Goal: Task Accomplishment & Management: Complete application form

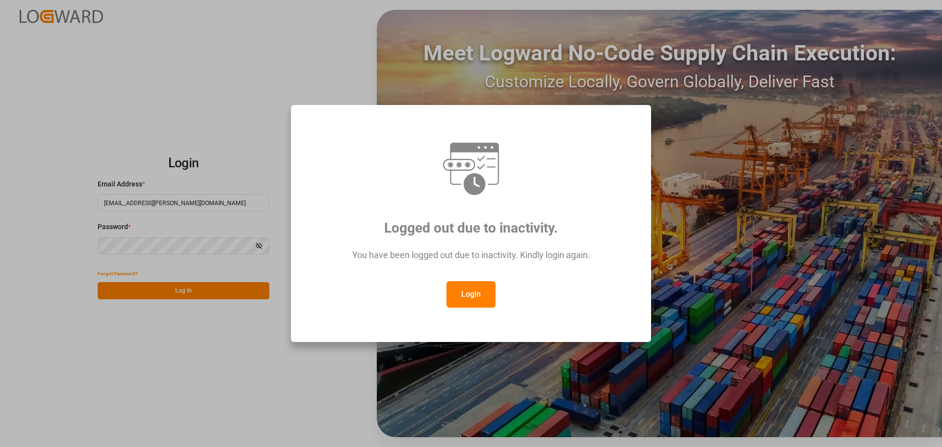
click at [481, 297] on button "Login" at bounding box center [471, 294] width 49 height 27
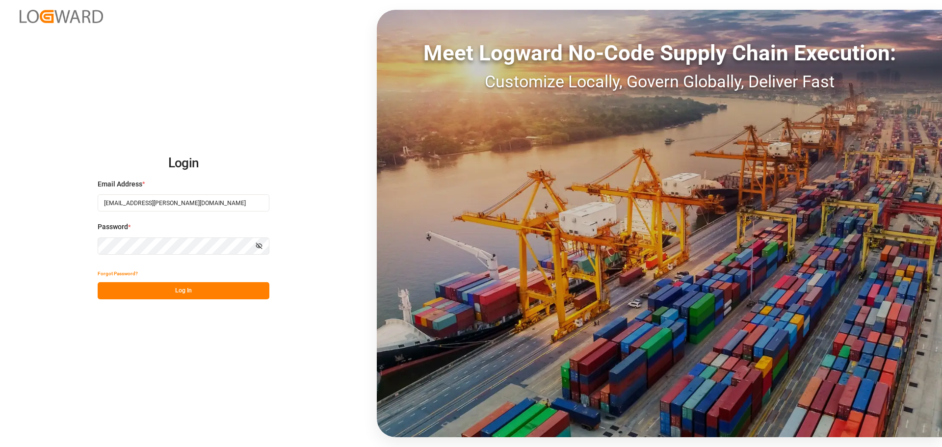
click at [182, 285] on button "Log In" at bounding box center [184, 290] width 172 height 17
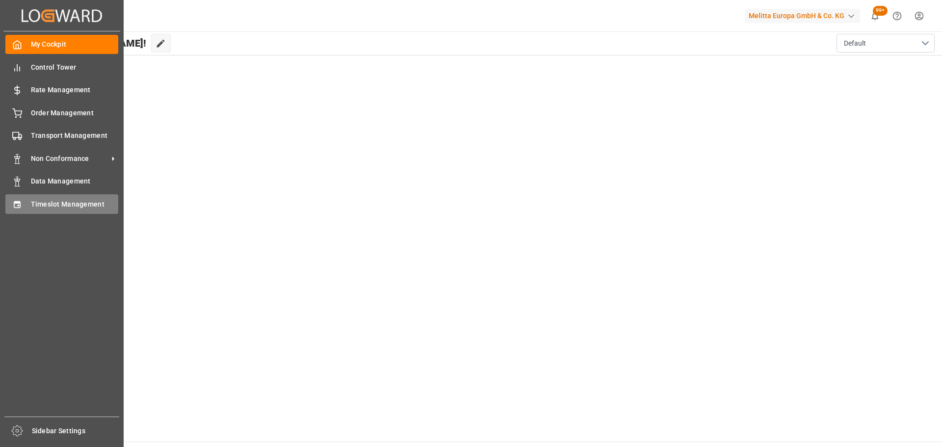
click at [47, 204] on span "Timeslot Management" at bounding box center [75, 204] width 88 height 10
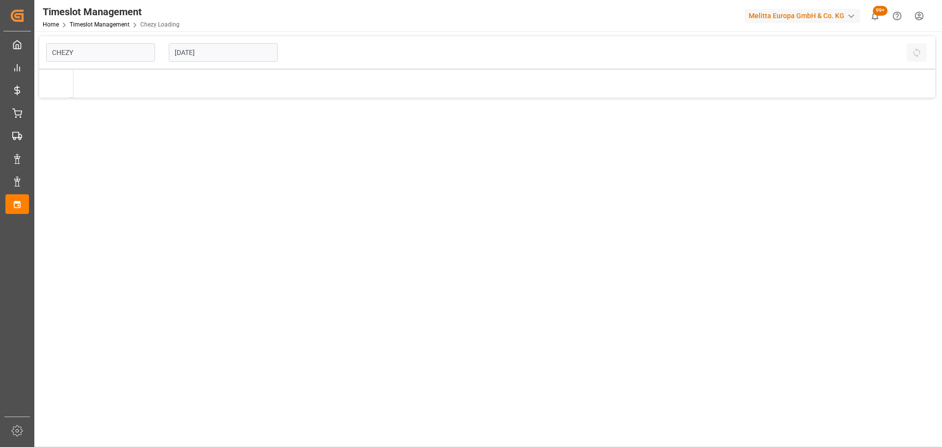
type input "Chezy Loading"
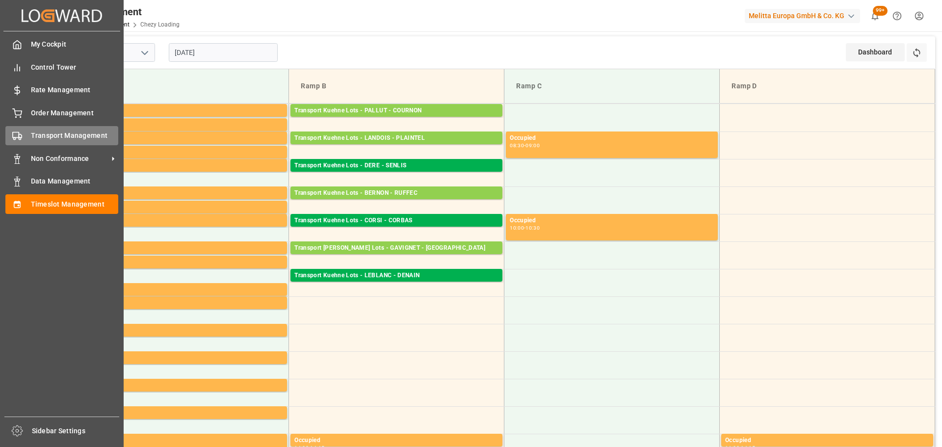
click at [49, 133] on span "Transport Management" at bounding box center [75, 136] width 88 height 10
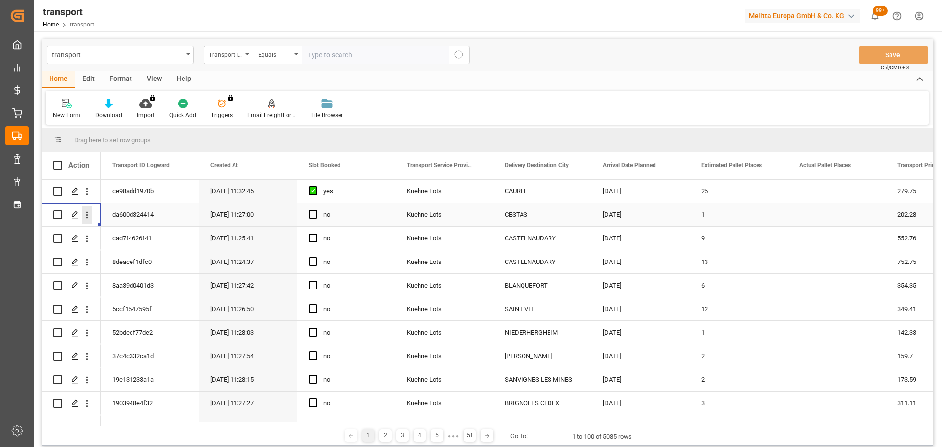
click at [87, 212] on icon "open menu" at bounding box center [87, 215] width 10 height 10
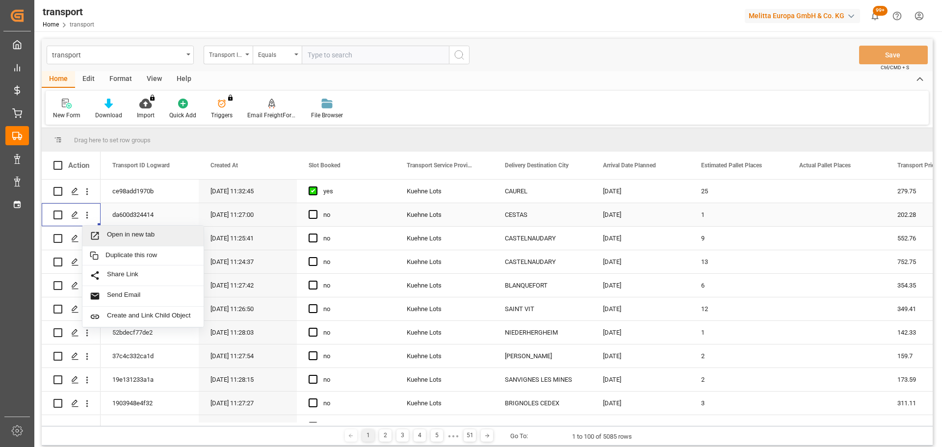
click at [107, 231] on span "Open in new tab" at bounding box center [151, 236] width 89 height 10
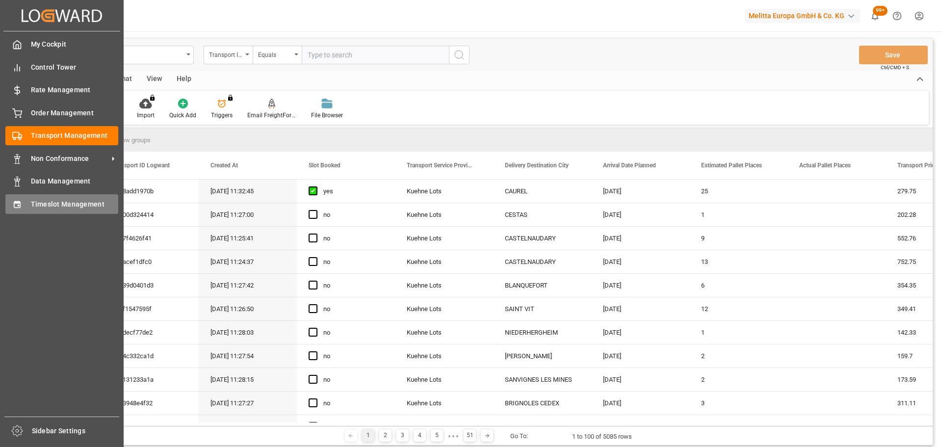
click at [43, 201] on span "Timeslot Management" at bounding box center [75, 204] width 88 height 10
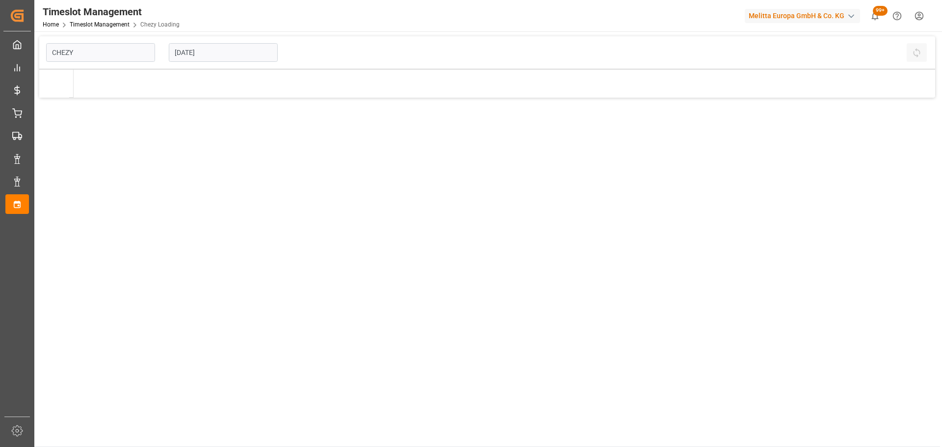
type input "Chezy Loading"
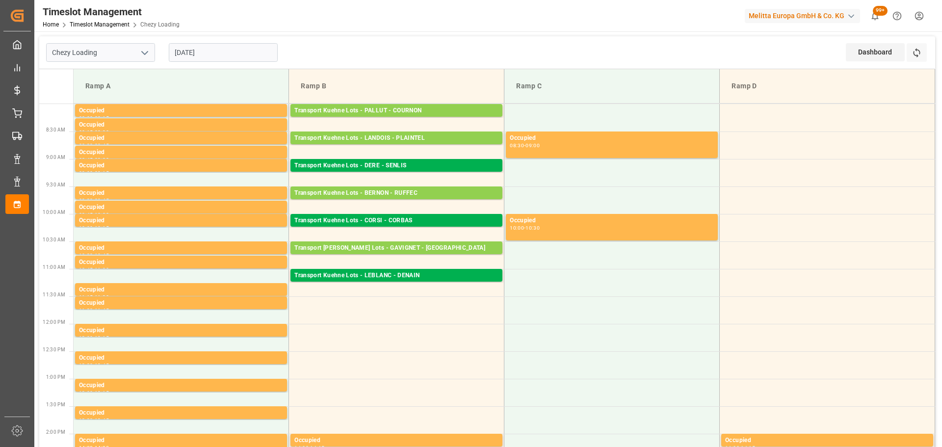
click at [223, 51] on input "16-09-2025" at bounding box center [223, 52] width 109 height 19
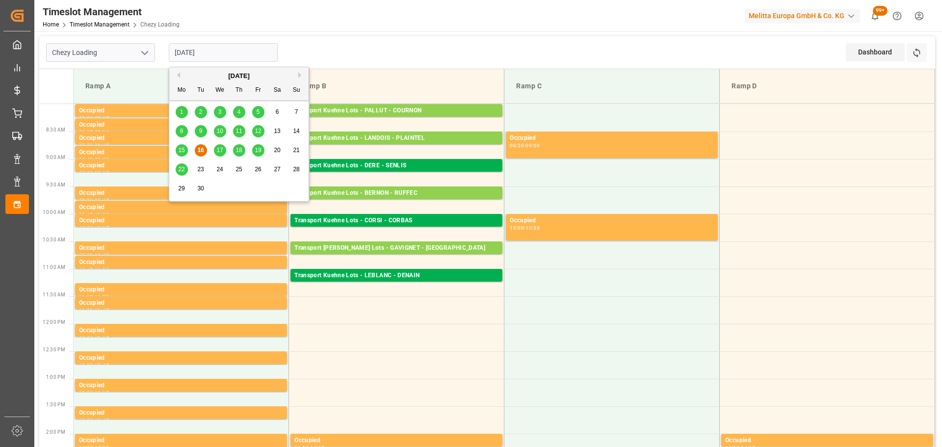
click at [259, 149] on span "19" at bounding box center [258, 150] width 6 height 7
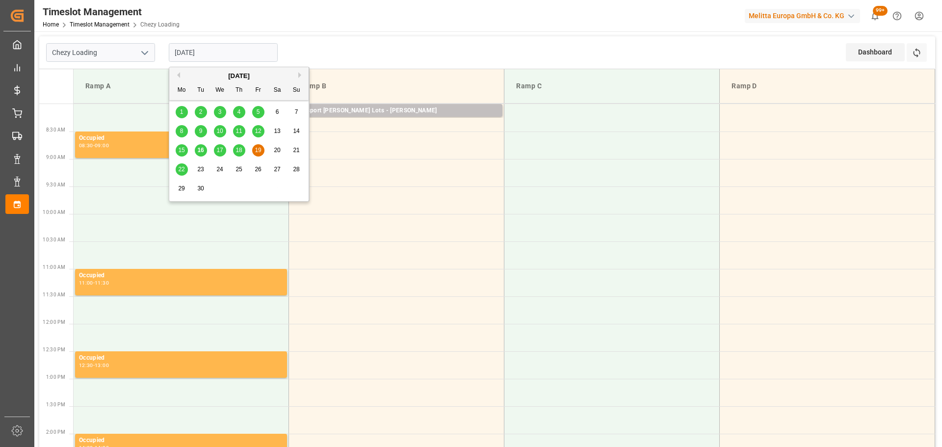
click at [233, 52] on input "19-09-2025" at bounding box center [223, 52] width 109 height 19
click at [242, 151] on div "18" at bounding box center [239, 151] width 12 height 12
type input "18-09-2025"
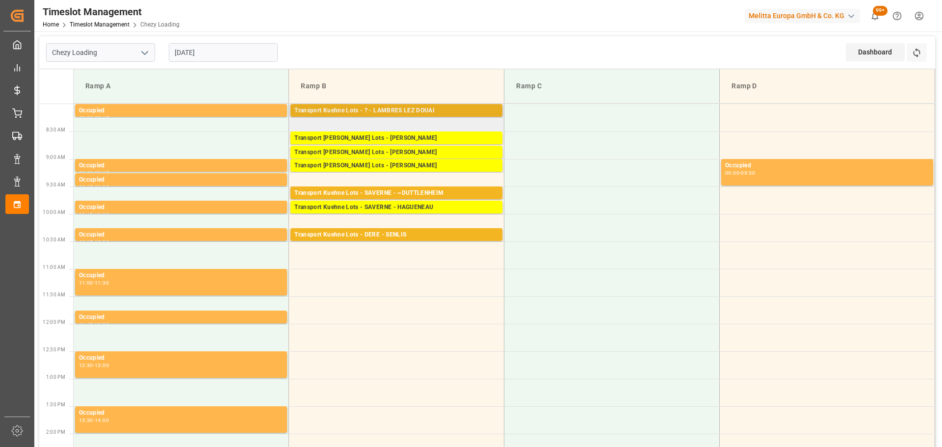
click at [404, 107] on div "Transport Kuehne Lots - ? - LAMBRES LEZ DOUAI" at bounding box center [397, 111] width 204 height 10
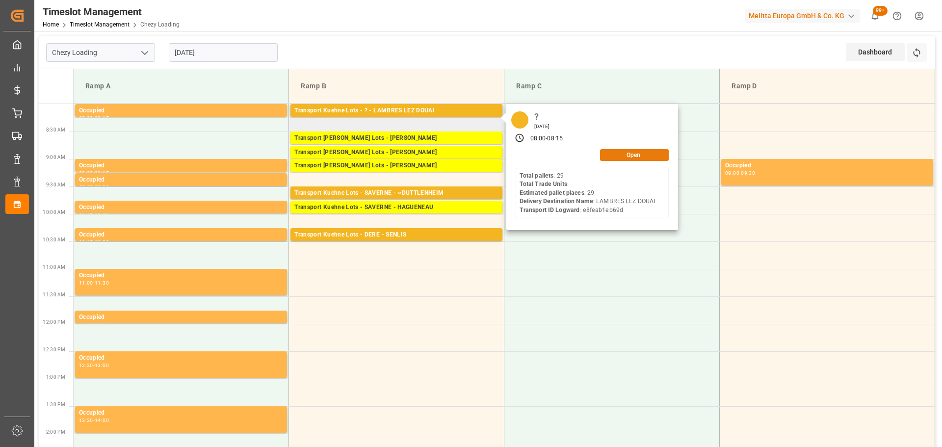
click at [645, 154] on button "Open" at bounding box center [634, 155] width 69 height 12
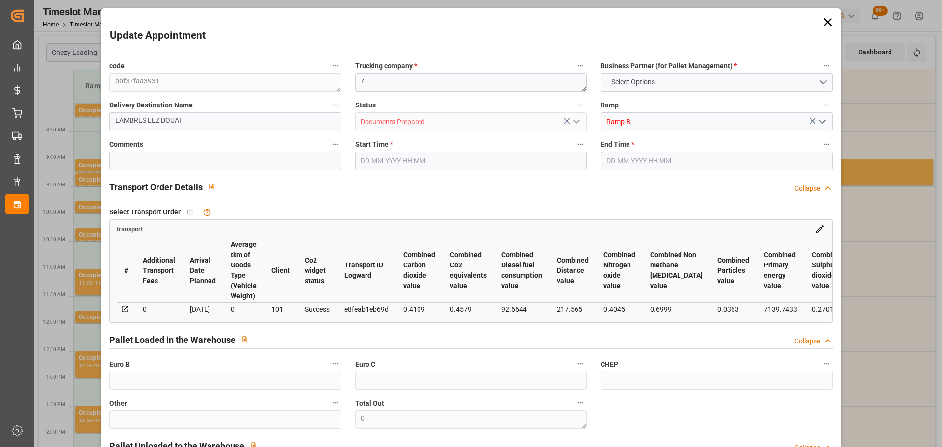
type input "29"
type input "443.78"
type input "0"
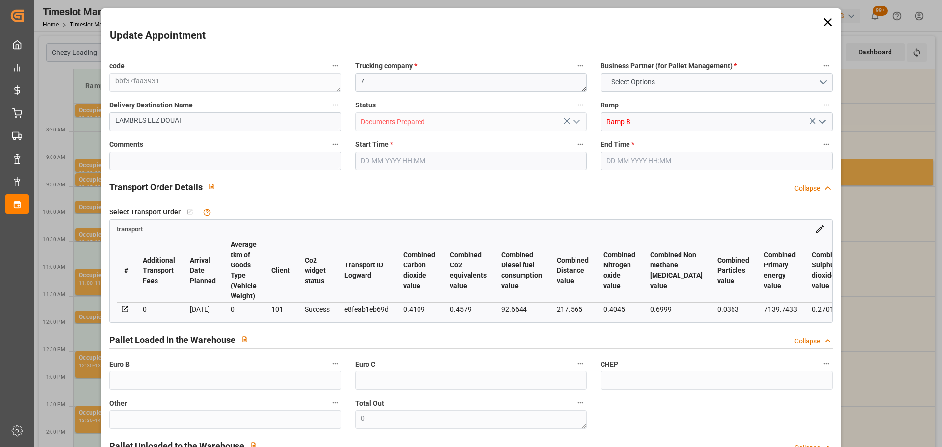
type input "443.78"
type input "0"
type input "2644.8"
type input "4727"
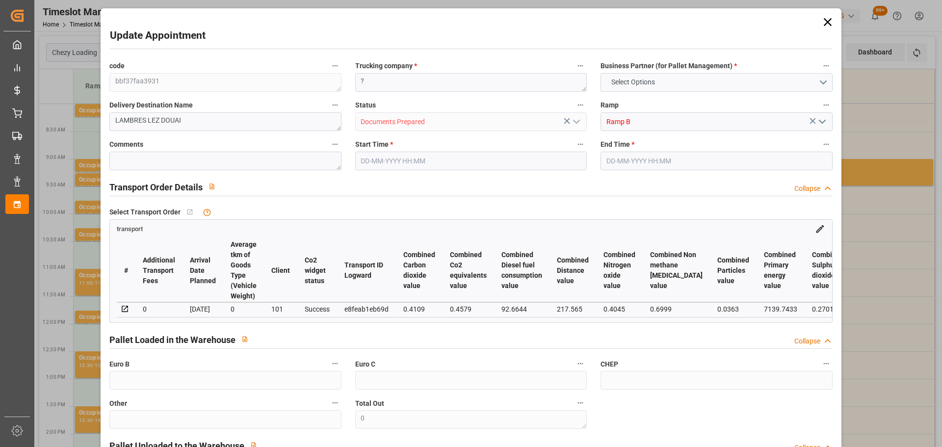
type input "34901.616"
type input "59"
type input "29"
type input "0"
type input "29"
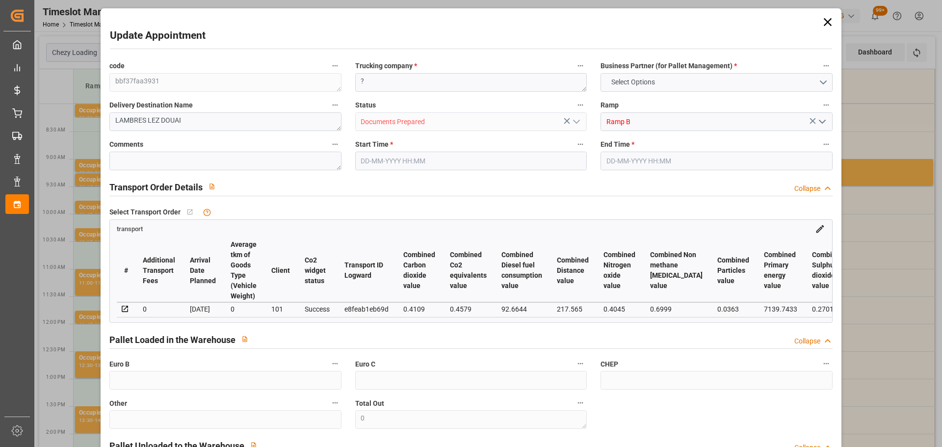
type input "101"
type input "3667.92"
type input "0"
type input "4710.8598"
type input "0"
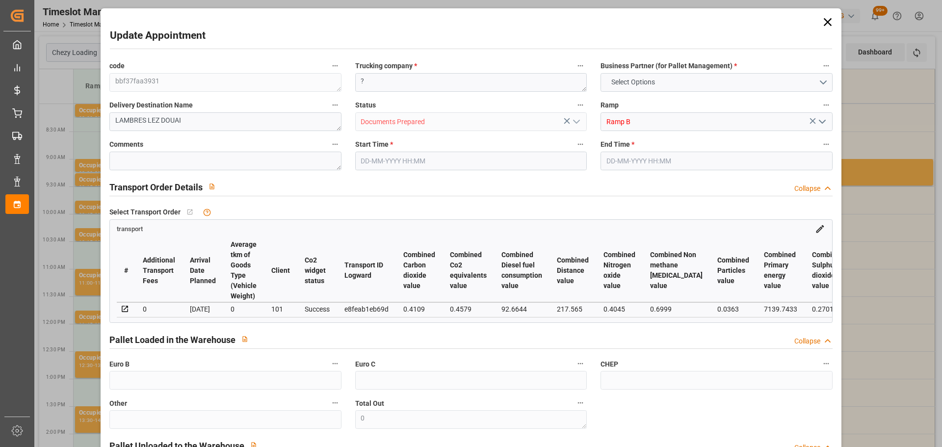
type input "0"
type input "21"
type input "35"
type input "18-09-2025 08:00"
type input "18-09-2025 08:15"
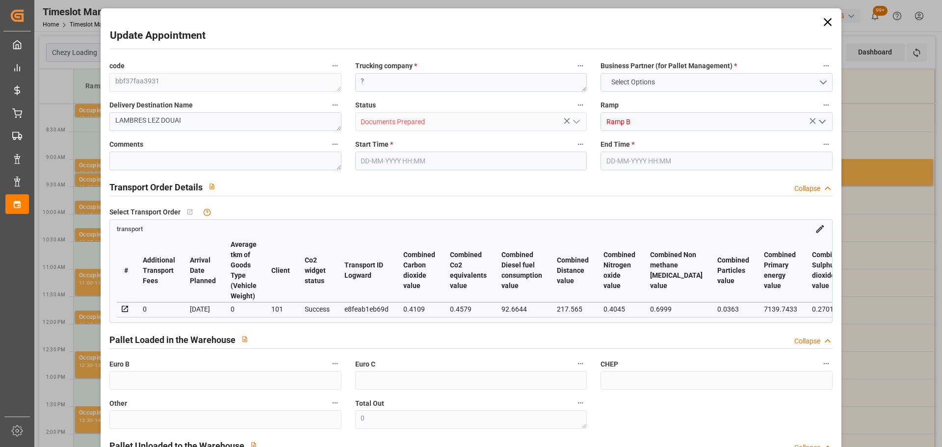
type input "08-09-2025 13:06"
type input "08-09-2025 11:24"
type input "15-09-2025"
type input "12-09-2025"
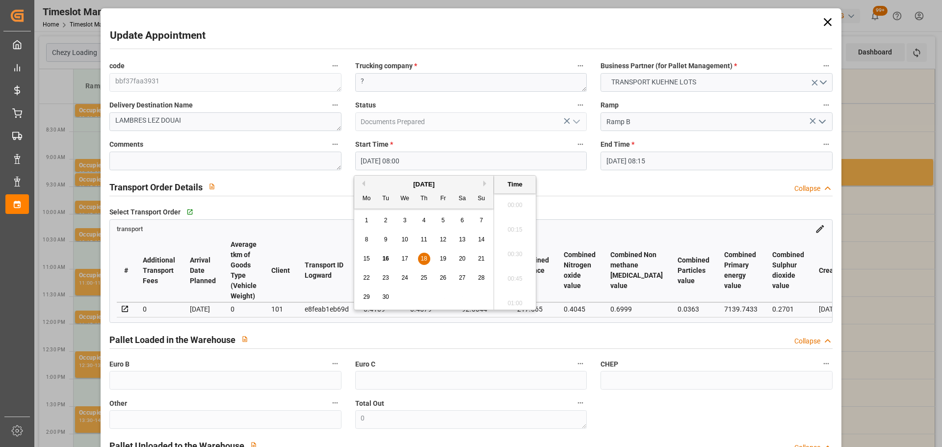
drag, startPoint x: 380, startPoint y: 162, endPoint x: 403, endPoint y: 188, distance: 34.8
click at [380, 162] on input "18-09-2025 08:00" at bounding box center [471, 161] width 232 height 19
click at [445, 256] on span "19" at bounding box center [443, 258] width 6 height 7
click at [516, 297] on li "08:30" at bounding box center [515, 300] width 42 height 25
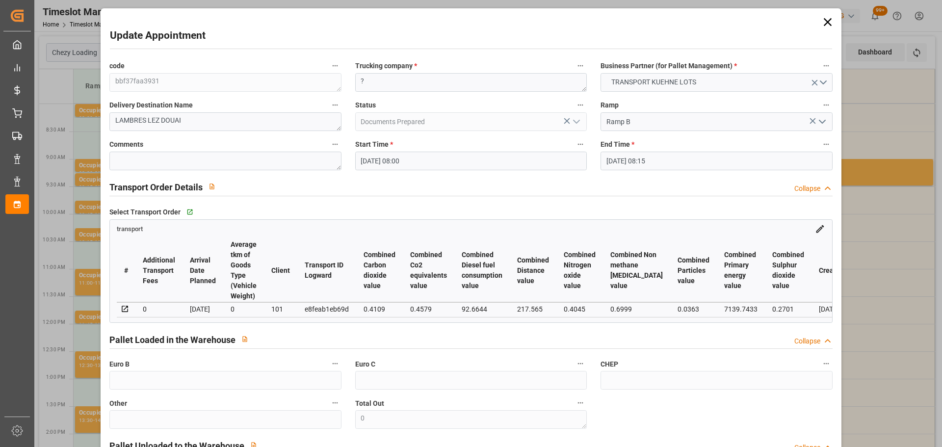
type input "19-09-2025 08:30"
click at [638, 152] on input "18-09-2025 08:15" at bounding box center [717, 161] width 232 height 19
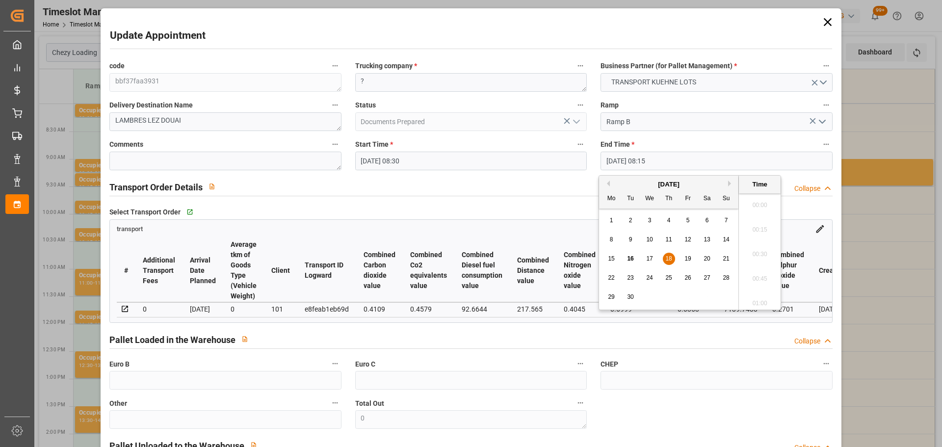
scroll to position [764, 0]
click at [683, 256] on div "19" at bounding box center [688, 259] width 12 height 12
click at [763, 297] on li "08:45" at bounding box center [760, 300] width 42 height 25
type input "19-09-2025 08:45"
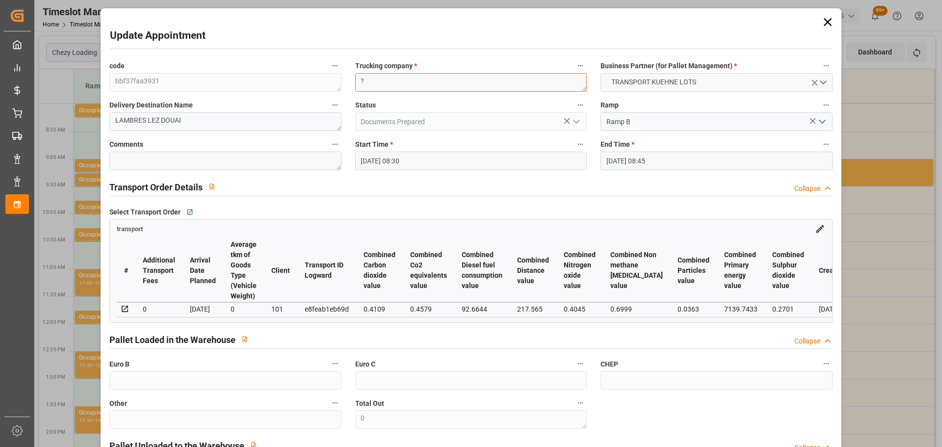
click at [391, 86] on textarea "?" at bounding box center [471, 82] width 232 height 19
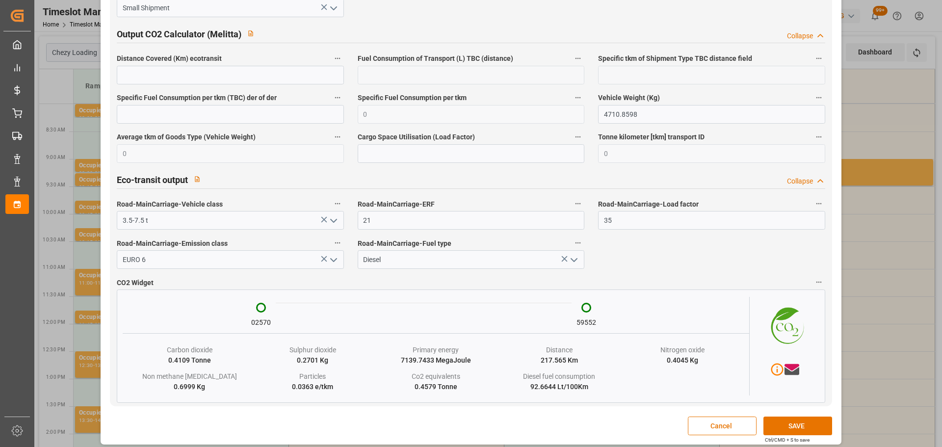
scroll to position [1623, 0]
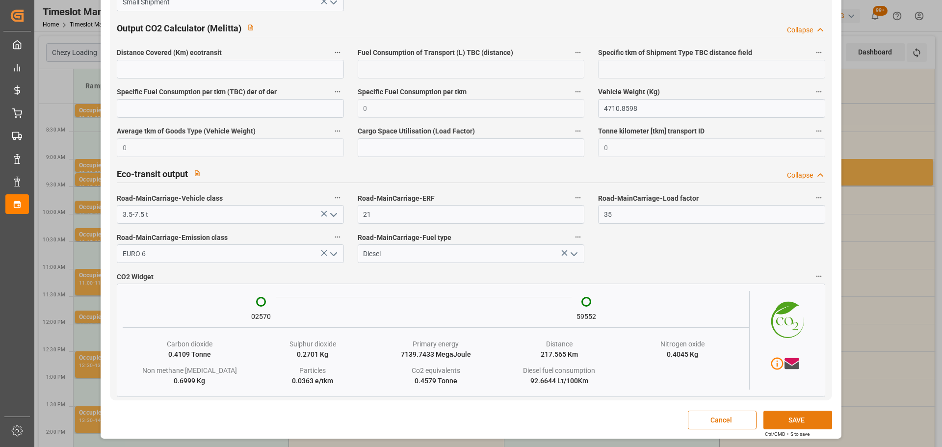
type textarea "LEBLANC"
click at [785, 421] on button "SAVE" at bounding box center [798, 420] width 69 height 19
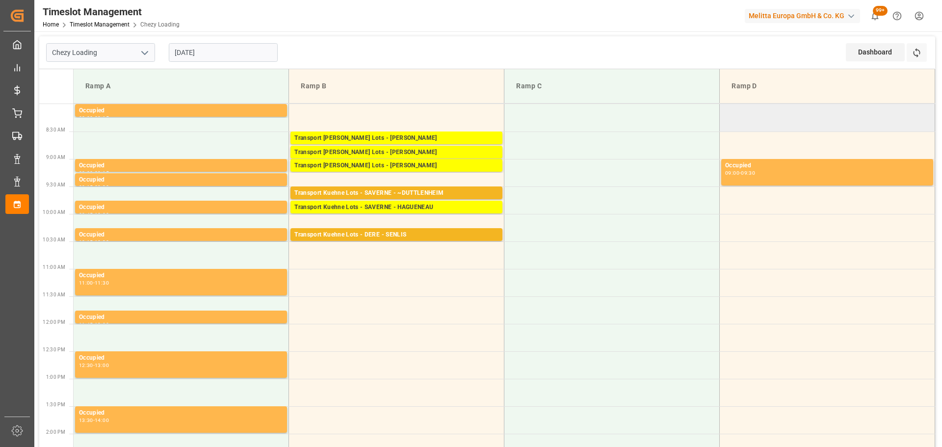
click at [794, 121] on td at bounding box center [827, 117] width 215 height 27
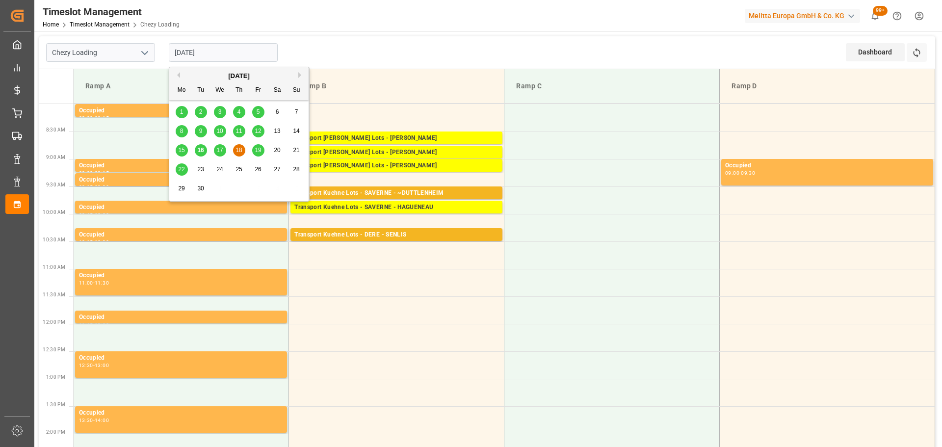
click at [210, 48] on input "[DATE]" at bounding box center [223, 52] width 109 height 19
click at [223, 146] on div "17" at bounding box center [220, 151] width 12 height 12
type input "17-09-2025"
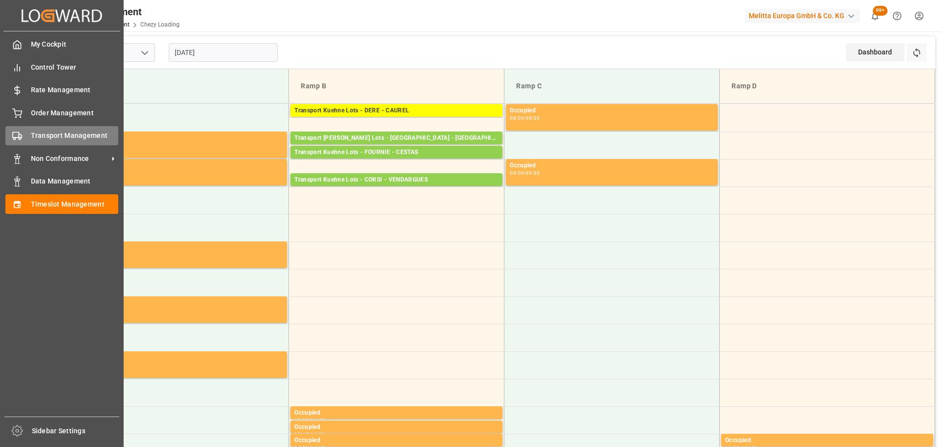
click at [65, 132] on span "Transport Management" at bounding box center [75, 136] width 88 height 10
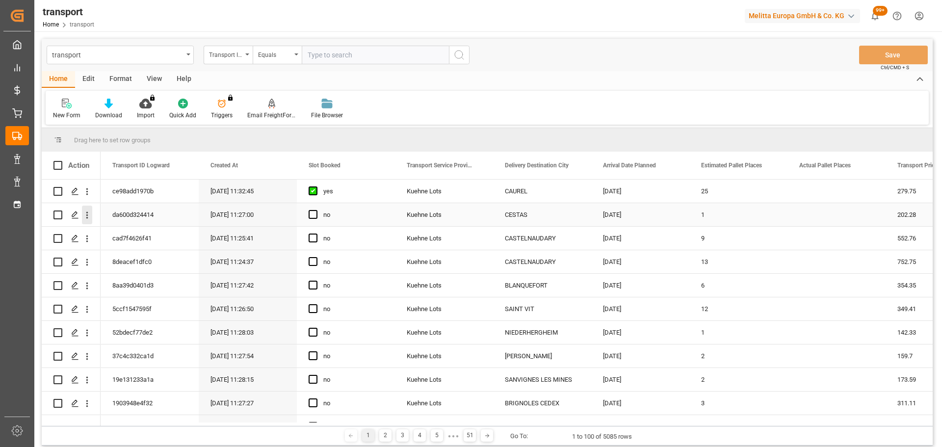
click at [87, 214] on icon "open menu" at bounding box center [87, 215] width 2 height 7
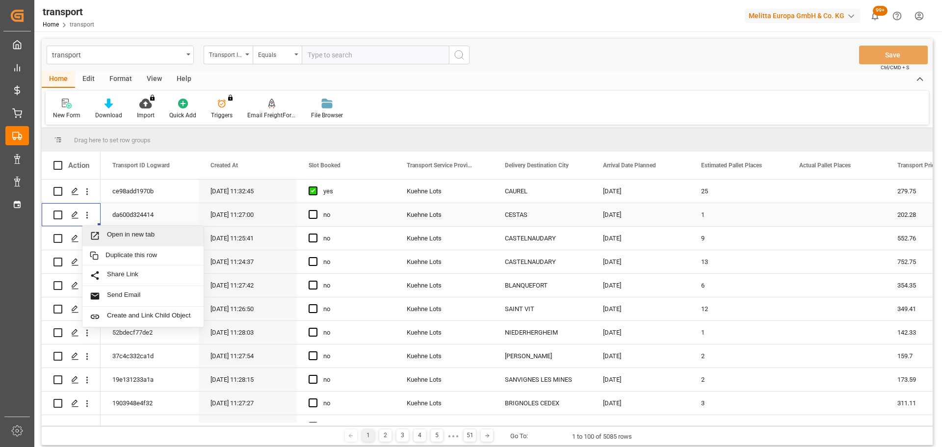
click at [125, 231] on span "Open in new tab" at bounding box center [151, 236] width 89 height 10
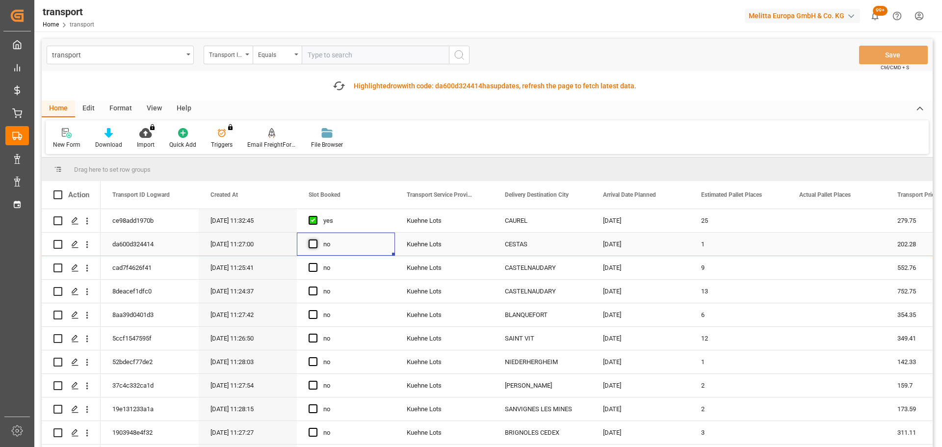
click at [316, 242] on span "Press SPACE to select this row." at bounding box center [313, 244] width 9 height 9
click at [316, 240] on input "Press SPACE to select this row." at bounding box center [316, 240] width 0 height 0
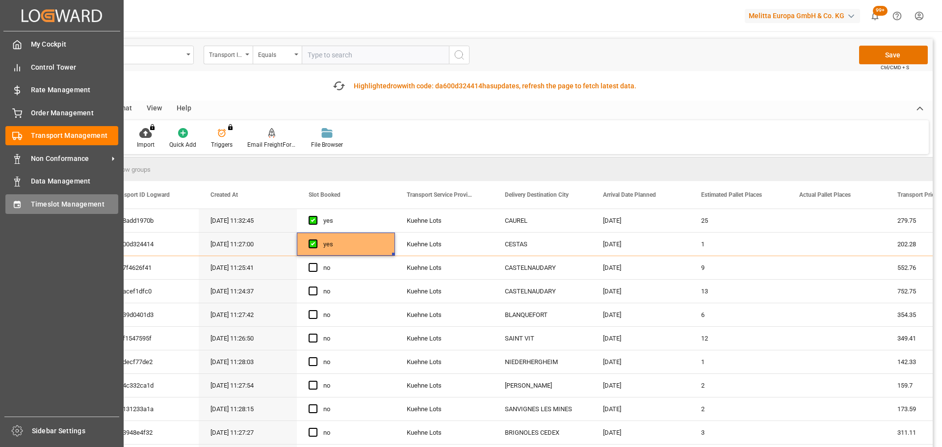
click at [39, 201] on span "Timeslot Management" at bounding box center [75, 204] width 88 height 10
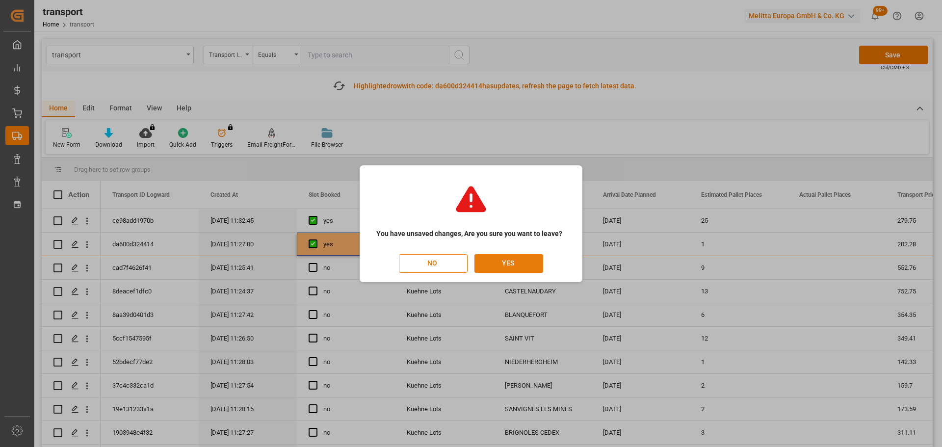
click at [525, 258] on button "YES" at bounding box center [509, 263] width 69 height 19
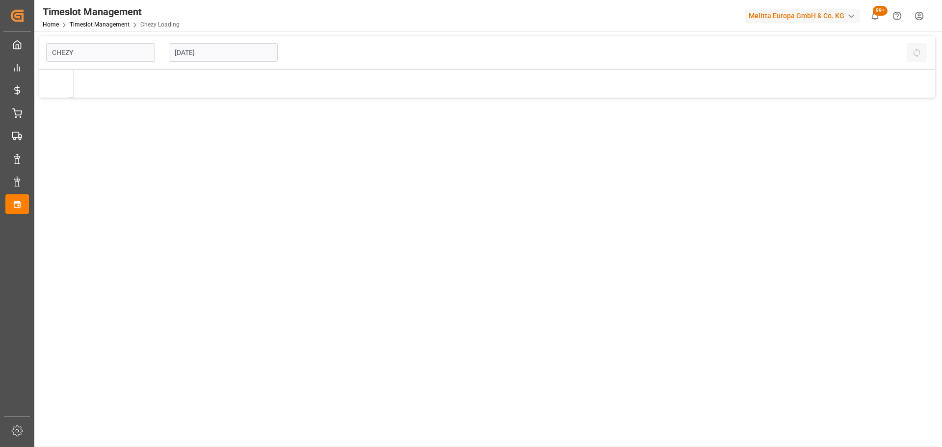
type input "Chezy Loading"
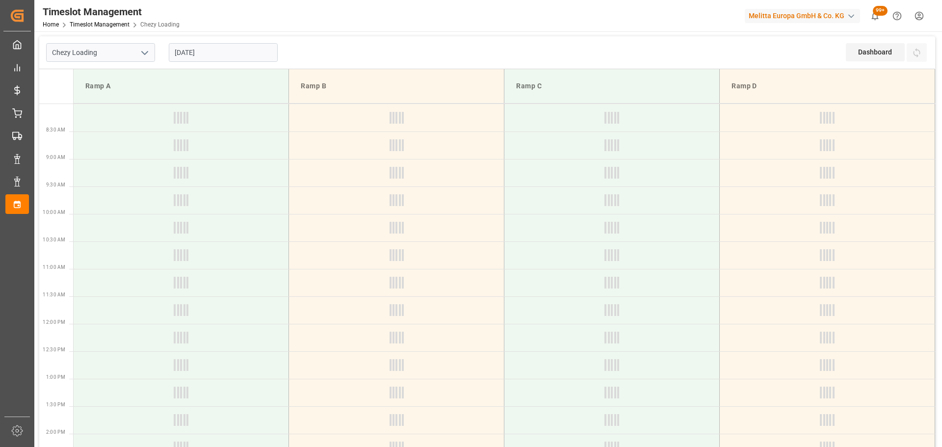
click at [219, 53] on input "[DATE]" at bounding box center [223, 52] width 109 height 19
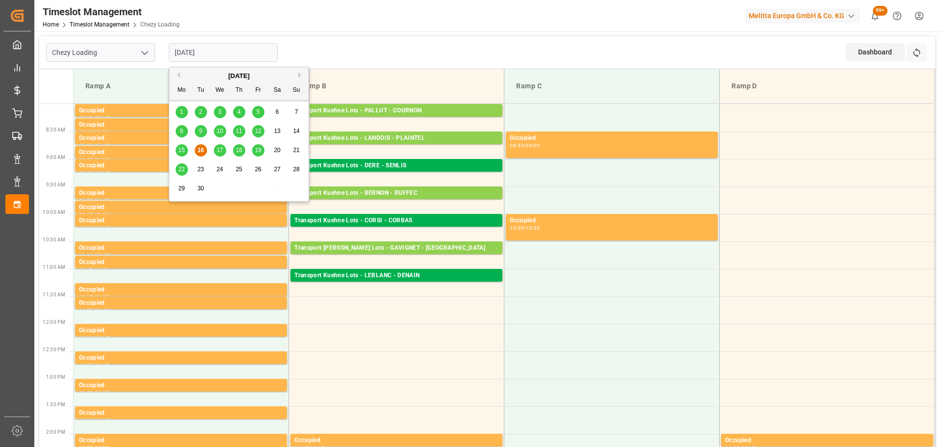
click at [218, 148] on span "17" at bounding box center [219, 150] width 6 height 7
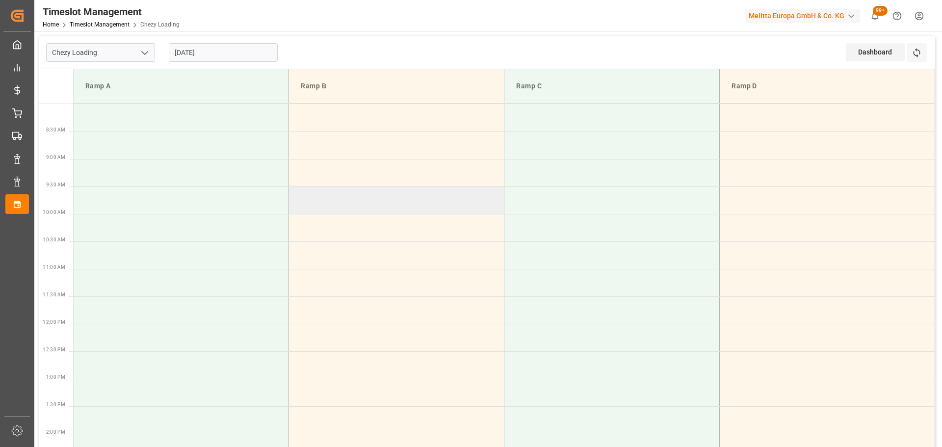
click at [375, 189] on td at bounding box center [396, 200] width 215 height 27
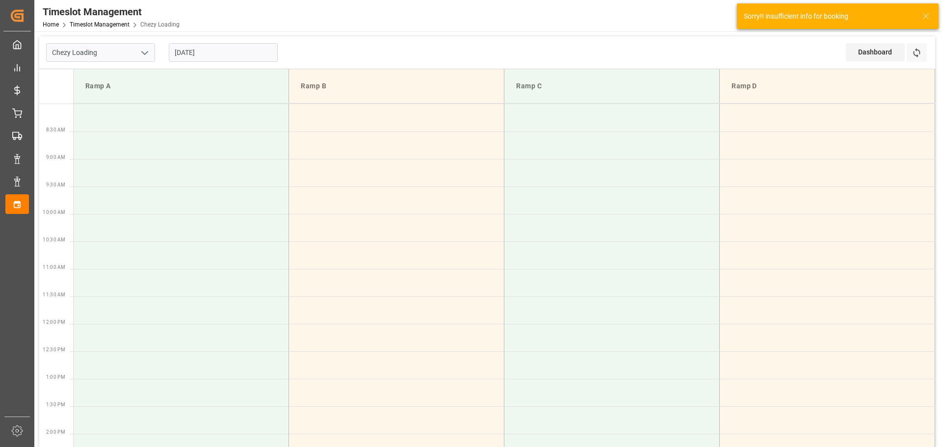
click at [210, 48] on input "17-09-2025" at bounding box center [223, 52] width 109 height 19
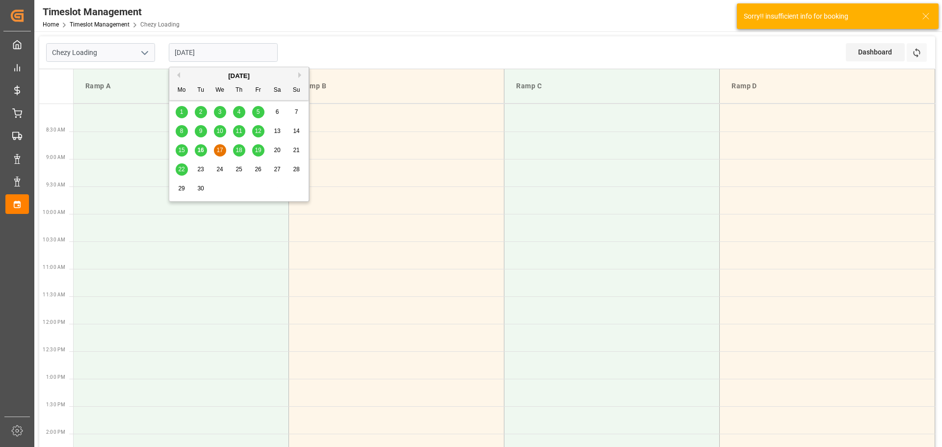
click at [242, 152] on div "18" at bounding box center [239, 151] width 12 height 12
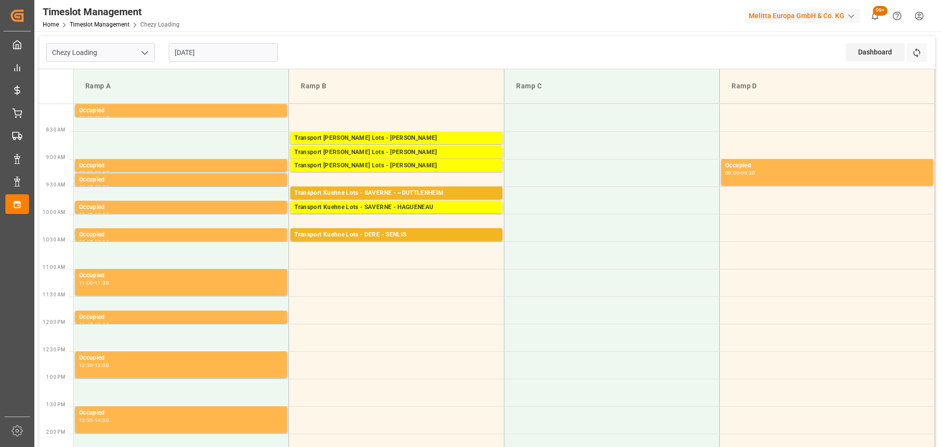
click at [214, 58] on input "[DATE]" at bounding box center [223, 52] width 109 height 19
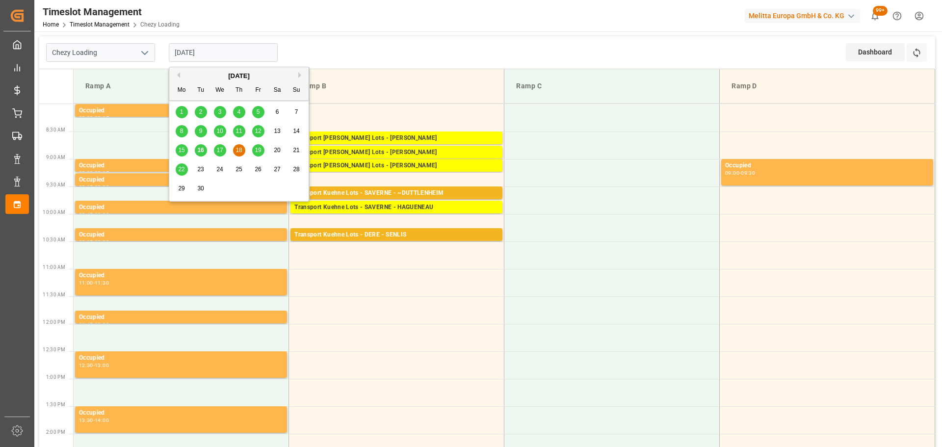
click at [217, 148] on span "17" at bounding box center [219, 150] width 6 height 7
type input "17-09-2025"
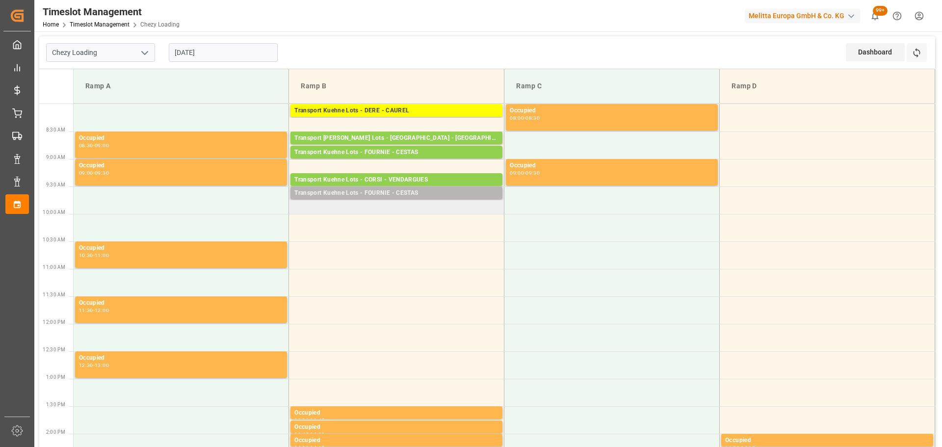
click at [320, 192] on div "Transport Kuehne Lots - FOURNIE - CESTAS" at bounding box center [397, 193] width 204 height 10
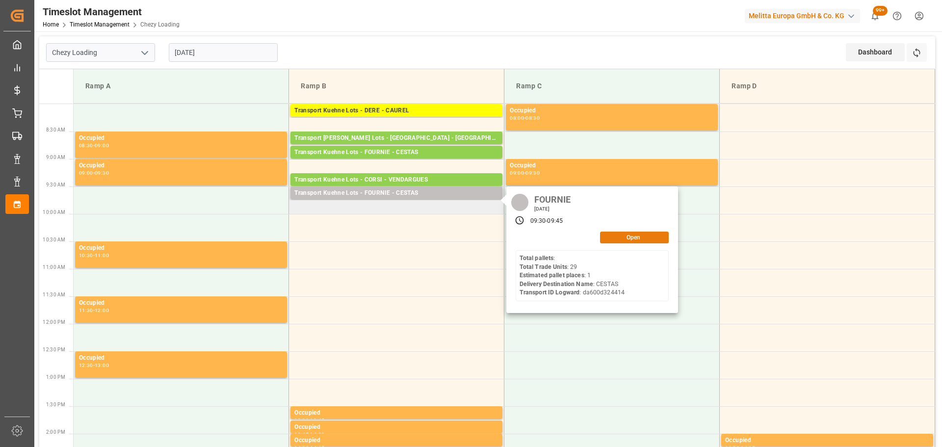
click at [626, 234] on button "Open" at bounding box center [634, 238] width 69 height 12
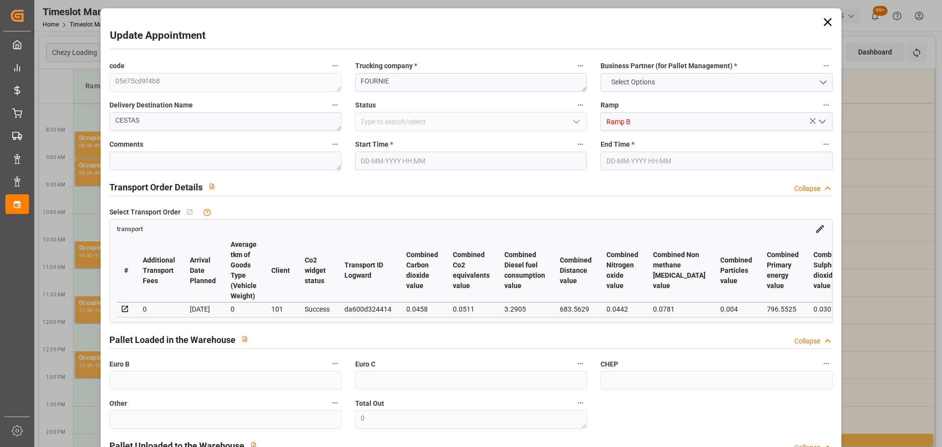
type input "1"
type input "202.28"
type input "0"
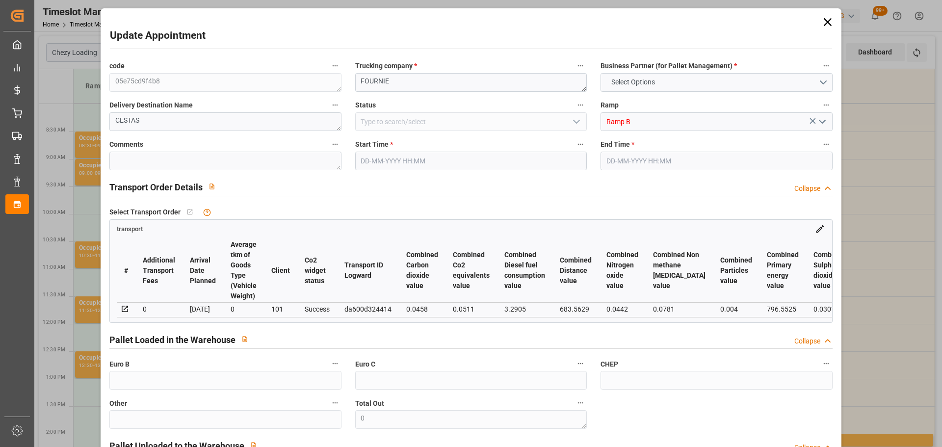
type input "202.28"
type input "0"
type input "75.168"
type input "151.064"
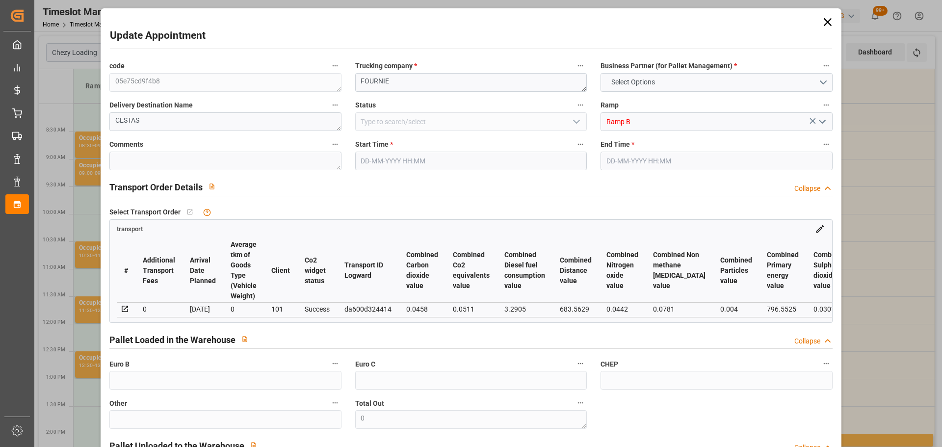
type input "556.8"
type input "33"
type input "0"
type input "29"
type input "1"
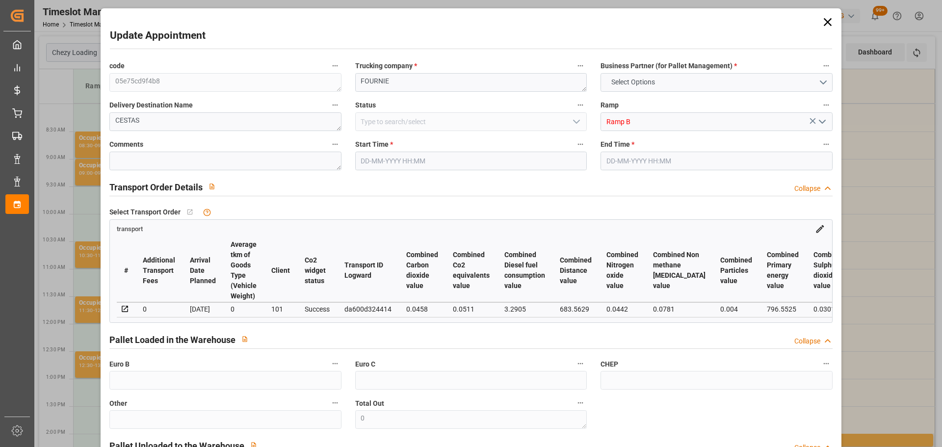
type input "101"
type input "128.064"
type input "0"
type input "4710.8598"
type input "0"
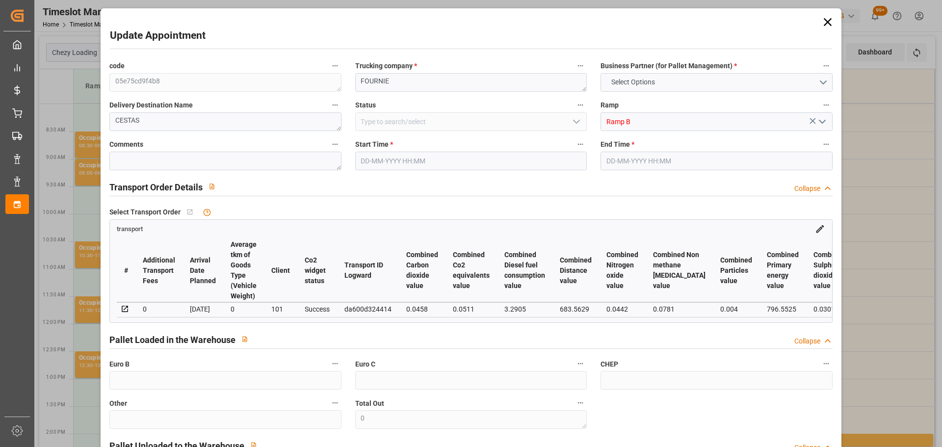
type input "0"
type input "21"
type input "35"
type input "17-09-2025 09:30"
type input "17-09-2025 09:45"
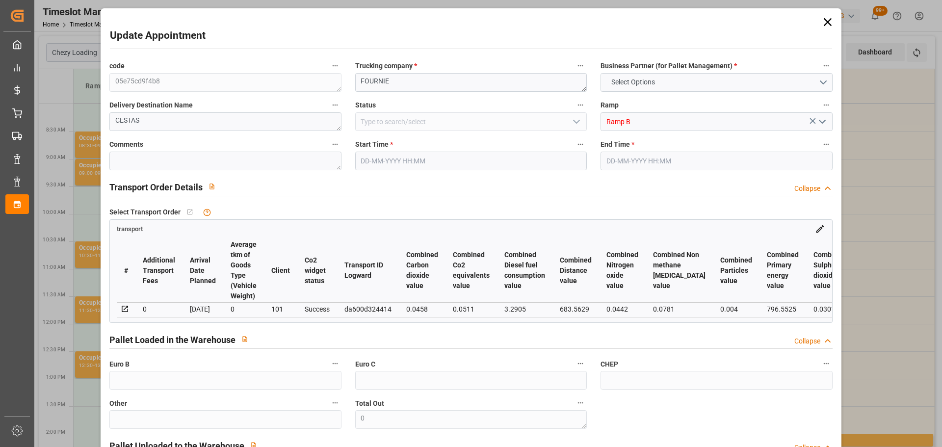
type input "16-09-2025 12:20"
type input "16-09-2025 11:27"
type input "[DATE]"
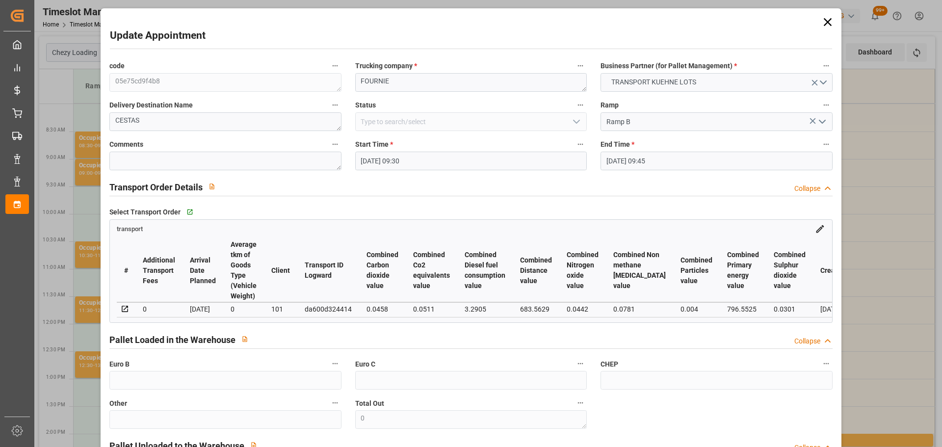
click at [379, 158] on input "17-09-2025 09:30" at bounding box center [471, 161] width 232 height 19
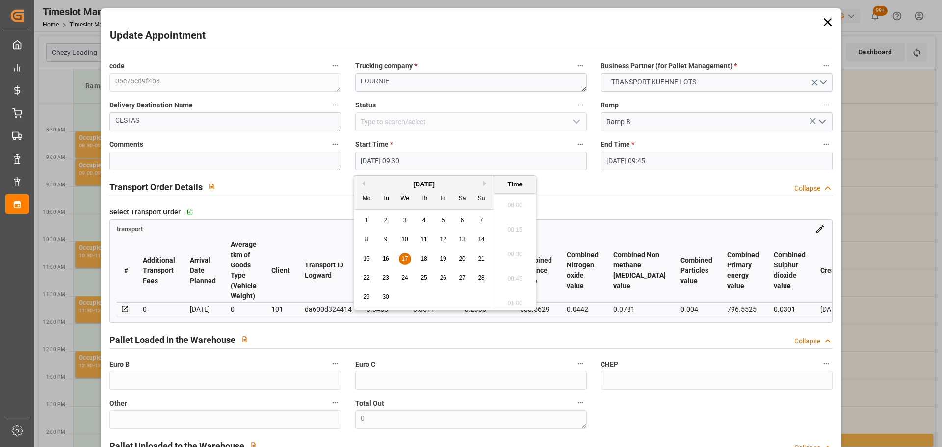
scroll to position [887, 0]
click at [407, 257] on span "17" at bounding box center [405, 258] width 6 height 7
click at [507, 274] on li "09:45" at bounding box center [515, 276] width 42 height 25
type input "17-09-2025 09:45"
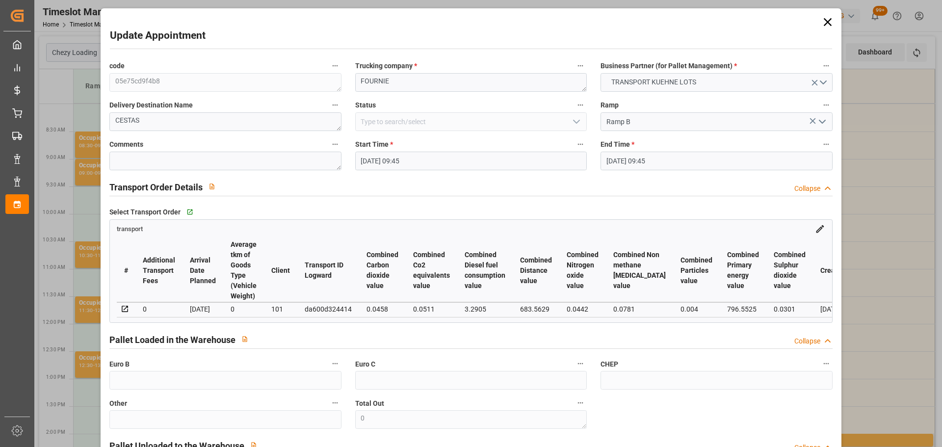
click at [637, 160] on input "17-09-2025 09:45" at bounding box center [717, 161] width 232 height 19
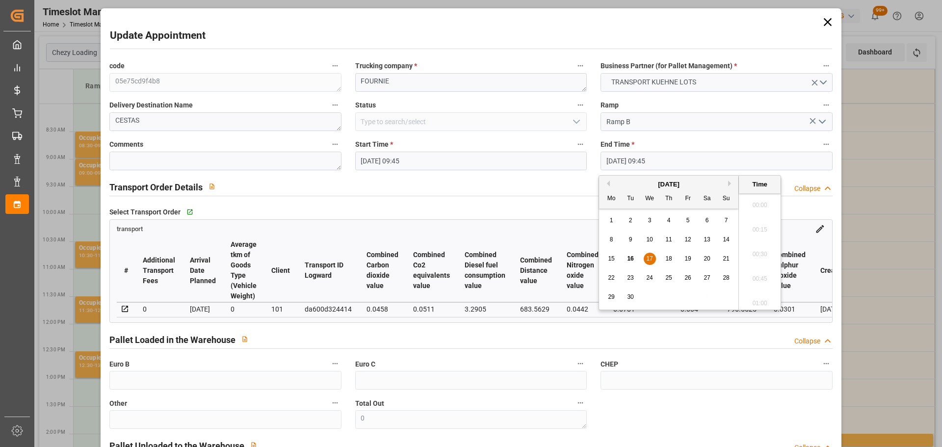
scroll to position [912, 0]
click at [651, 257] on span "17" at bounding box center [649, 258] width 6 height 7
drag, startPoint x: 760, startPoint y: 273, endPoint x: 764, endPoint y: 269, distance: 5.6
click at [760, 272] on li "10:00" at bounding box center [760, 276] width 42 height 25
type input "17-09-2025 10:00"
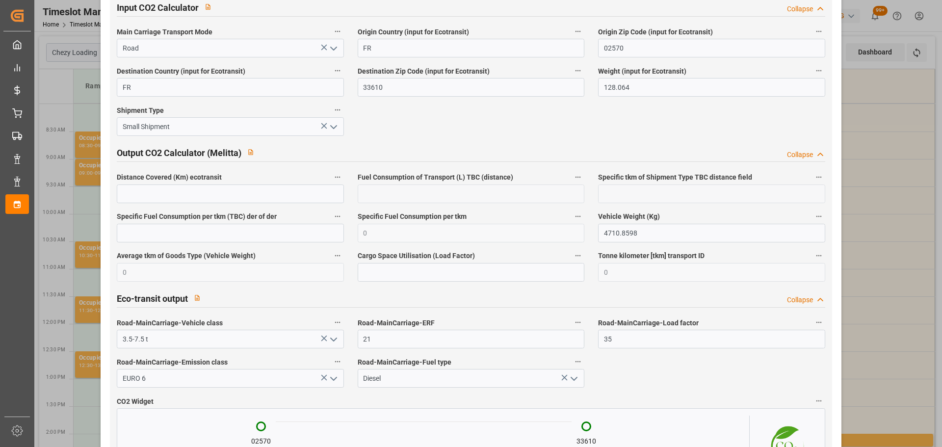
scroll to position [1623, 0]
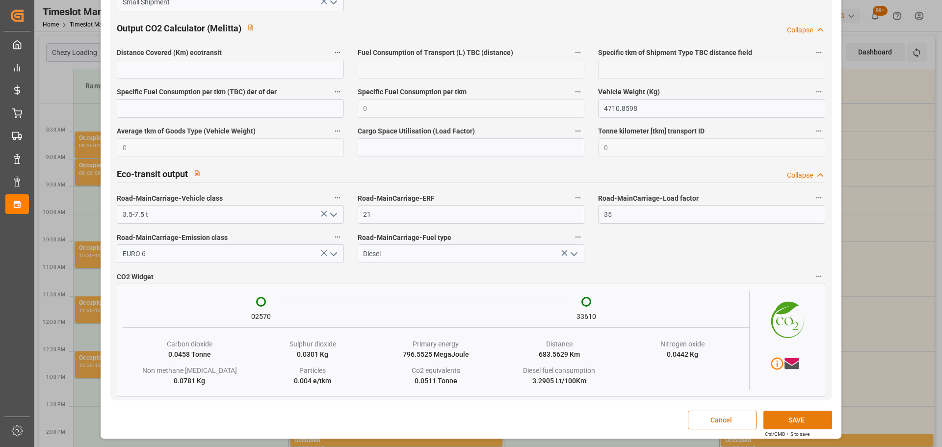
click at [801, 424] on button "SAVE" at bounding box center [798, 420] width 69 height 19
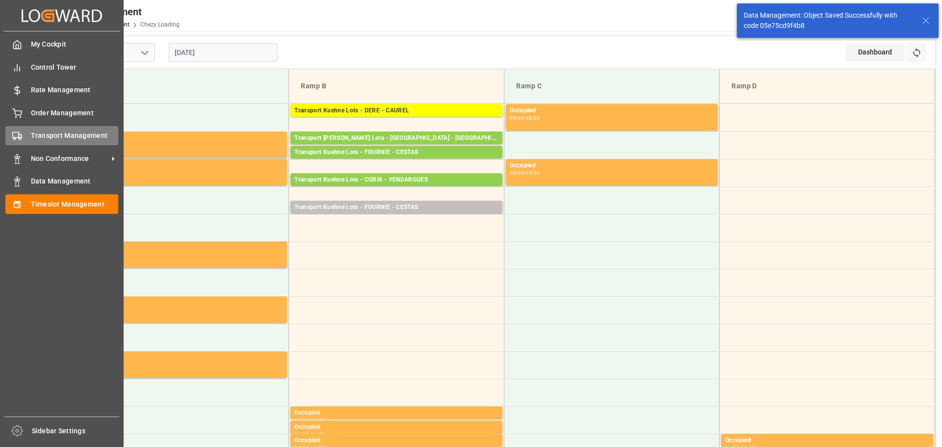
click at [32, 135] on span "Transport Management" at bounding box center [75, 136] width 88 height 10
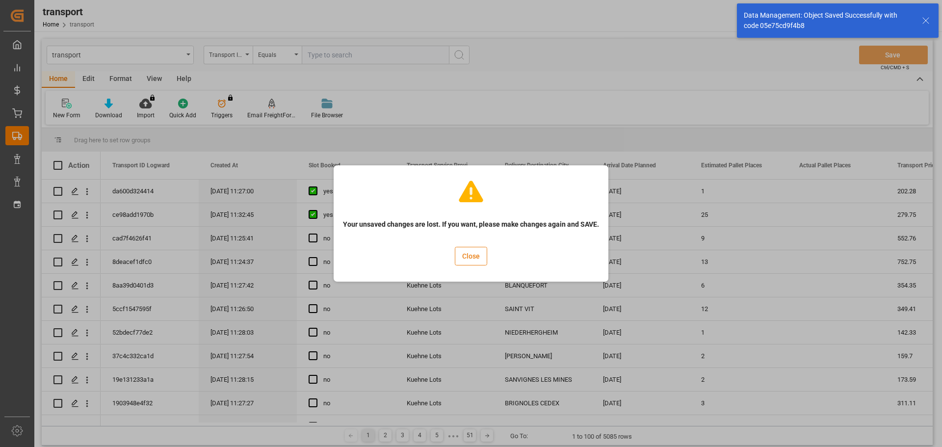
click at [473, 252] on button "Close" at bounding box center [471, 256] width 32 height 19
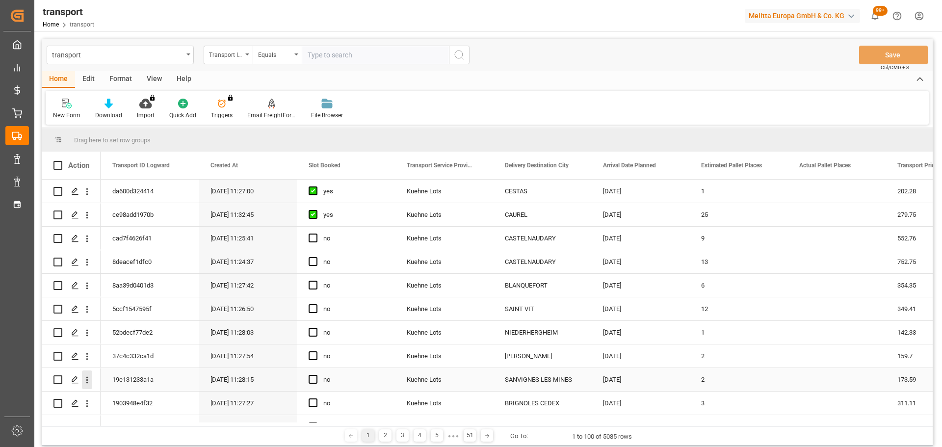
click at [88, 377] on icon "open menu" at bounding box center [87, 380] width 10 height 10
click at [132, 399] on span "Open in new tab" at bounding box center [151, 401] width 89 height 10
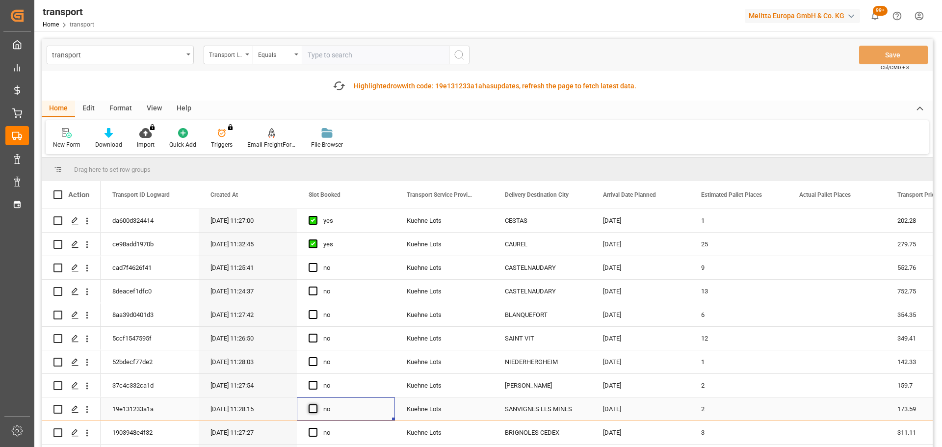
click at [312, 409] on span "Press SPACE to select this row." at bounding box center [313, 408] width 9 height 9
click at [316, 404] on input "Press SPACE to select this row." at bounding box center [316, 404] width 0 height 0
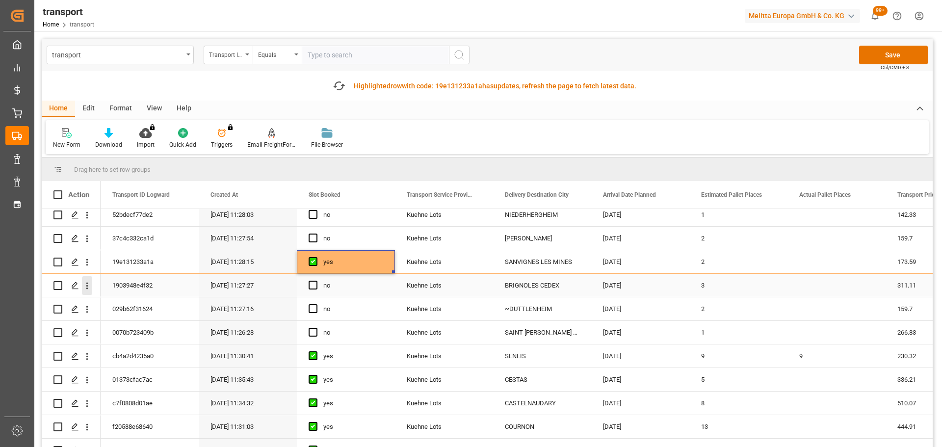
click at [86, 286] on icon "open menu" at bounding box center [87, 286] width 2 height 7
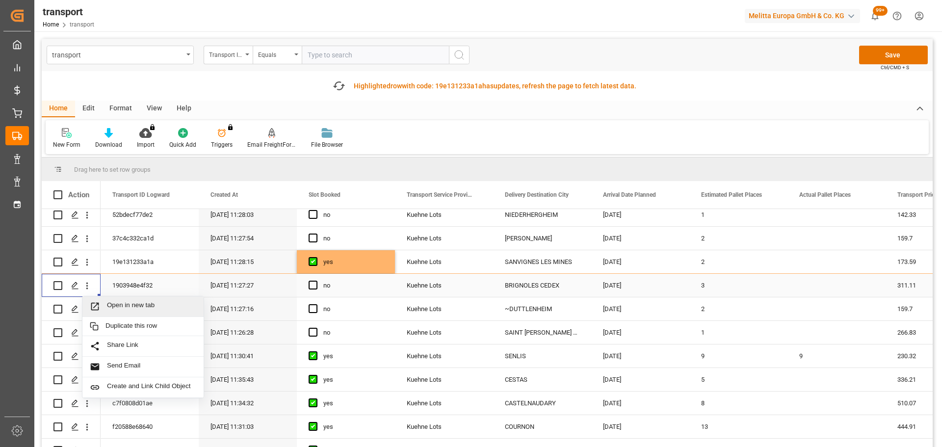
click at [139, 302] on span "Open in new tab" at bounding box center [151, 306] width 89 height 10
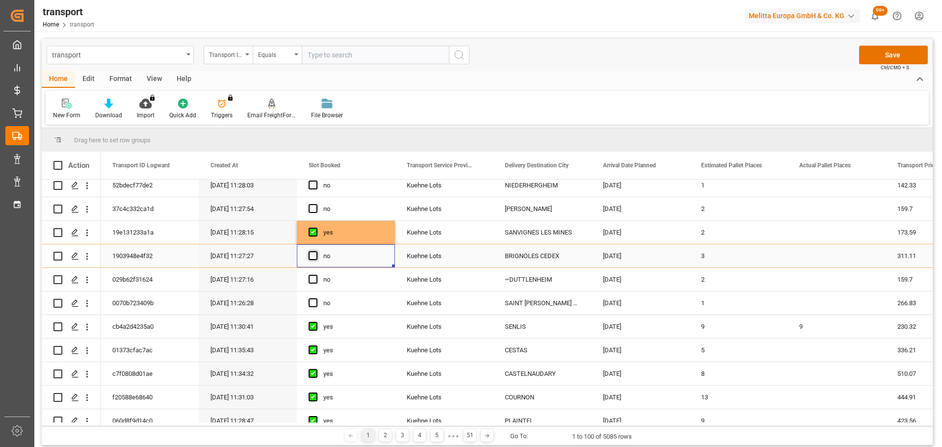
click at [315, 256] on span "Press SPACE to select this row." at bounding box center [313, 255] width 9 height 9
click at [316, 251] on input "Press SPACE to select this row." at bounding box center [316, 251] width 0 height 0
click at [87, 301] on icon "open menu" at bounding box center [87, 303] width 2 height 7
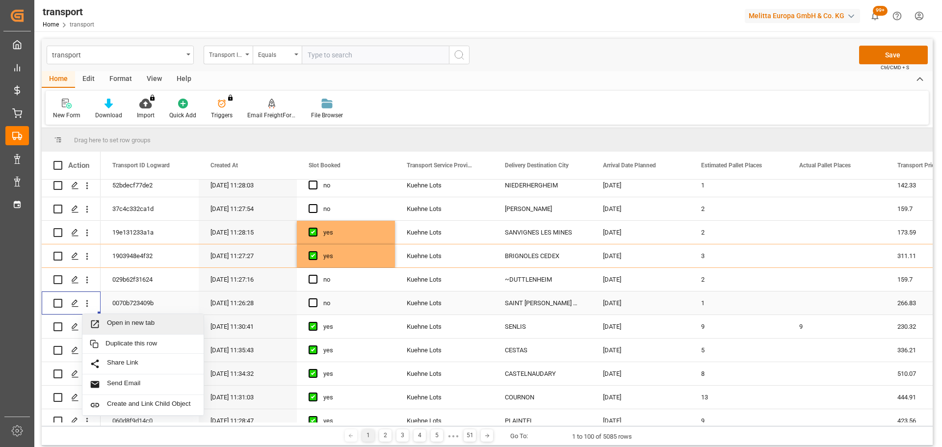
click at [137, 319] on span "Open in new tab" at bounding box center [151, 324] width 89 height 10
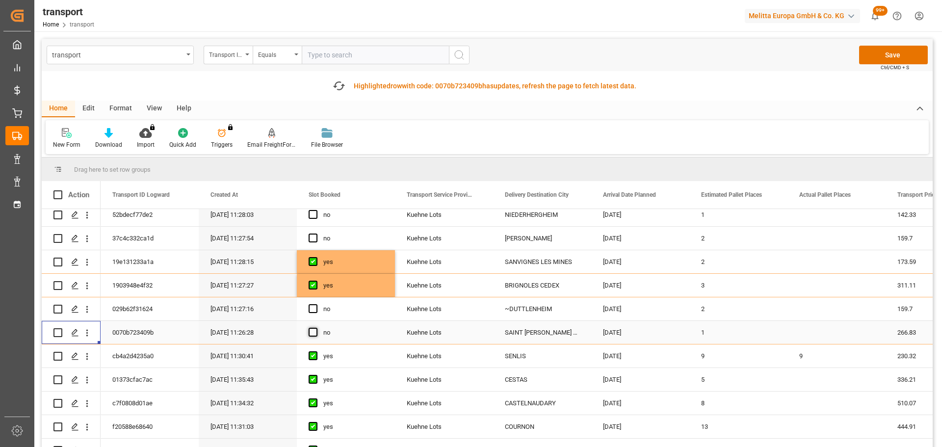
click at [316, 333] on span "Press SPACE to select this row." at bounding box center [313, 332] width 9 height 9
click at [316, 328] on input "Press SPACE to select this row." at bounding box center [316, 328] width 0 height 0
click at [891, 48] on button "Save" at bounding box center [894, 55] width 69 height 19
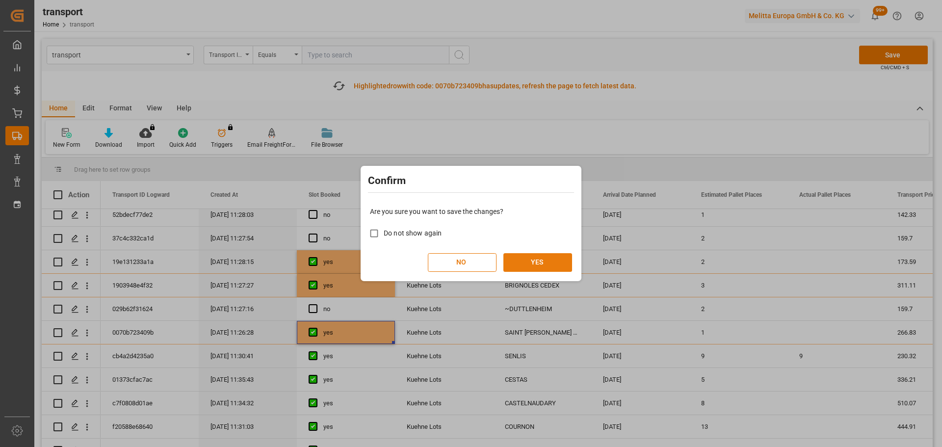
click at [536, 262] on button "YES" at bounding box center [538, 262] width 69 height 19
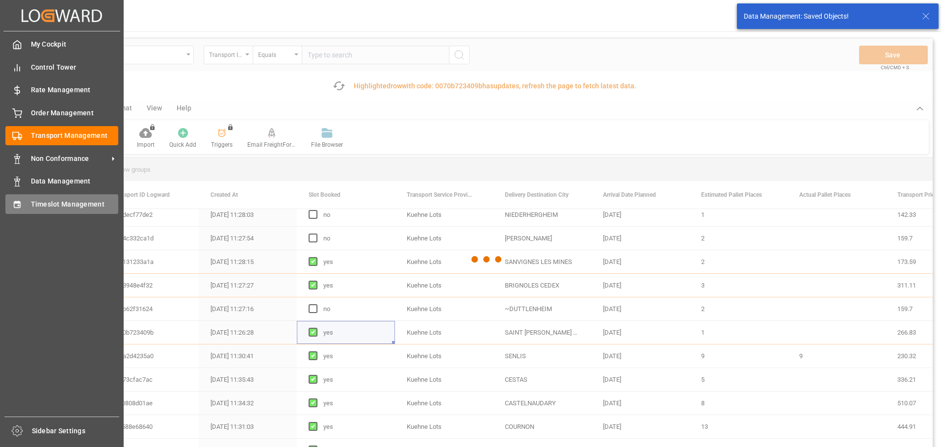
click at [42, 201] on span "Timeslot Management" at bounding box center [75, 204] width 88 height 10
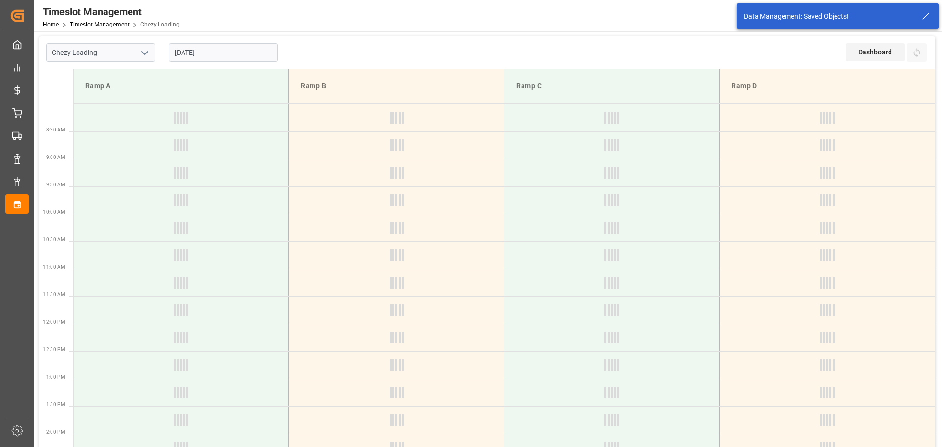
type input "Chezy Loading"
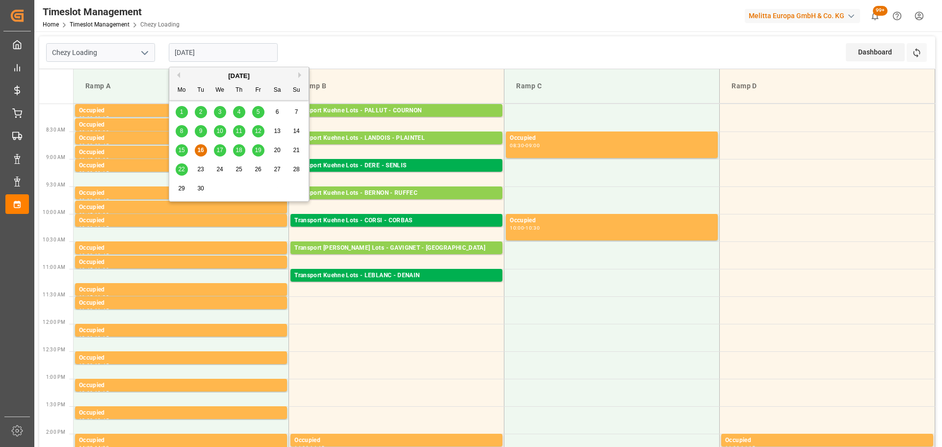
click at [225, 58] on input "[DATE]" at bounding box center [223, 52] width 109 height 19
click at [239, 150] on span "18" at bounding box center [239, 150] width 6 height 7
type input "[DATE]"
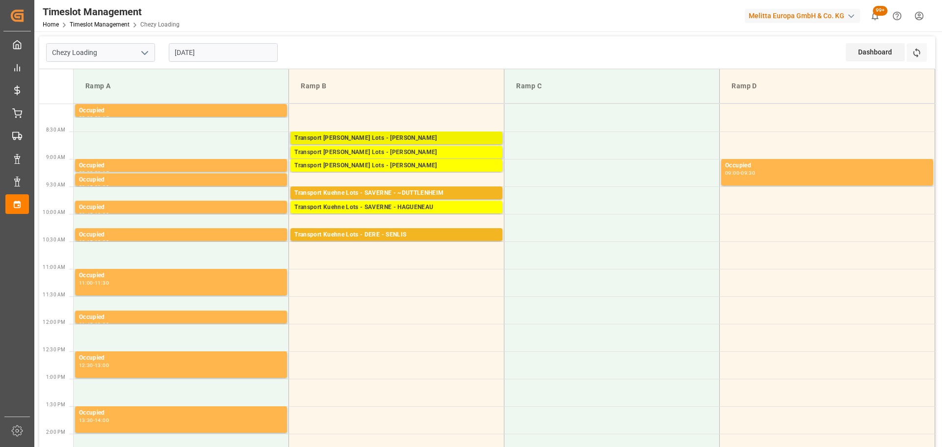
click at [363, 133] on div "Transport Kuehne Lots - ANTOINE - ST ETIENNE DE MONTLUC Pallets: 20,TU: ,City: …" at bounding box center [397, 138] width 212 height 13
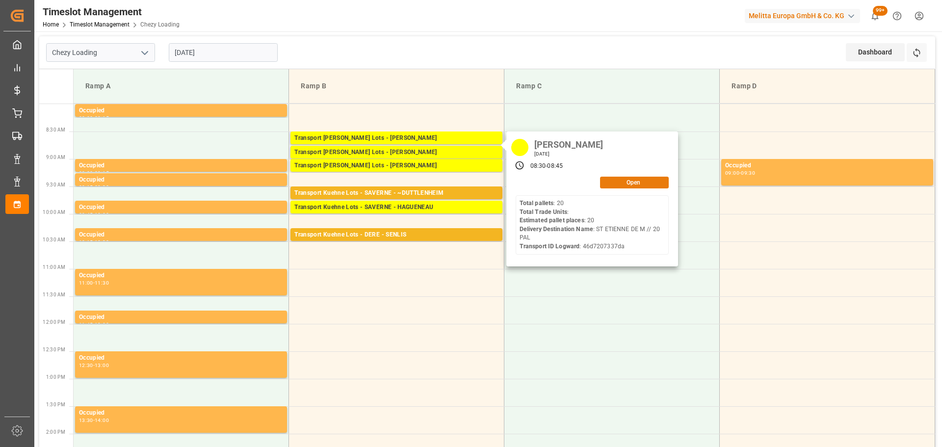
click at [632, 179] on button "Open" at bounding box center [634, 183] width 69 height 12
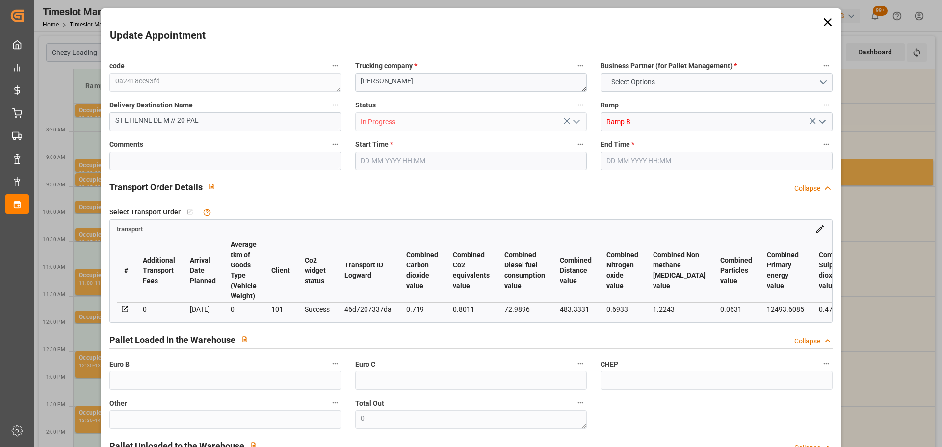
type input "20"
type input "630.28"
type input "0"
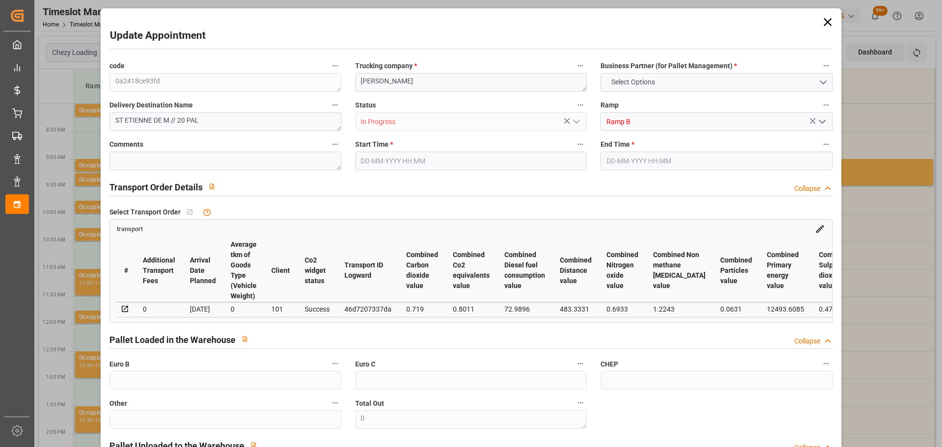
type input "630.28"
type input "0"
type input "2338.416"
type input "3608"
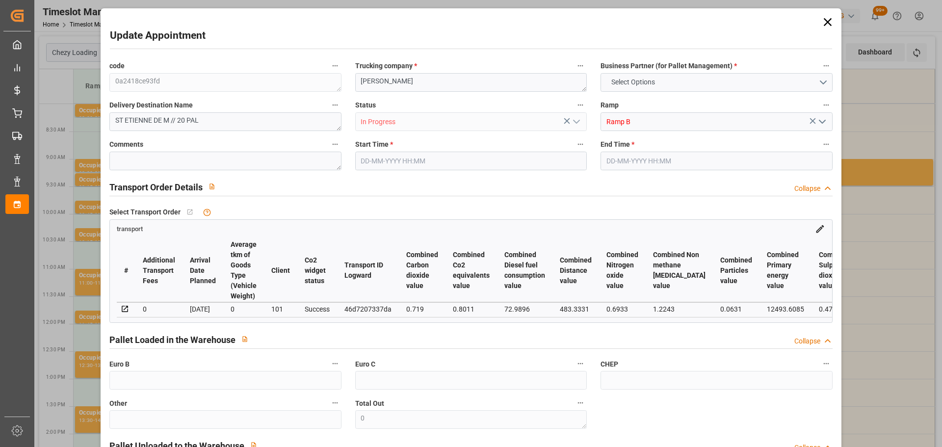
type input "25967.28"
type input "44"
type input "20"
type input "0"
type input "20"
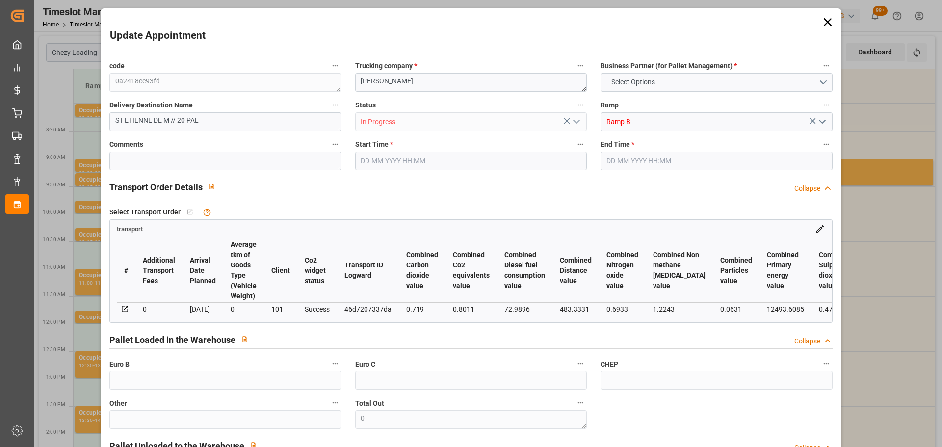
type input "101"
type input "2850.192"
type input "0"
type input "4710.8598"
type input "0"
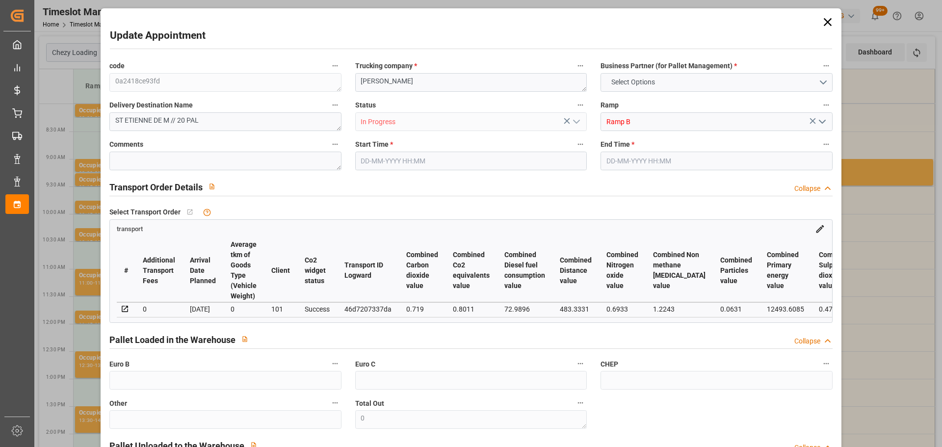
type input "0"
type input "21"
type input "35"
type input "18-09-2025 08:30"
type input "18-09-2025 08:45"
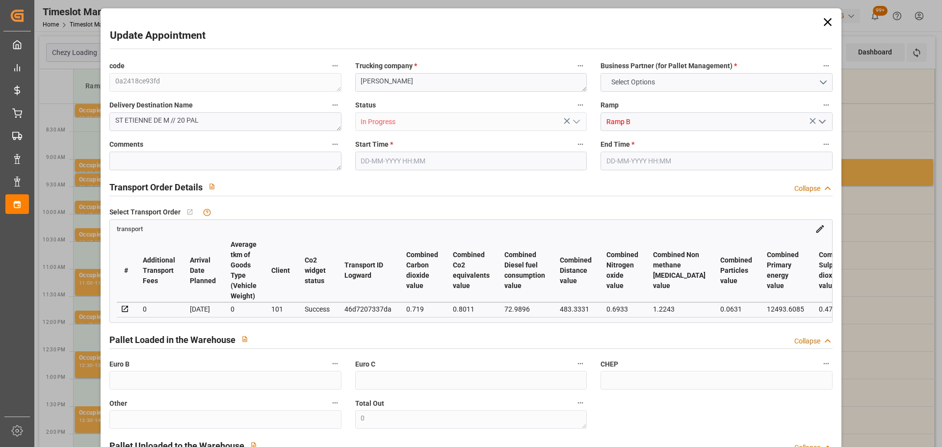
type input "25-08-2025 12:45"
type input "25-08-2025 11:32"
type input "01-09-2025"
type input "28-08-2025"
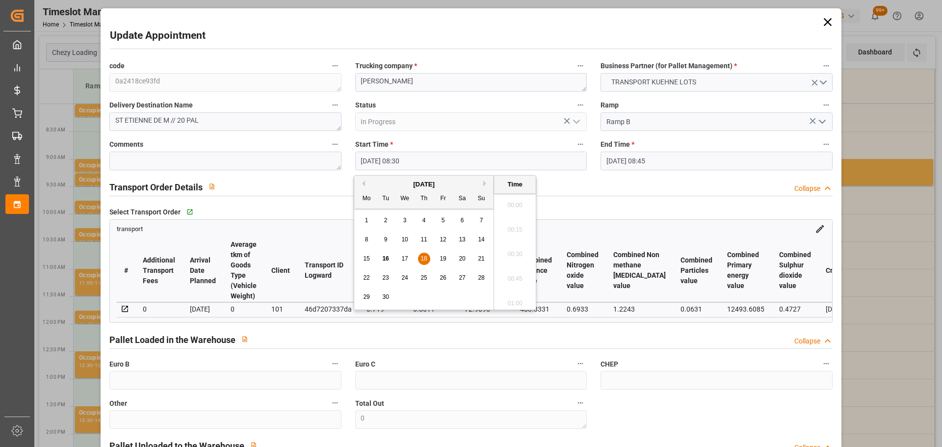
click at [373, 160] on input "18-09-2025 08:30" at bounding box center [471, 161] width 232 height 19
click at [426, 259] on span "18" at bounding box center [424, 258] width 6 height 7
click at [512, 200] on li "08:00" at bounding box center [515, 202] width 42 height 25
type input "18-09-2025 08:00"
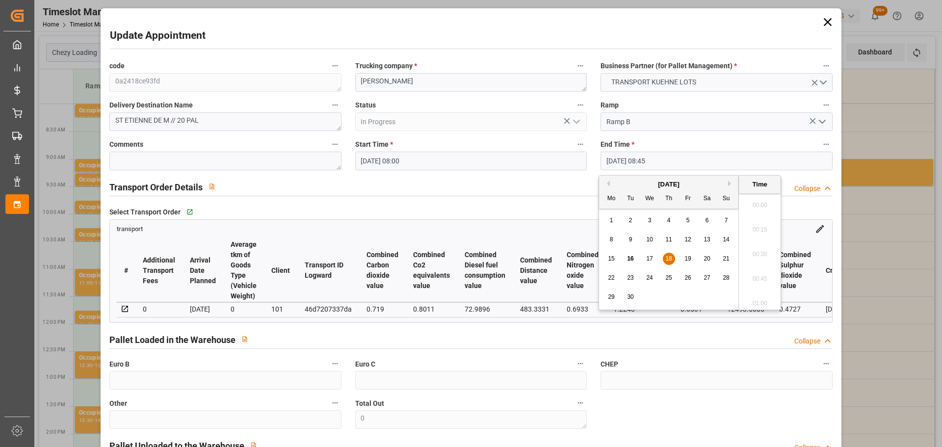
click at [642, 157] on input "18-09-2025 08:45" at bounding box center [717, 161] width 232 height 19
click at [667, 262] on span "18" at bounding box center [669, 258] width 6 height 7
click at [755, 196] on li "08:15" at bounding box center [760, 202] width 42 height 25
type input "18-09-2025 08:15"
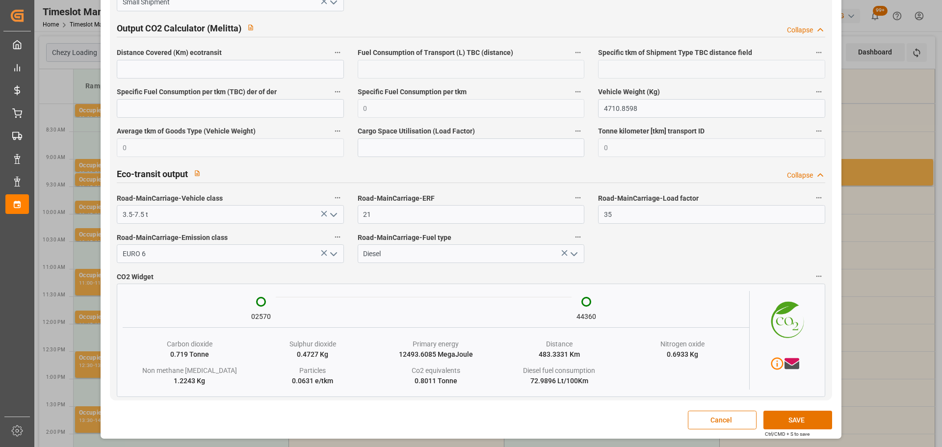
scroll to position [1638, 0]
click at [803, 423] on button "SAVE" at bounding box center [798, 420] width 69 height 19
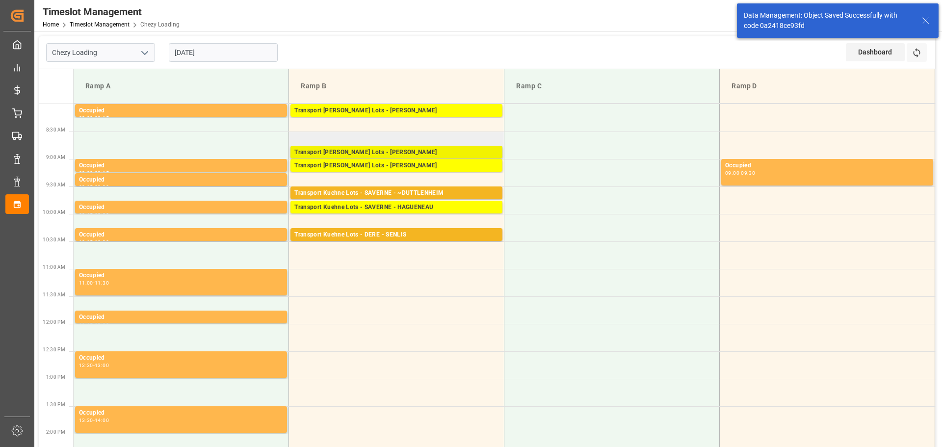
click at [334, 149] on div "Transport [PERSON_NAME] Lots - [PERSON_NAME]" at bounding box center [397, 153] width 204 height 10
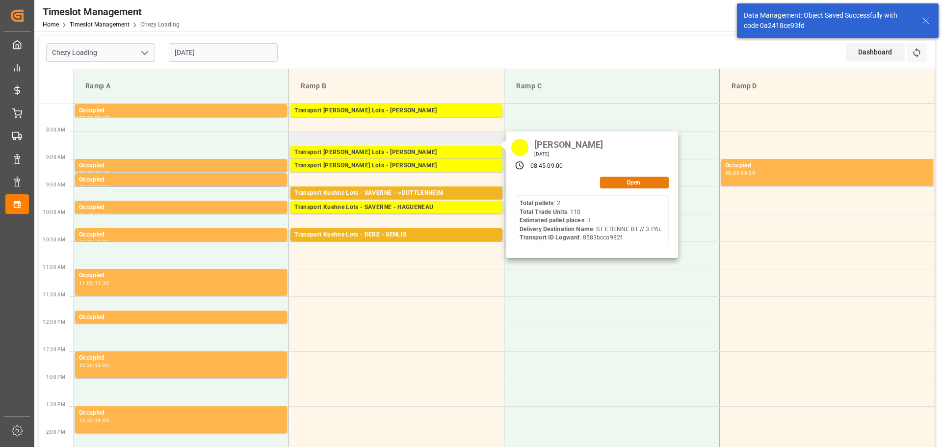
click at [605, 183] on button "Open" at bounding box center [634, 183] width 69 height 12
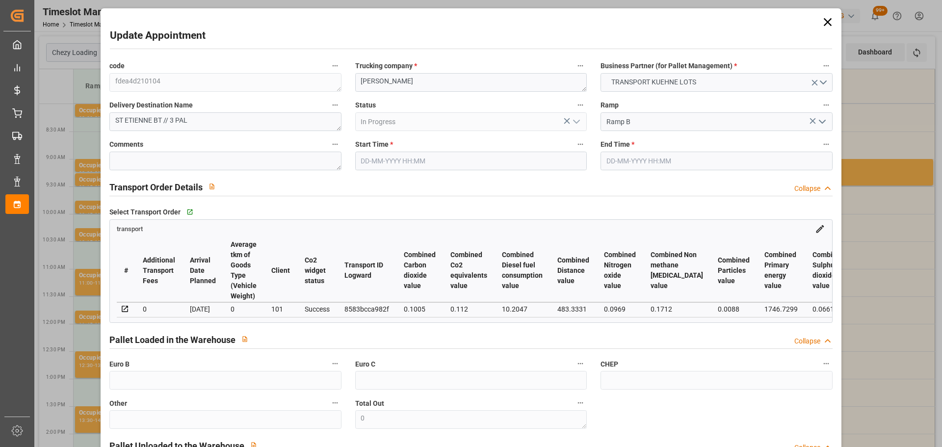
type input "18-09-2025 08:45"
type input "18-09-2025 09:00"
type input "26-08-2025 13:03"
type input "26-08-2025 11:23"
type input "01-09-2025"
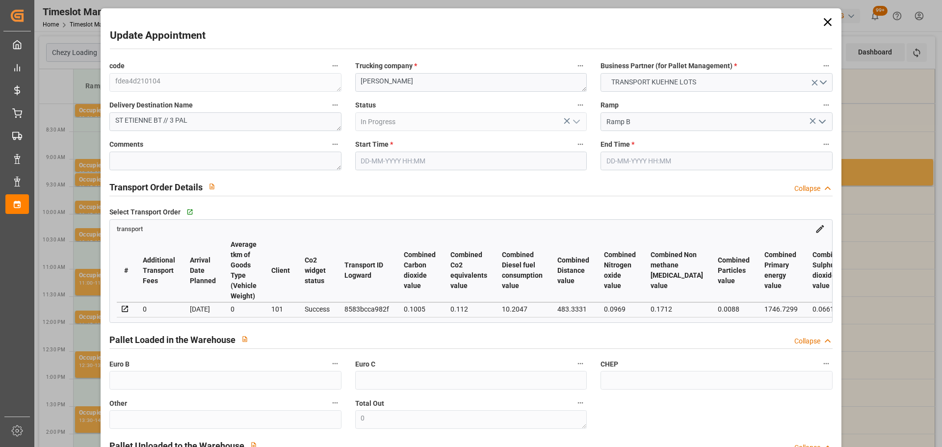
type input "28-08-2025"
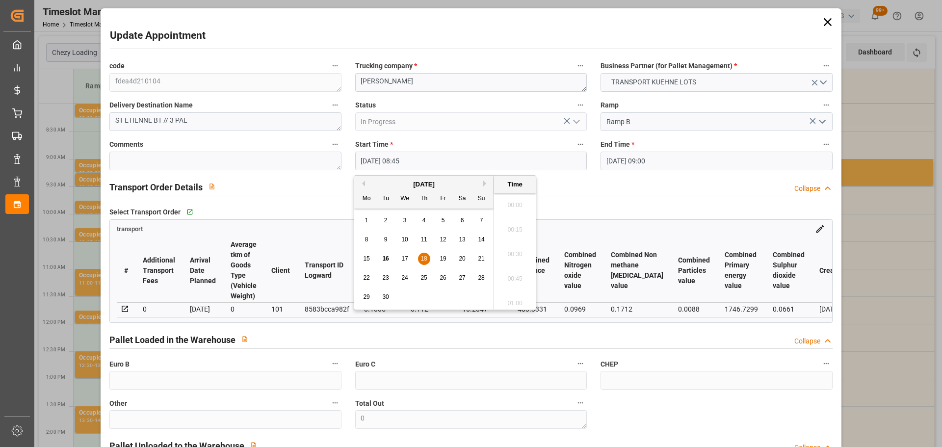
click at [396, 158] on input "18-09-2025 08:45" at bounding box center [471, 161] width 232 height 19
click at [425, 256] on span "18" at bounding box center [424, 258] width 6 height 7
click at [520, 197] on li "08:15" at bounding box center [515, 202] width 42 height 25
type input "18-09-2025 08:15"
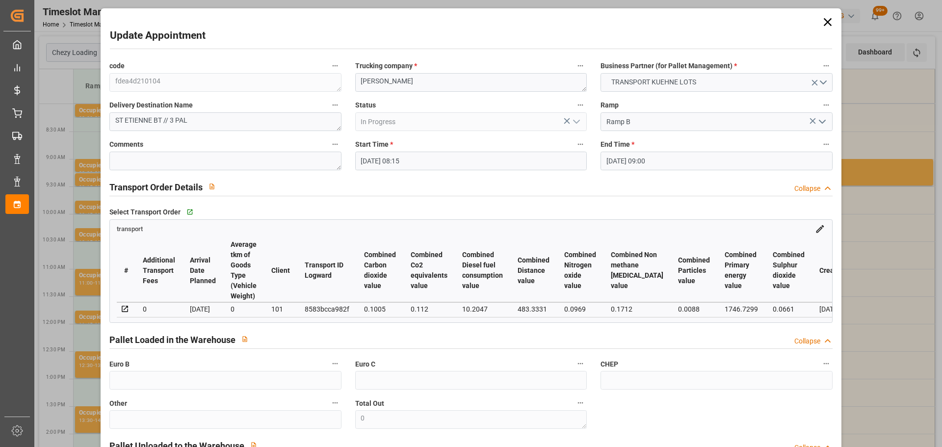
click at [639, 160] on input "18-09-2025 09:00" at bounding box center [717, 161] width 232 height 19
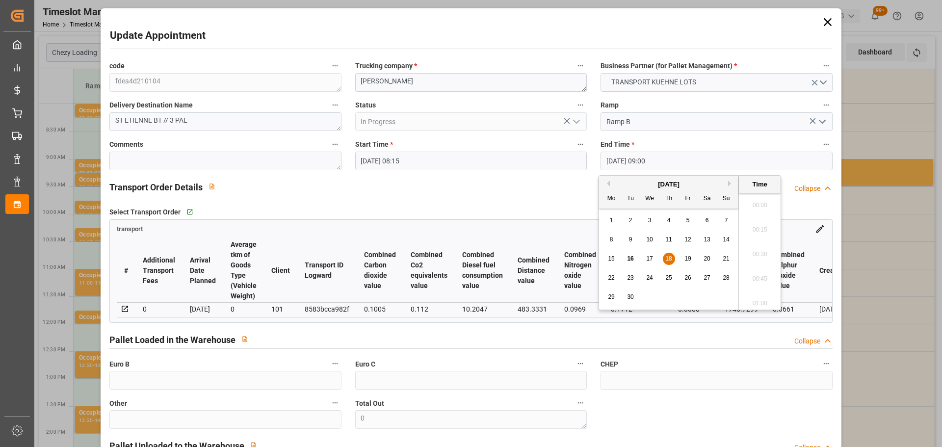
scroll to position [838, 0]
click at [666, 258] on span "18" at bounding box center [669, 258] width 6 height 7
click at [760, 196] on li "08:30" at bounding box center [760, 202] width 42 height 25
type input "18-09-2025 08:30"
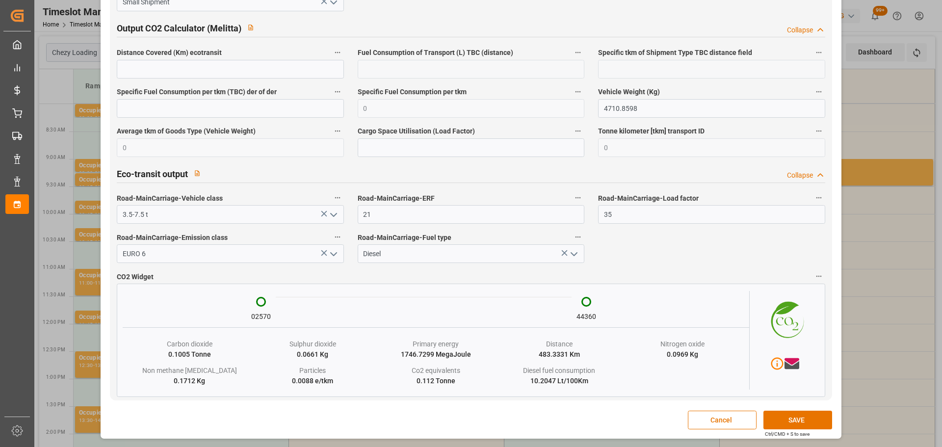
scroll to position [1623, 0]
click at [782, 413] on button "SAVE" at bounding box center [798, 420] width 69 height 19
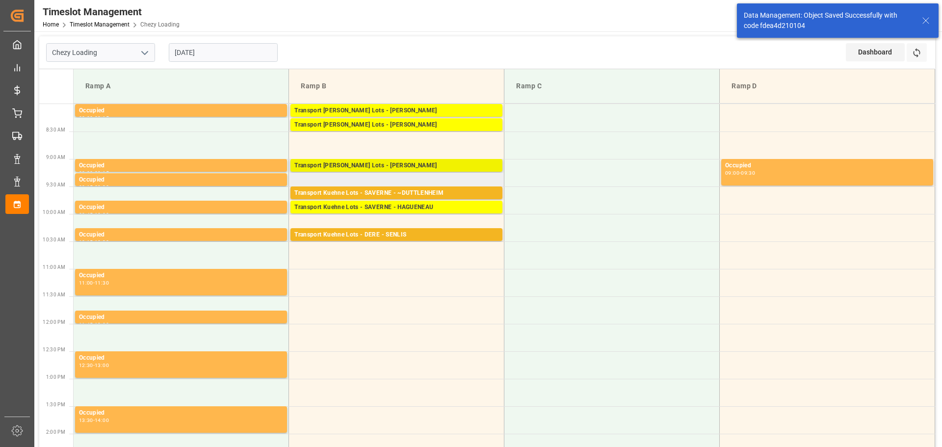
click at [417, 164] on div "Transport [PERSON_NAME] Lots - [PERSON_NAME]" at bounding box center [397, 166] width 204 height 10
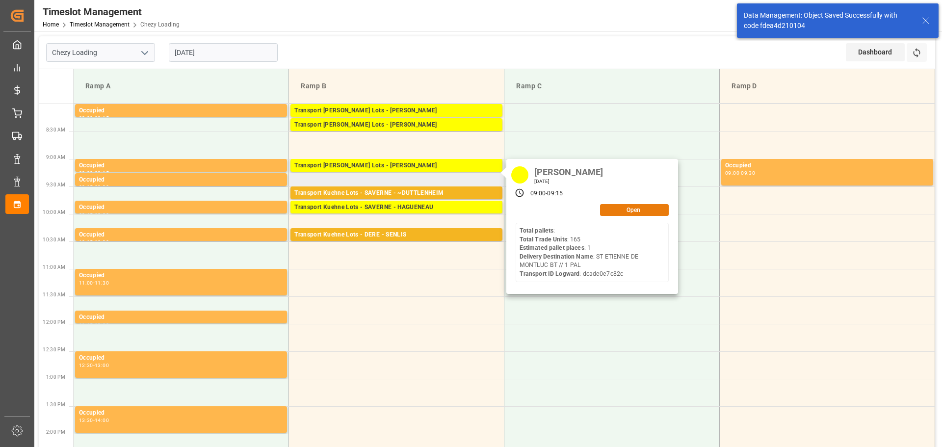
click at [634, 213] on button "Open" at bounding box center [634, 210] width 69 height 12
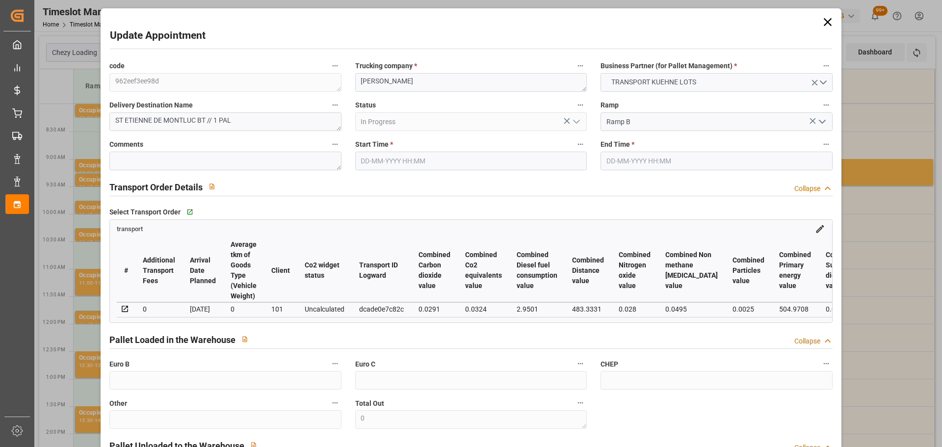
type input "18-09-2025 09:00"
type input "18-09-2025 09:15"
type input "03-09-2025 13:28"
type input "03-09-2025 11:26"
type input "10-09-2025"
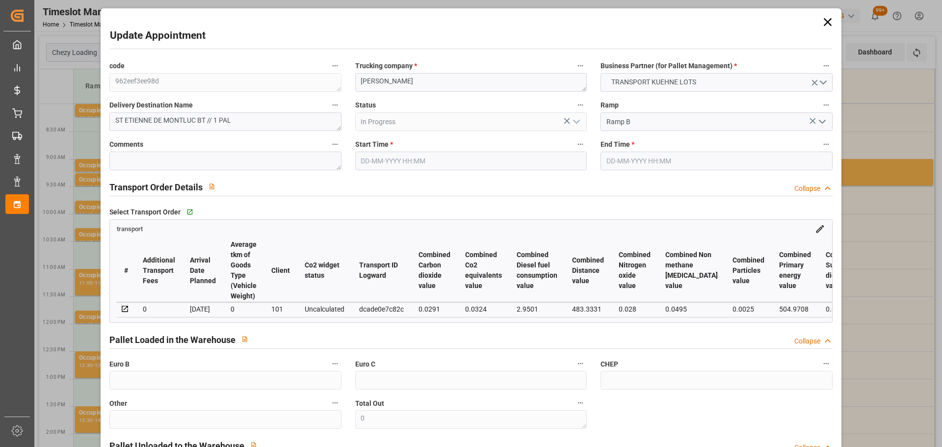
type input "08-09-2025"
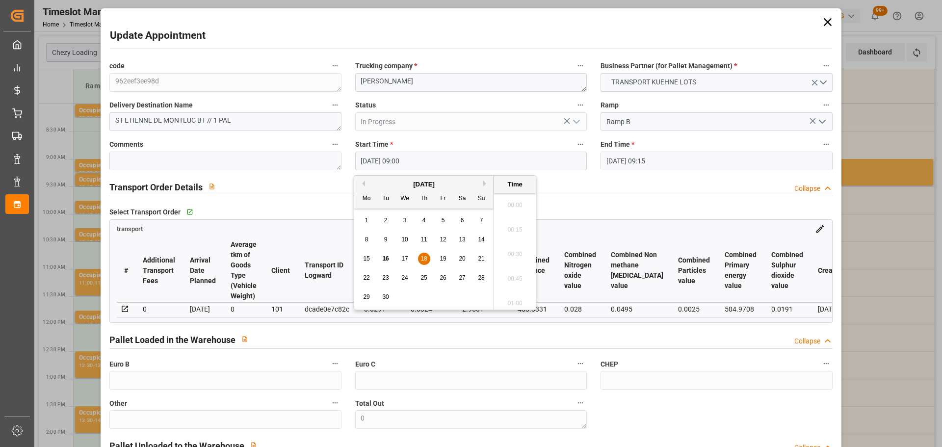
click at [411, 165] on input "18-09-2025 09:00" at bounding box center [471, 161] width 232 height 19
click at [419, 256] on div "18" at bounding box center [424, 259] width 12 height 12
click at [513, 198] on li "08:30" at bounding box center [515, 202] width 42 height 25
type input "18-09-2025 08:30"
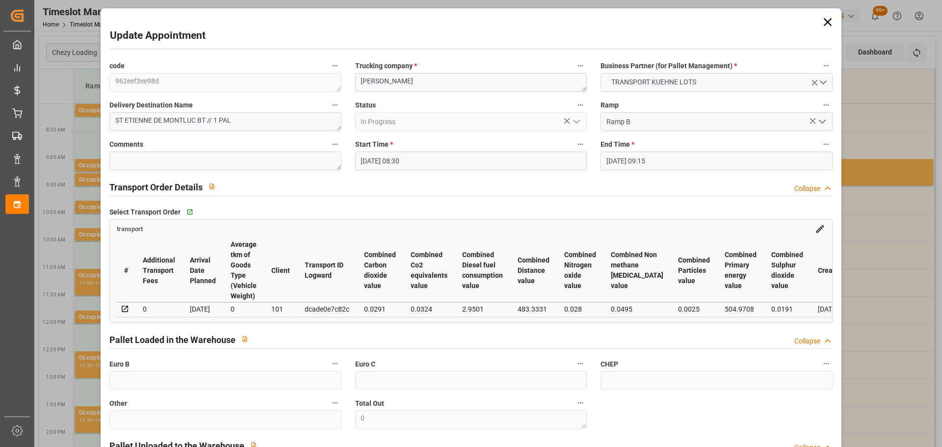
click at [647, 155] on input "18-09-2025 09:15" at bounding box center [717, 161] width 232 height 19
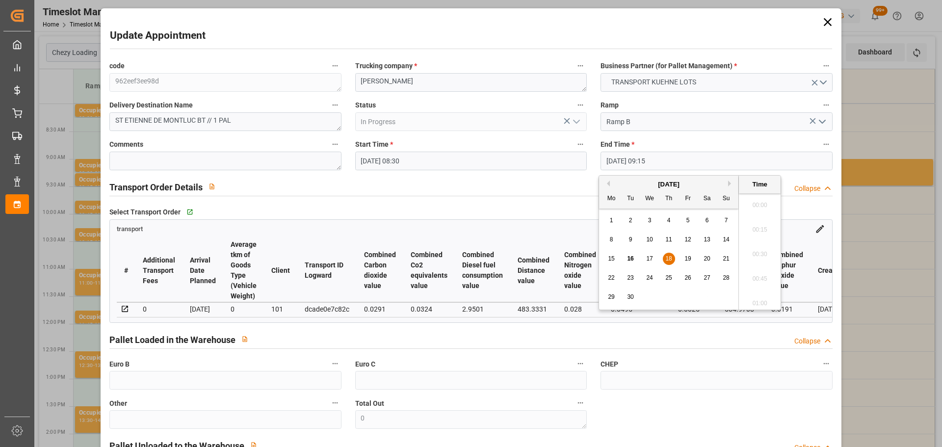
scroll to position [862, 0]
click at [668, 258] on span "18" at bounding box center [669, 258] width 6 height 7
click at [756, 198] on li "08:45" at bounding box center [760, 202] width 42 height 25
type input "18-09-2025 08:45"
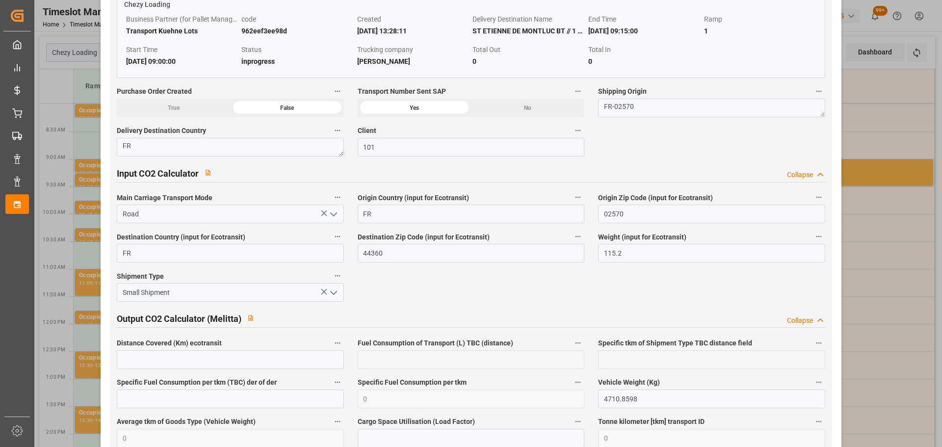
scroll to position [1615, 0]
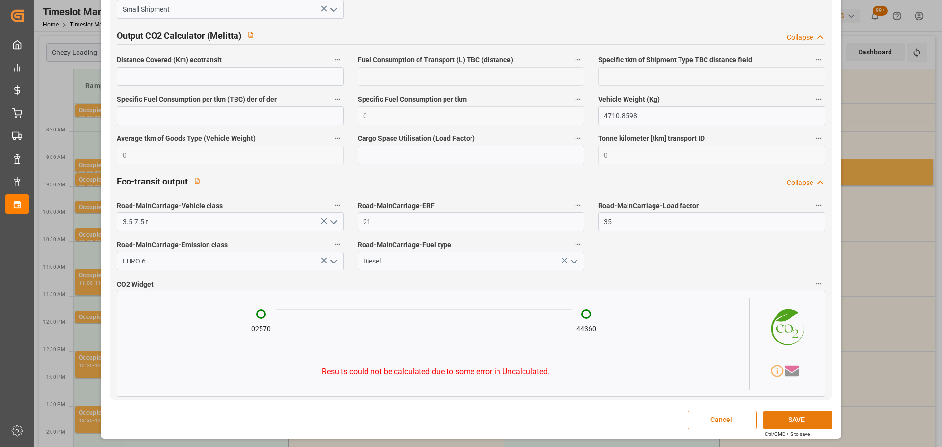
click at [802, 423] on button "SAVE" at bounding box center [798, 420] width 69 height 19
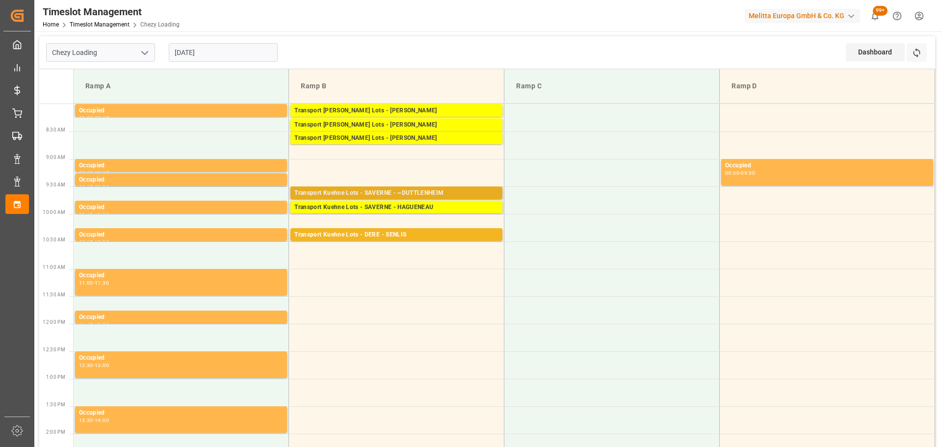
click at [347, 191] on div "Transport Kuehne Lots - SAVERNE - ~DUTTLENHEIM" at bounding box center [397, 193] width 204 height 10
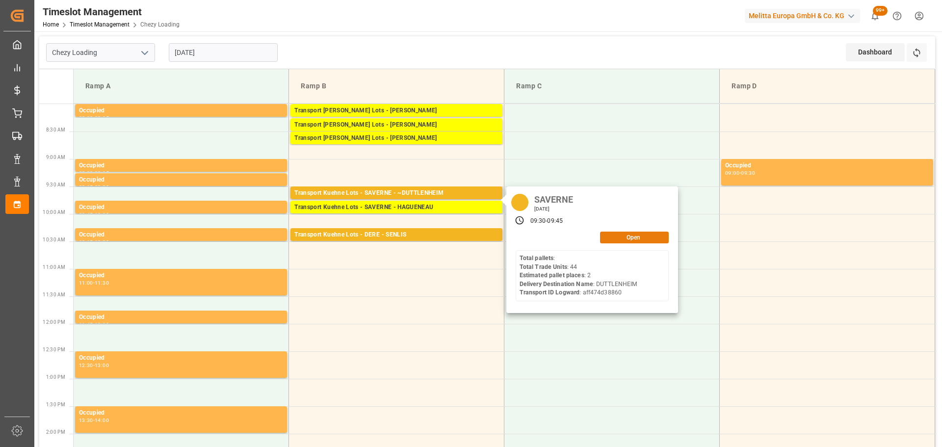
click at [613, 237] on button "Open" at bounding box center [634, 238] width 69 height 12
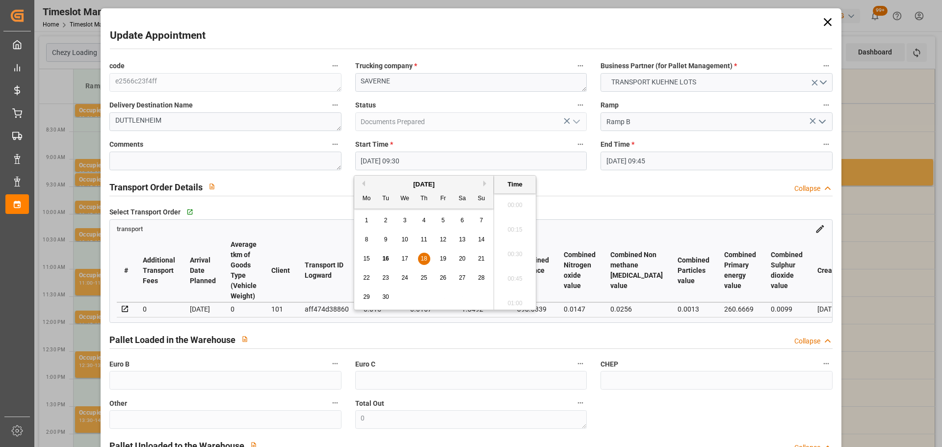
click at [378, 161] on input "18-09-2025 09:30" at bounding box center [471, 161] width 232 height 19
click at [424, 258] on span "18" at bounding box center [424, 258] width 6 height 7
click at [508, 197] on li "09:00" at bounding box center [515, 202] width 42 height 25
type input "18-09-2025 09:00"
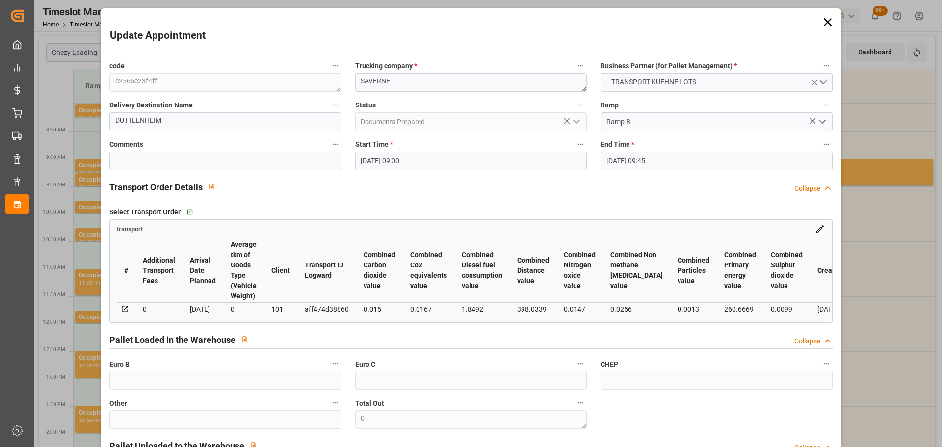
click at [642, 161] on input "18-09-2025 09:45" at bounding box center [717, 161] width 232 height 19
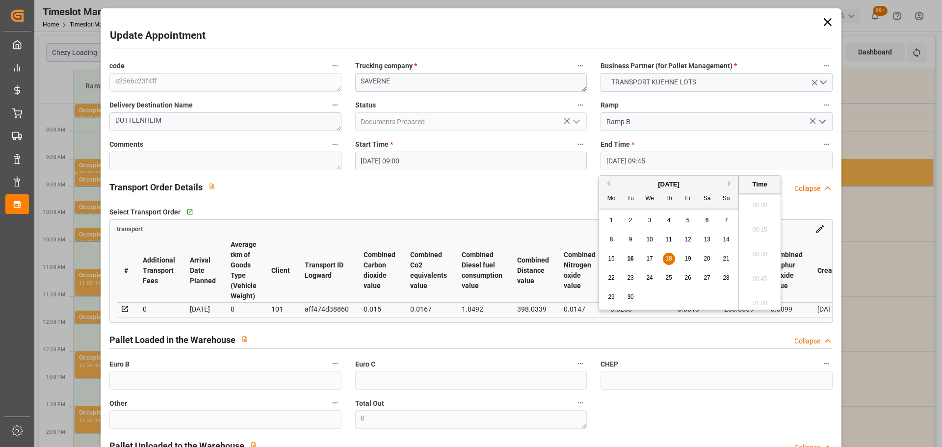
scroll to position [912, 0]
click at [671, 257] on span "18" at bounding box center [669, 258] width 6 height 7
click at [753, 198] on li "09:15" at bounding box center [760, 202] width 42 height 25
type input "18-09-2025 09:15"
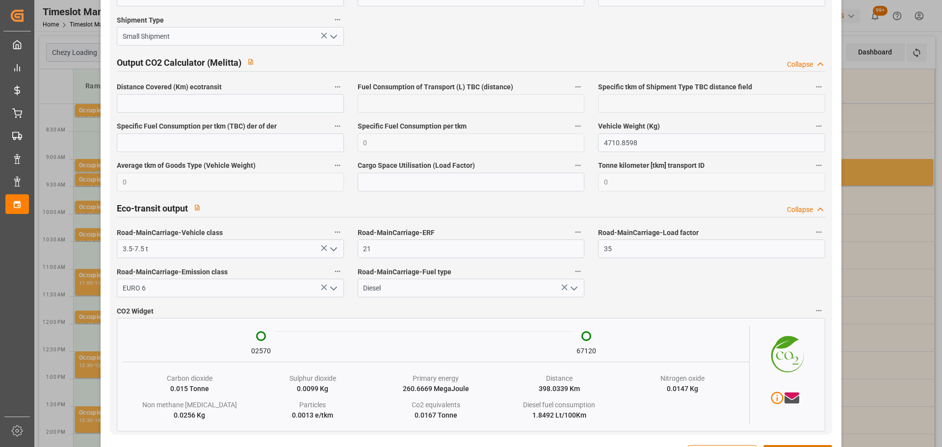
scroll to position [1638, 0]
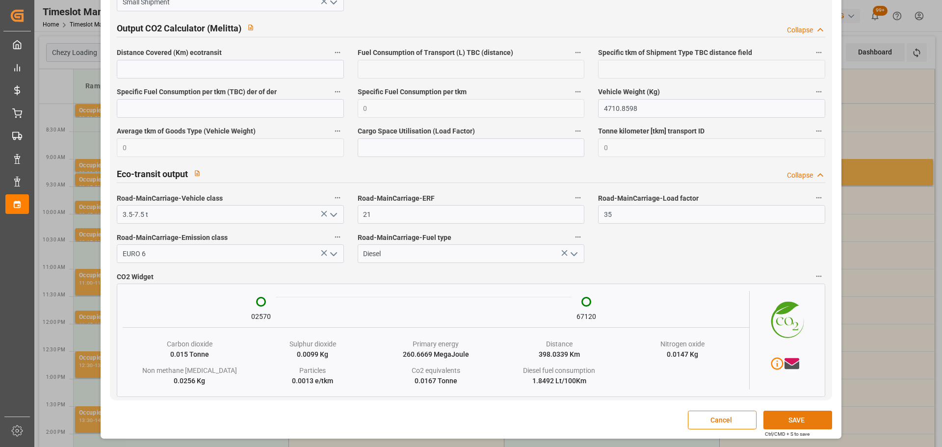
click at [802, 418] on button "SAVE" at bounding box center [798, 420] width 69 height 19
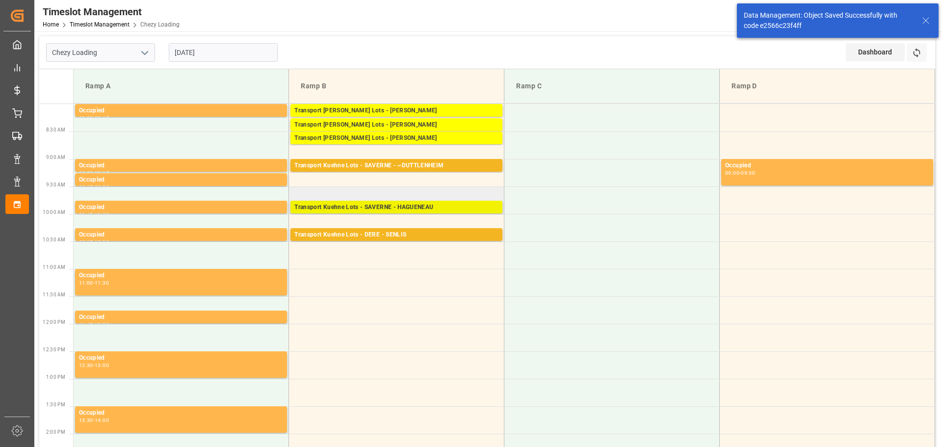
click at [336, 205] on div "Transport Kuehne Lots - SAVERNE - HAGUENEAU" at bounding box center [397, 208] width 204 height 10
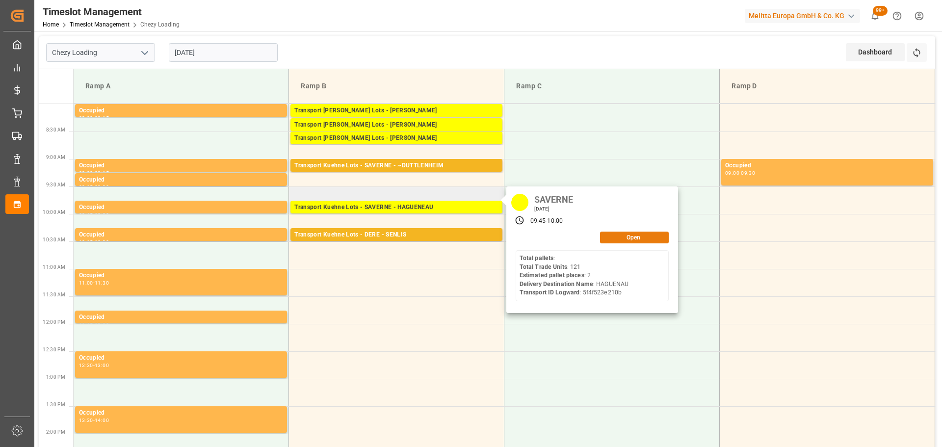
click at [637, 237] on button "Open" at bounding box center [634, 238] width 69 height 12
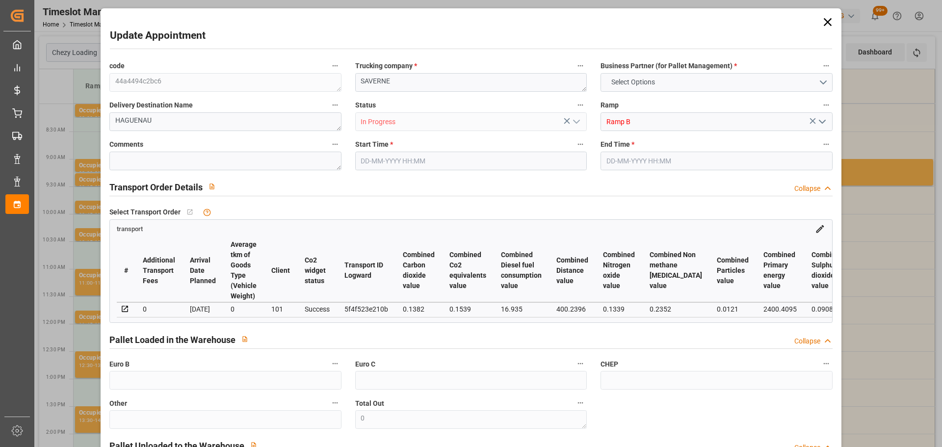
type input "2"
type input "159.7"
type input "0"
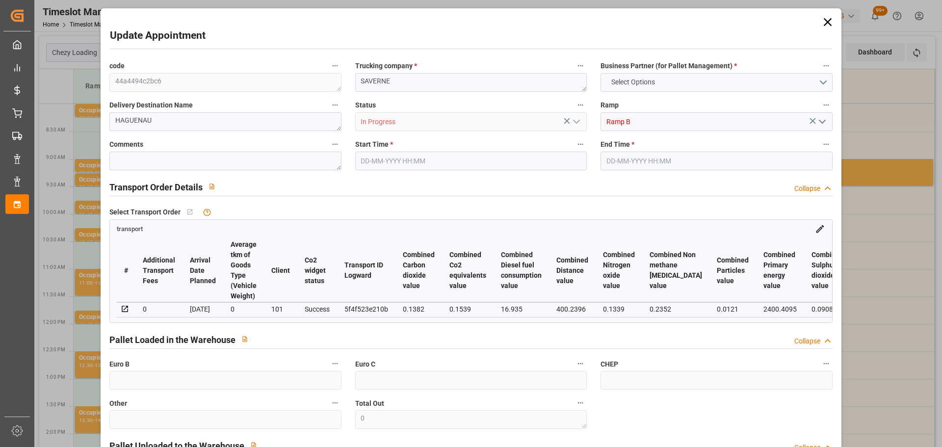
type input "159.7"
type input "0"
type input "571.24"
type input "730.04"
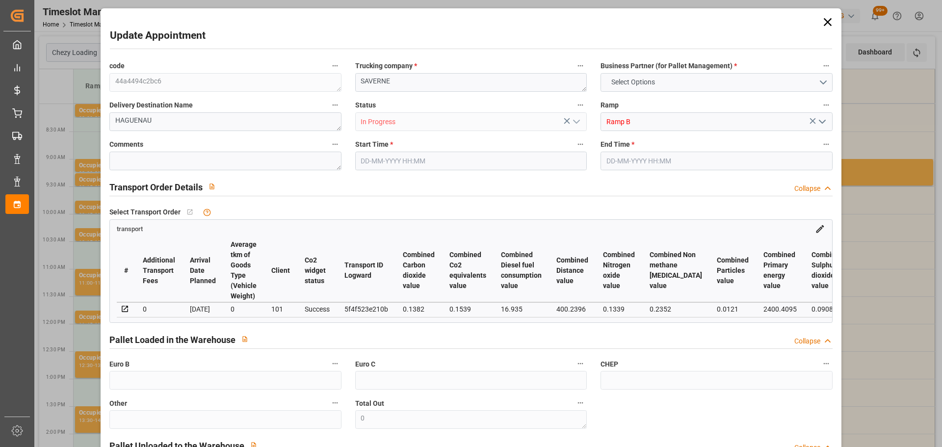
type input "2113.6"
type input "67"
type input "0"
type input "121"
type input "3"
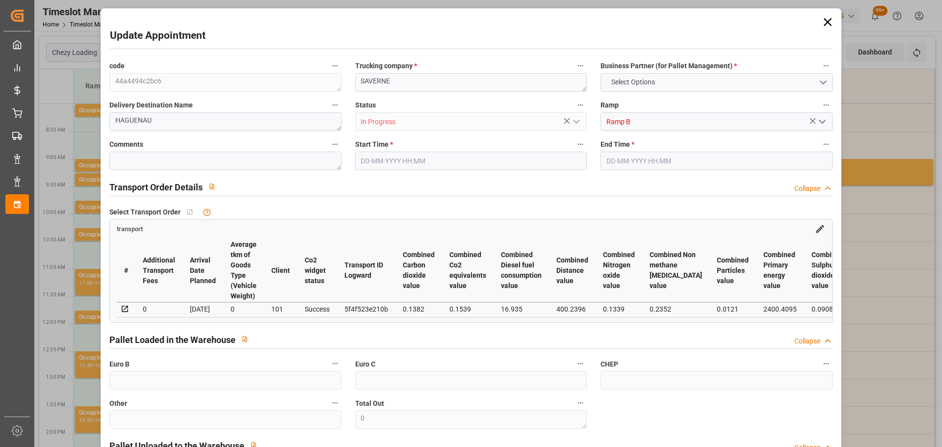
type input "101"
type input "661.04"
type input "0"
type input "4710.8598"
type input "0"
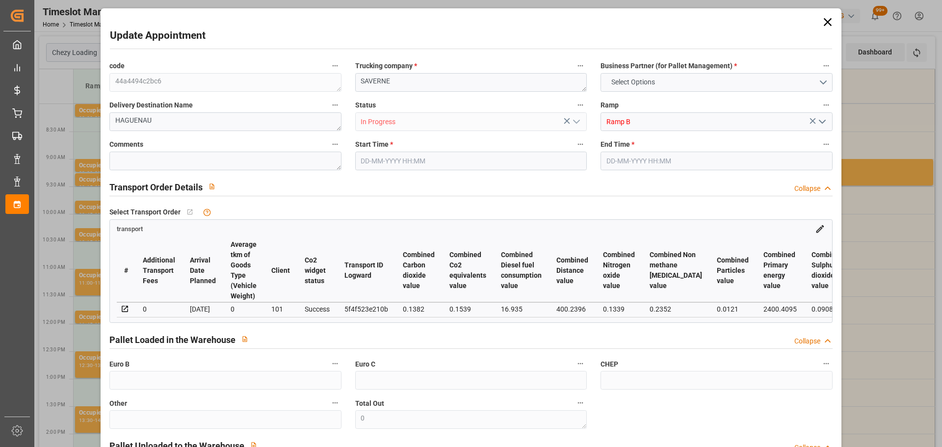
type input "0"
type input "21"
type input "35"
type input "18-09-2025 09:45"
type input "18-09-2025 10:00"
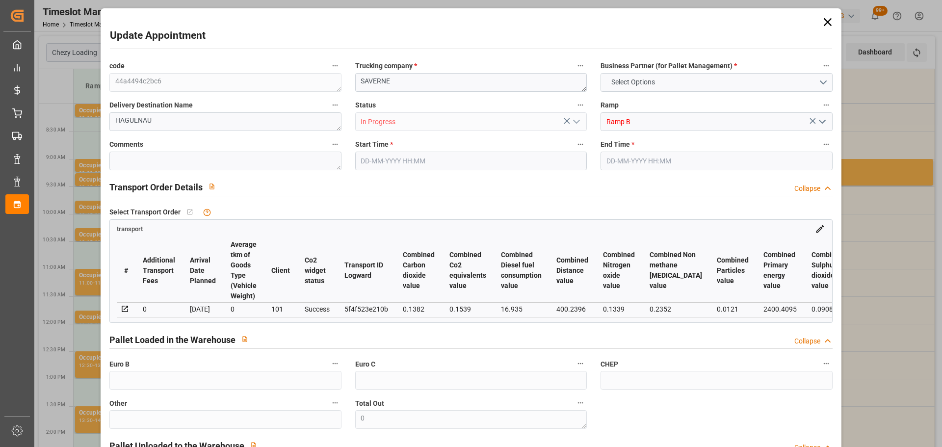
type input "15-09-2025 12:42"
type input "15-09-2025 11:24"
type input "22-09-2025"
type input "19-09-2025"
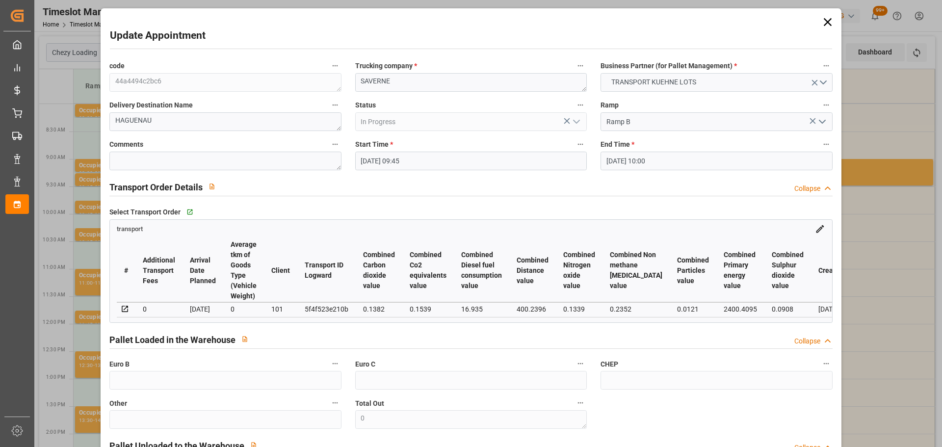
click at [377, 156] on input "18-09-2025 09:45" at bounding box center [471, 161] width 232 height 19
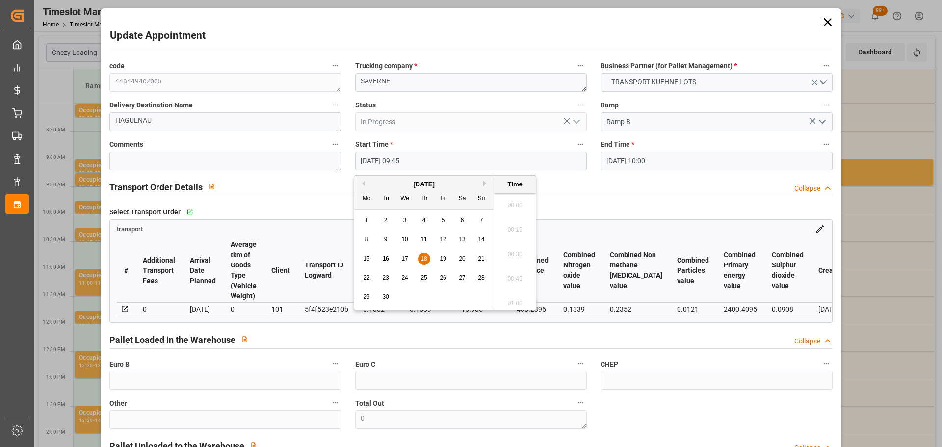
scroll to position [912, 0]
click at [430, 262] on div "18" at bounding box center [424, 259] width 12 height 12
click at [521, 199] on li "09:15" at bounding box center [515, 202] width 42 height 25
type input "18-09-2025 09:15"
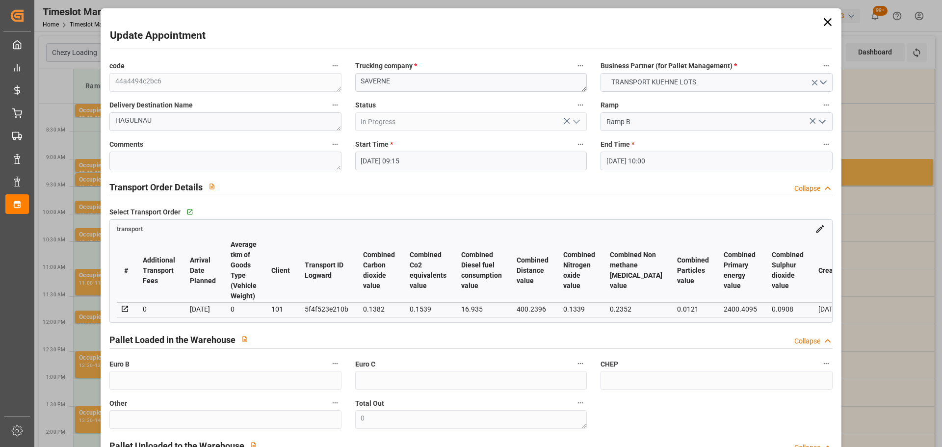
click at [631, 160] on input "18-09-2025 10:00" at bounding box center [717, 161] width 232 height 19
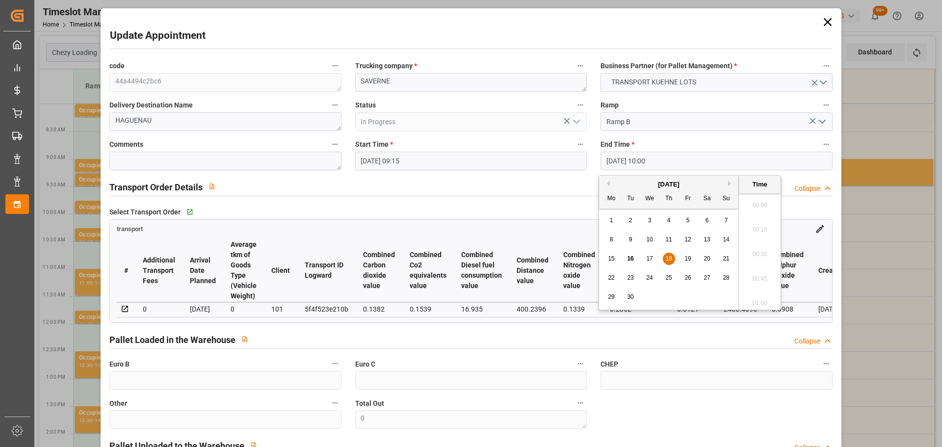
scroll to position [936, 0]
click at [672, 259] on span "18" at bounding box center [669, 258] width 6 height 7
click at [757, 202] on li "09:30" at bounding box center [760, 202] width 42 height 25
type input "18-09-2025 09:30"
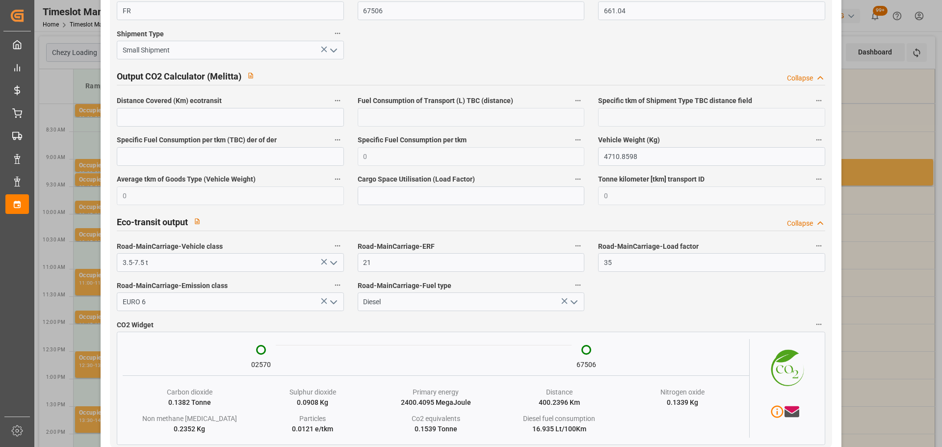
scroll to position [1623, 0]
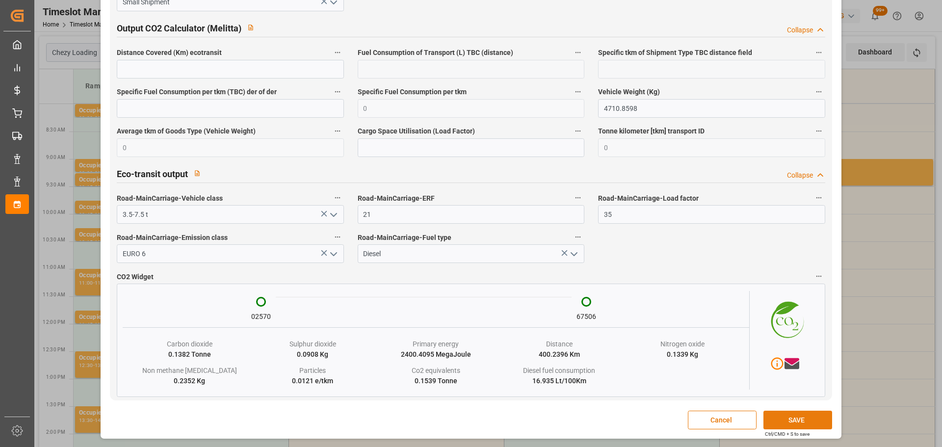
click at [779, 421] on button "SAVE" at bounding box center [798, 420] width 69 height 19
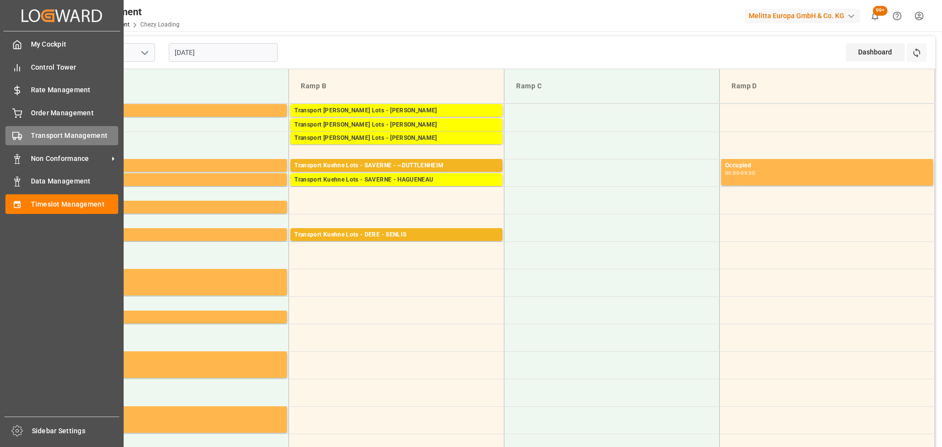
click at [45, 137] on span "Transport Management" at bounding box center [75, 136] width 88 height 10
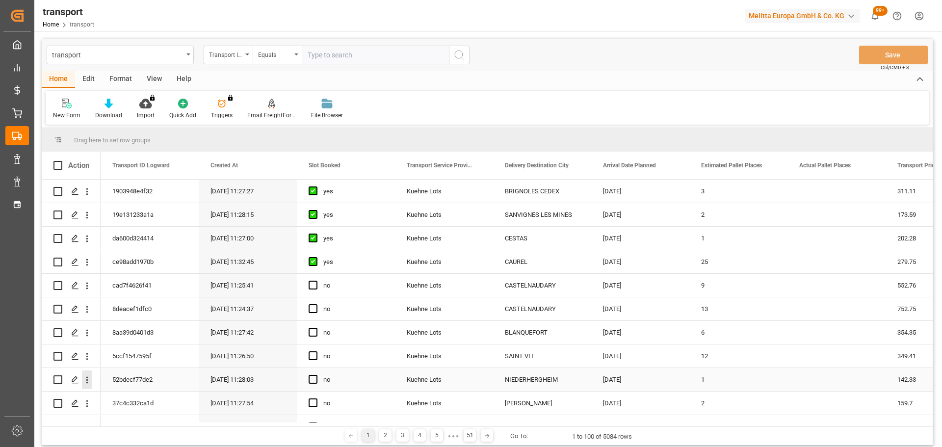
click at [86, 379] on icon "open menu" at bounding box center [87, 380] width 10 height 10
click at [133, 397] on span "Open in new tab" at bounding box center [151, 401] width 89 height 10
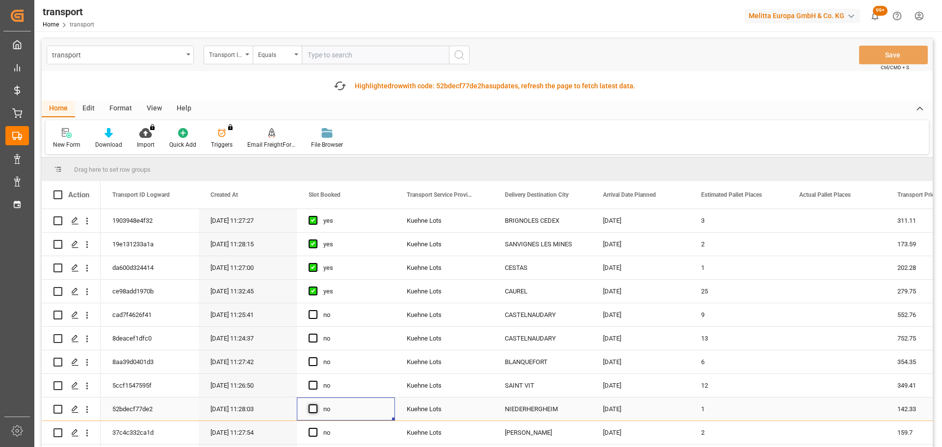
click at [314, 406] on span "Press SPACE to select this row." at bounding box center [313, 408] width 9 height 9
click at [316, 404] on input "Press SPACE to select this row." at bounding box center [316, 404] width 0 height 0
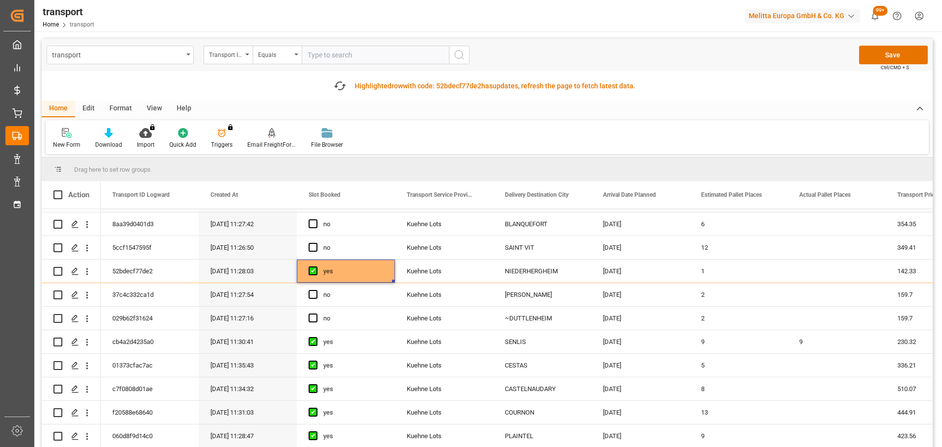
scroll to position [147, 0]
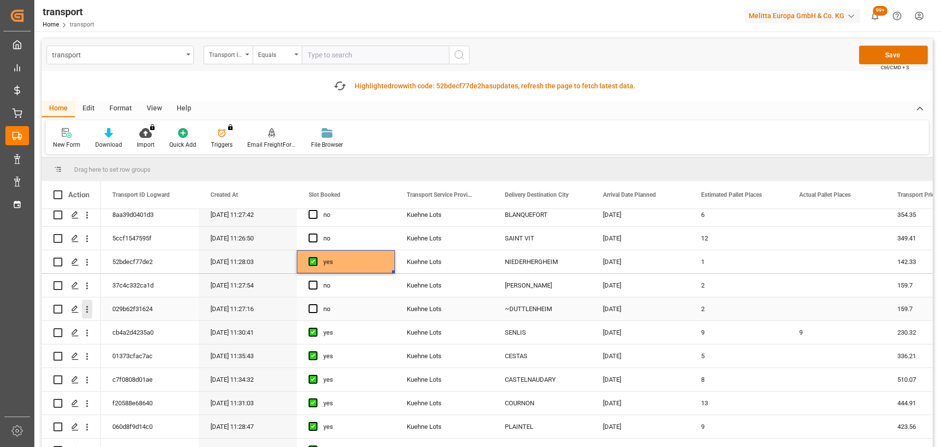
click at [86, 306] on icon "open menu" at bounding box center [87, 309] width 10 height 10
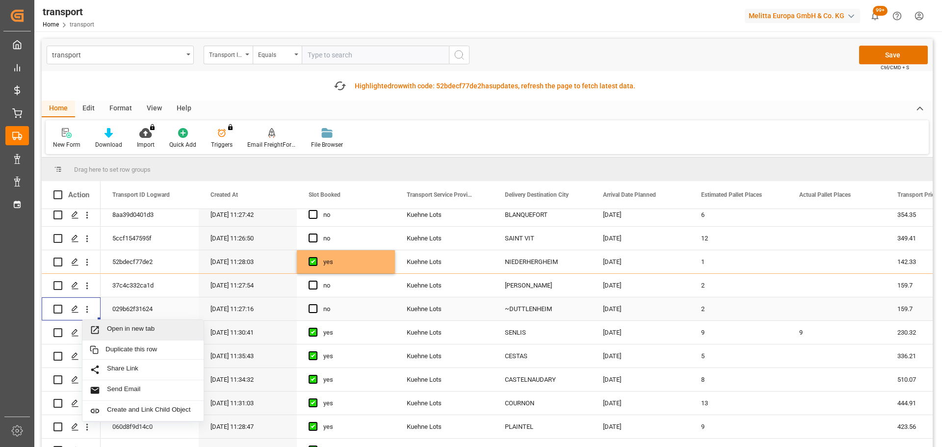
click at [127, 325] on span "Open in new tab" at bounding box center [151, 330] width 89 height 10
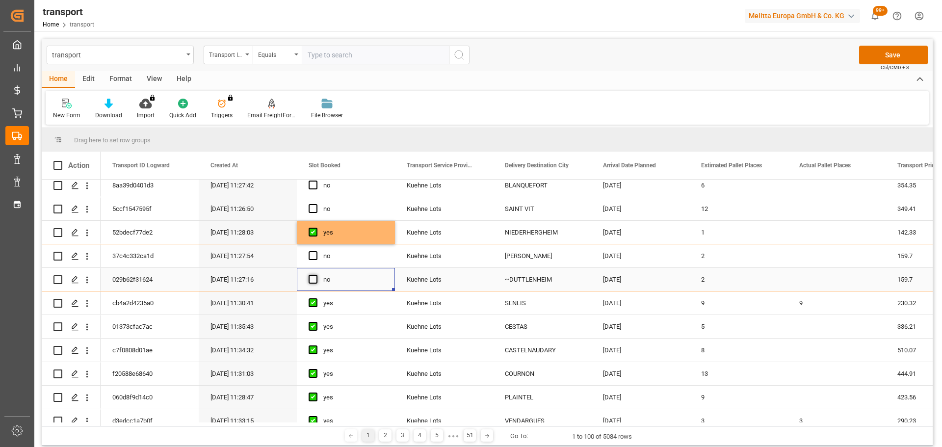
click at [313, 276] on span "Press SPACE to select this row." at bounding box center [313, 279] width 9 height 9
click at [316, 275] on input "Press SPACE to select this row." at bounding box center [316, 275] width 0 height 0
click at [87, 208] on icon "open menu" at bounding box center [87, 209] width 10 height 10
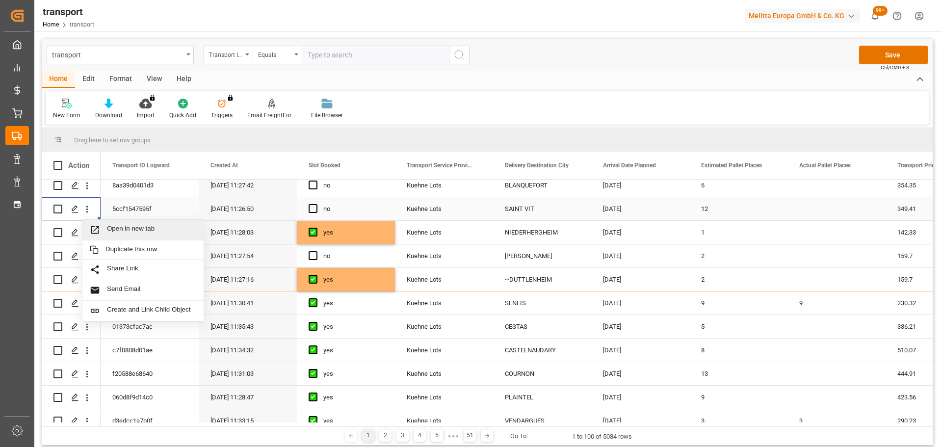
click at [127, 225] on span "Open in new tab" at bounding box center [151, 230] width 89 height 10
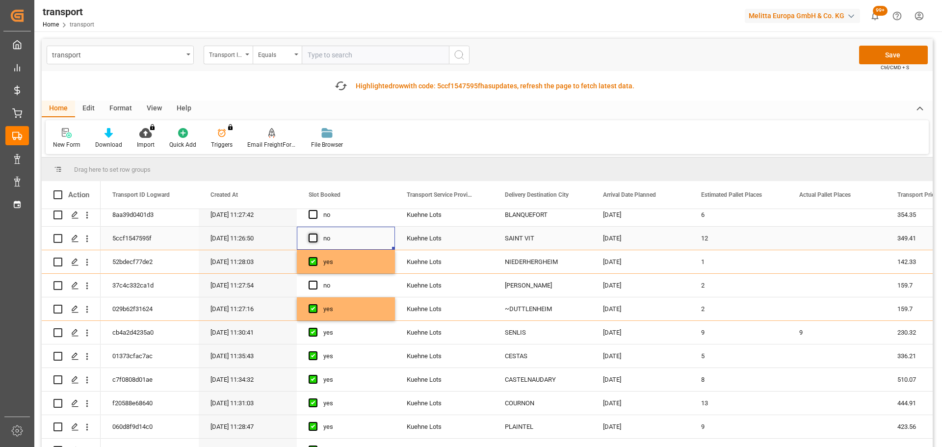
click at [313, 236] on span "Press SPACE to select this row." at bounding box center [313, 238] width 9 height 9
click at [316, 234] on input "Press SPACE to select this row." at bounding box center [316, 234] width 0 height 0
click at [89, 282] on icon "open menu" at bounding box center [87, 286] width 10 height 10
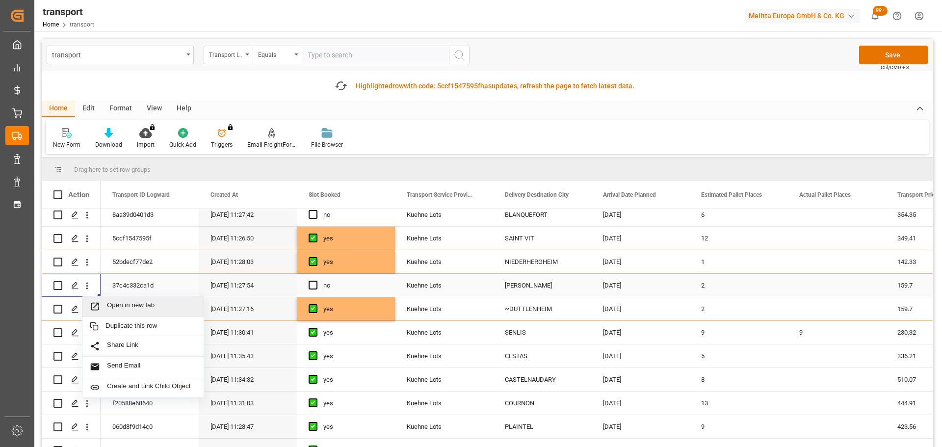
click at [119, 301] on div "Open in new tab" at bounding box center [142, 306] width 121 height 21
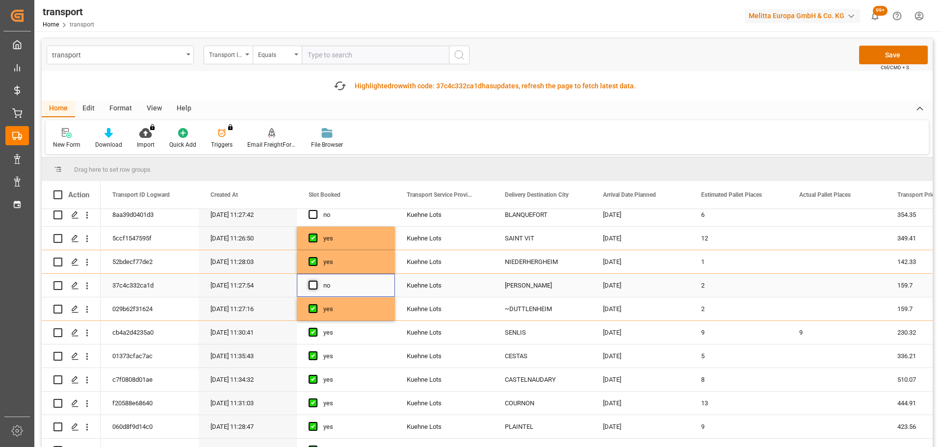
click at [315, 283] on span "Press SPACE to select this row." at bounding box center [313, 285] width 9 height 9
click at [316, 281] on input "Press SPACE to select this row." at bounding box center [316, 281] width 0 height 0
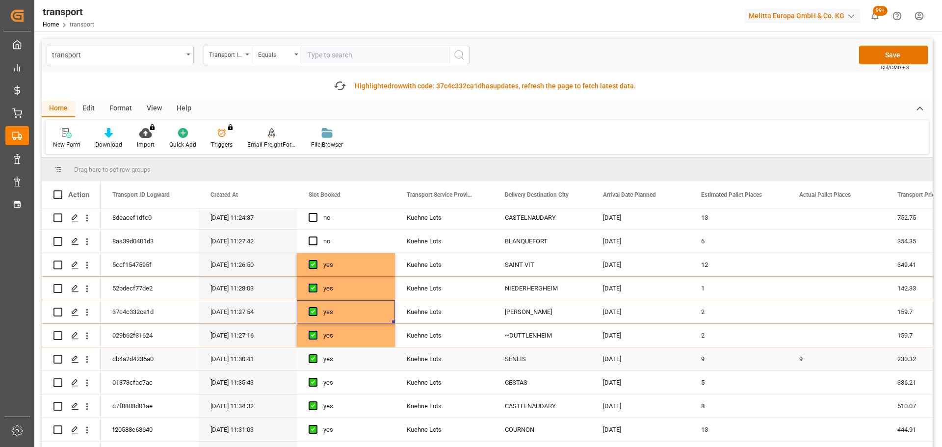
scroll to position [98, 0]
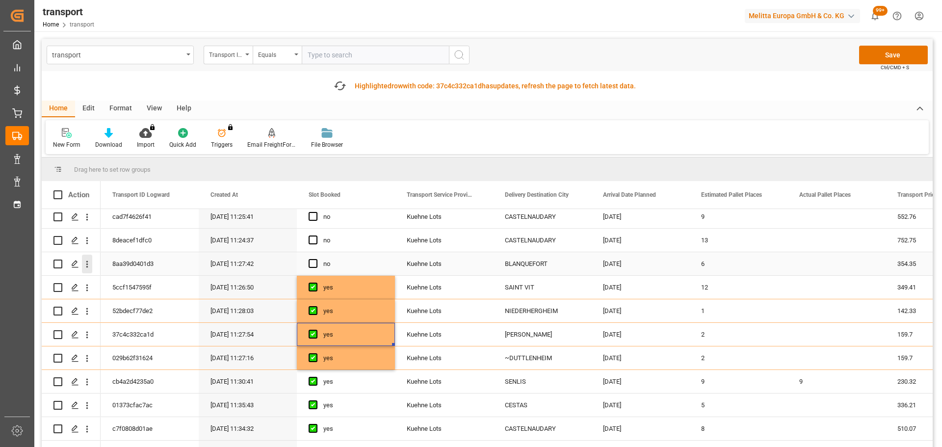
click at [89, 260] on icon "open menu" at bounding box center [87, 264] width 10 height 10
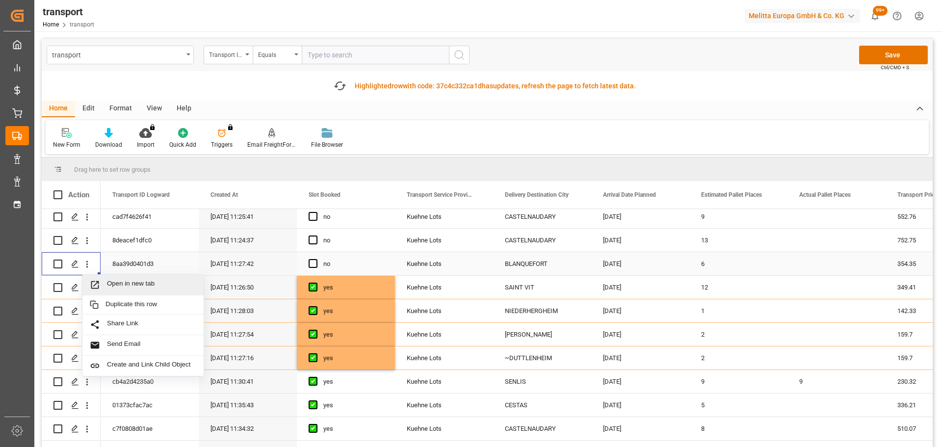
click at [130, 280] on span "Open in new tab" at bounding box center [151, 285] width 89 height 10
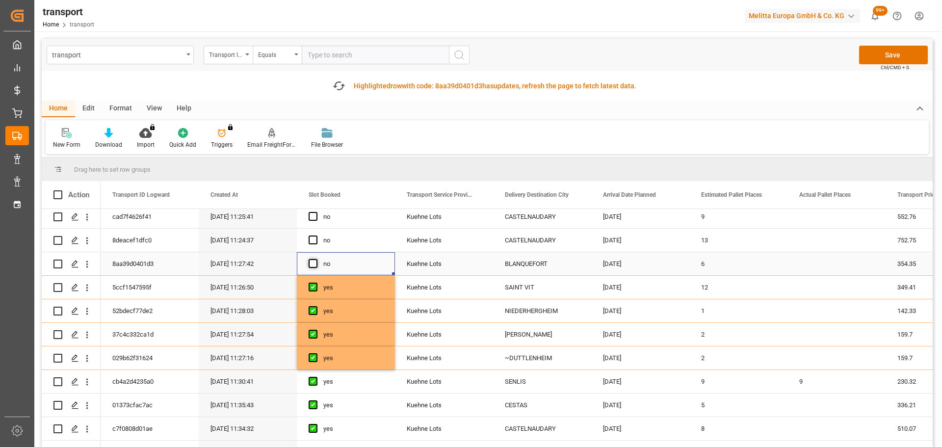
click at [314, 263] on span "Press SPACE to select this row." at bounding box center [313, 263] width 9 height 9
click at [316, 259] on input "Press SPACE to select this row." at bounding box center [316, 259] width 0 height 0
click at [87, 234] on button "open menu" at bounding box center [87, 240] width 10 height 19
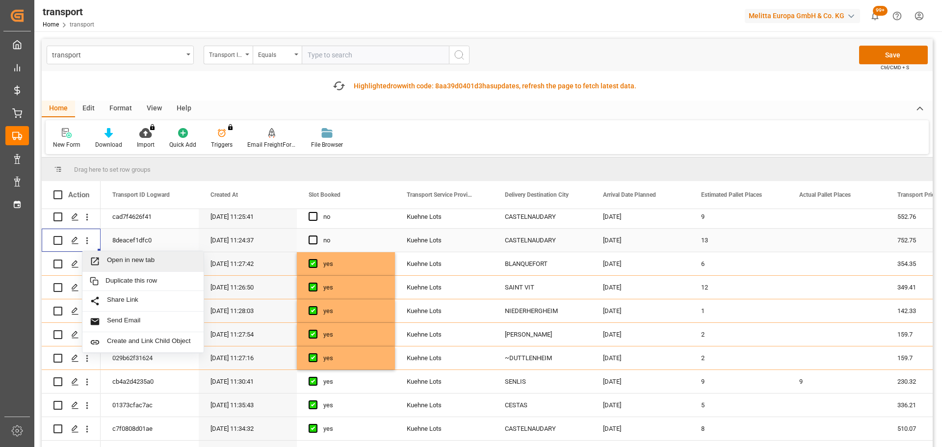
click at [142, 254] on div "Open in new tab" at bounding box center [142, 261] width 121 height 21
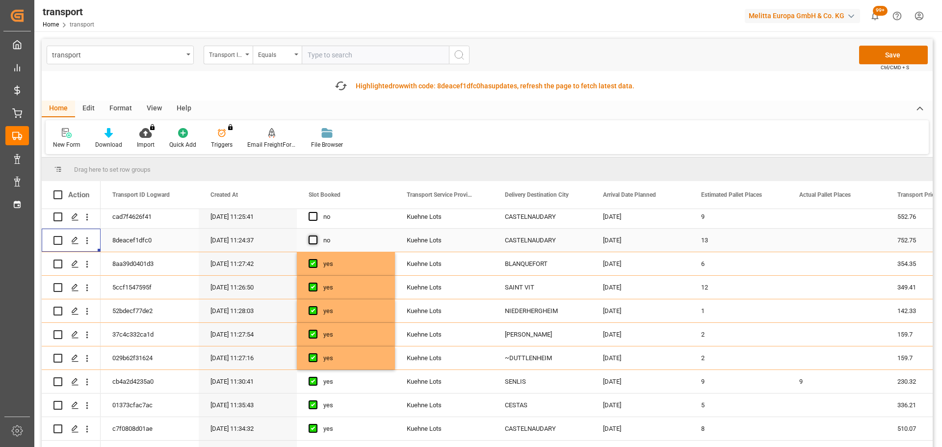
click at [314, 239] on span "Press SPACE to select this row." at bounding box center [313, 240] width 9 height 9
click at [316, 236] on input "Press SPACE to select this row." at bounding box center [316, 236] width 0 height 0
click at [88, 212] on button "open menu" at bounding box center [87, 217] width 10 height 19
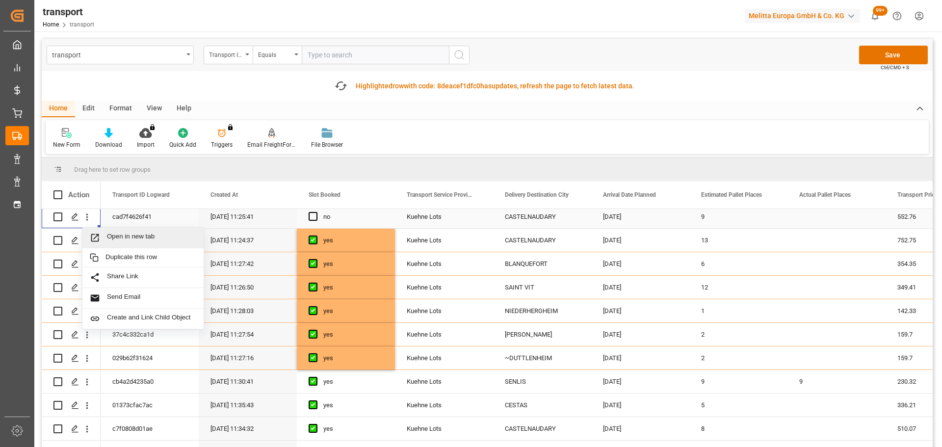
click at [135, 233] on span "Open in new tab" at bounding box center [151, 238] width 89 height 10
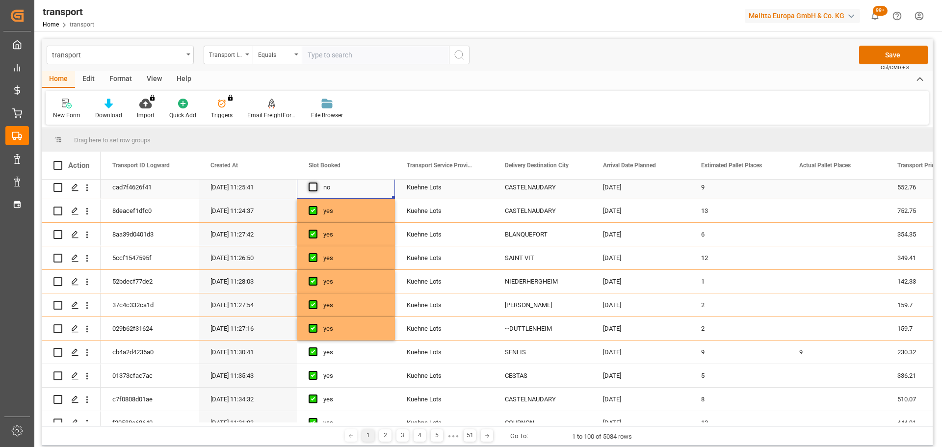
click at [315, 185] on span "Press SPACE to select this row." at bounding box center [313, 187] width 9 height 9
click at [316, 183] on input "Press SPACE to select this row." at bounding box center [316, 183] width 0 height 0
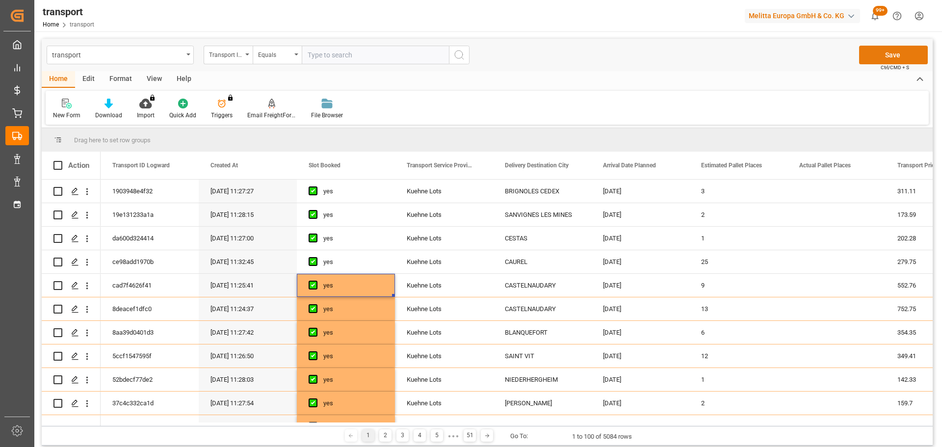
click at [887, 53] on button "Save" at bounding box center [894, 55] width 69 height 19
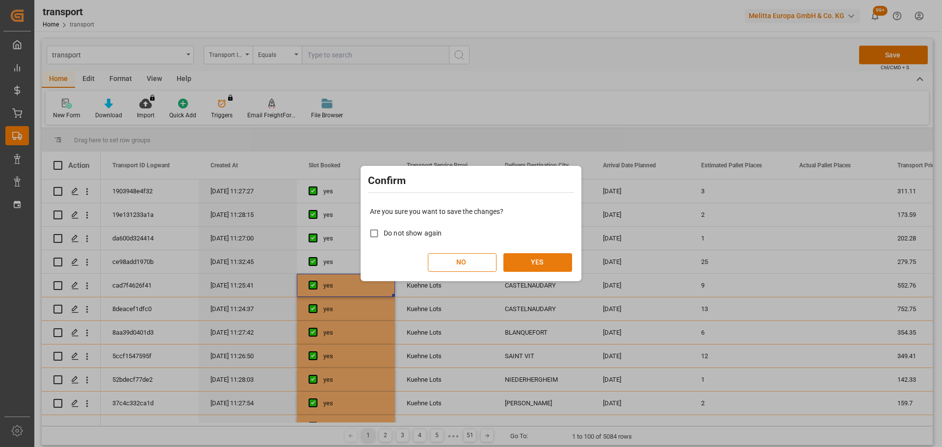
click at [515, 265] on button "YES" at bounding box center [538, 262] width 69 height 19
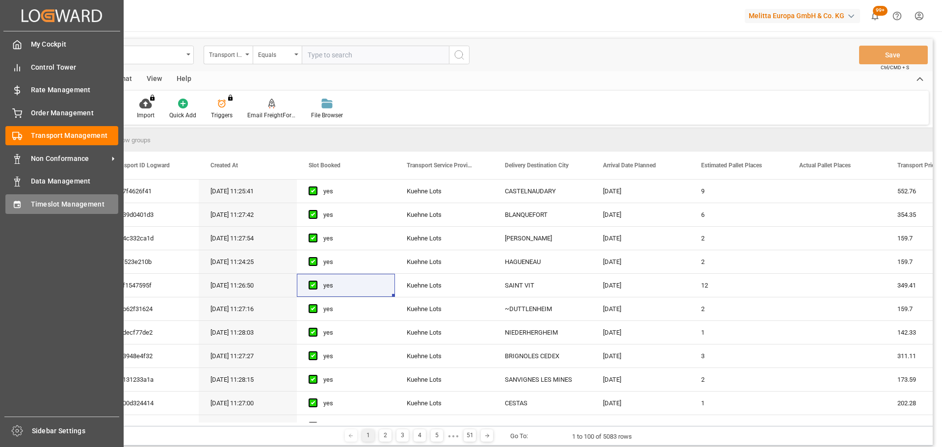
click at [46, 199] on span "Timeslot Management" at bounding box center [75, 204] width 88 height 10
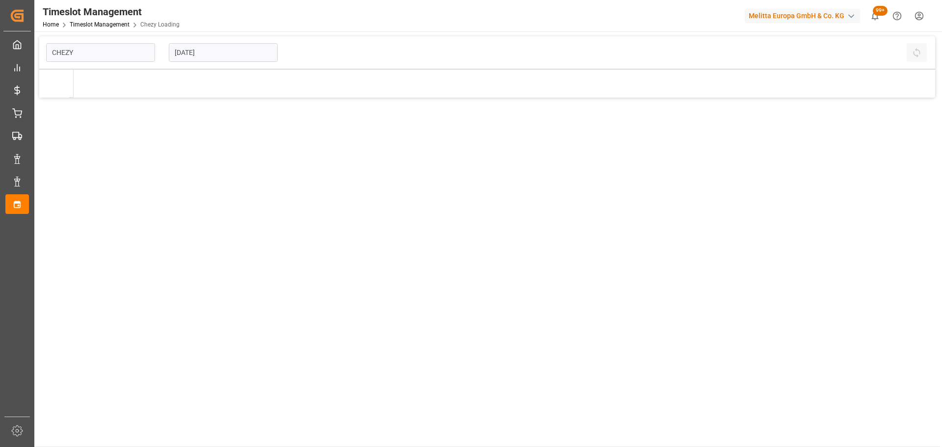
type input "Chezy Loading"
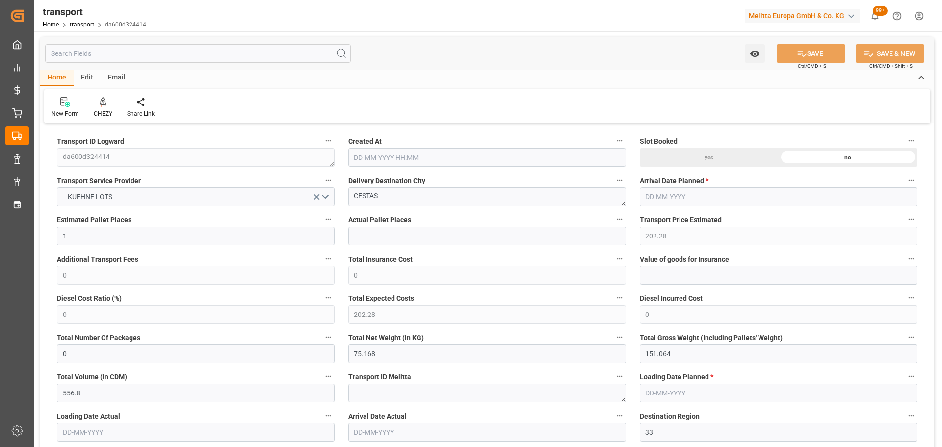
type input "[DATE] 11:27"
type input "[DATE]"
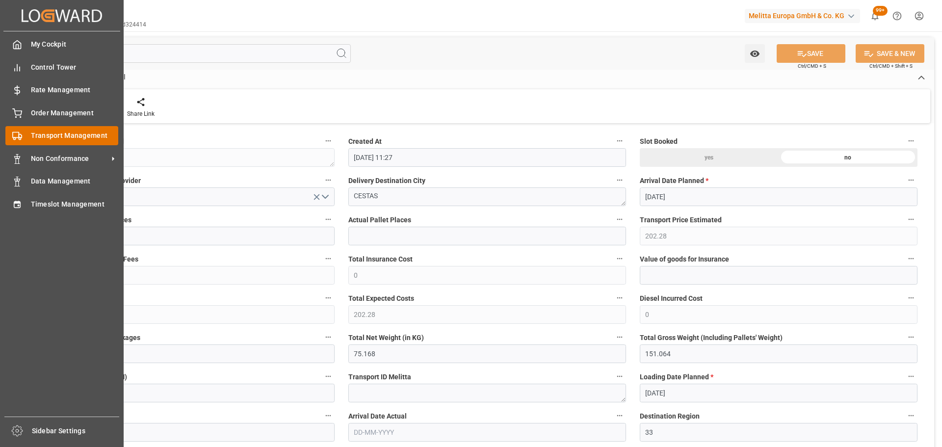
click at [26, 135] on div "Transport Management Transport Management" at bounding box center [61, 135] width 113 height 19
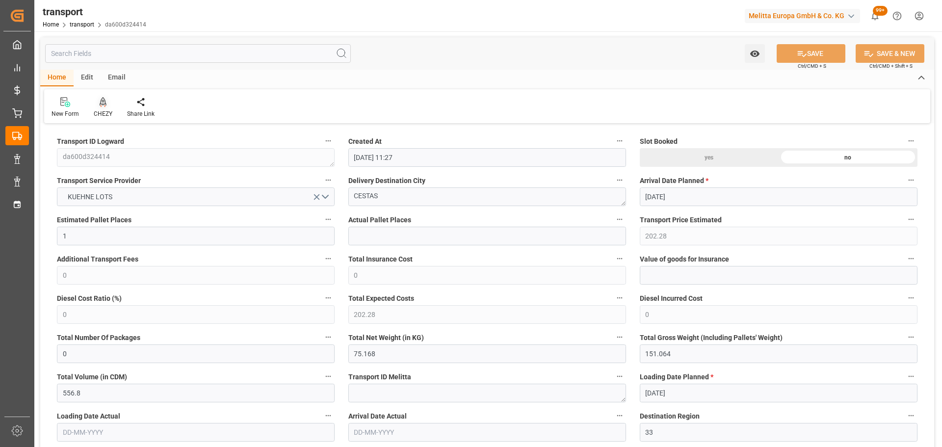
click at [106, 108] on div "CHEZY" at bounding box center [102, 108] width 33 height 22
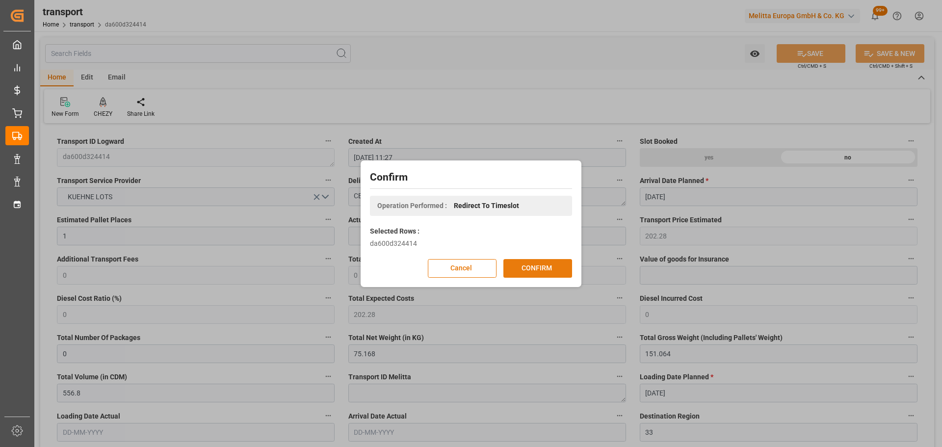
click at [546, 266] on button "CONFIRM" at bounding box center [538, 268] width 69 height 19
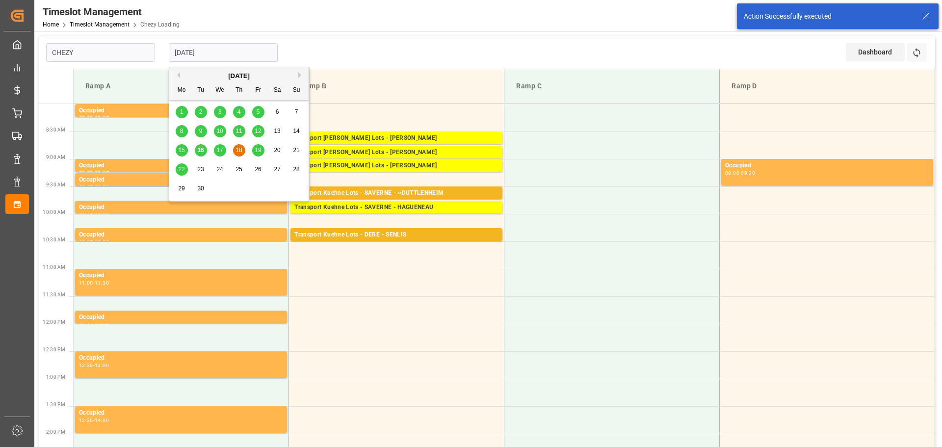
click at [217, 46] on input "18-09-2025" at bounding box center [223, 52] width 109 height 19
click at [218, 149] on span "17" at bounding box center [219, 150] width 6 height 7
type input "[DATE]"
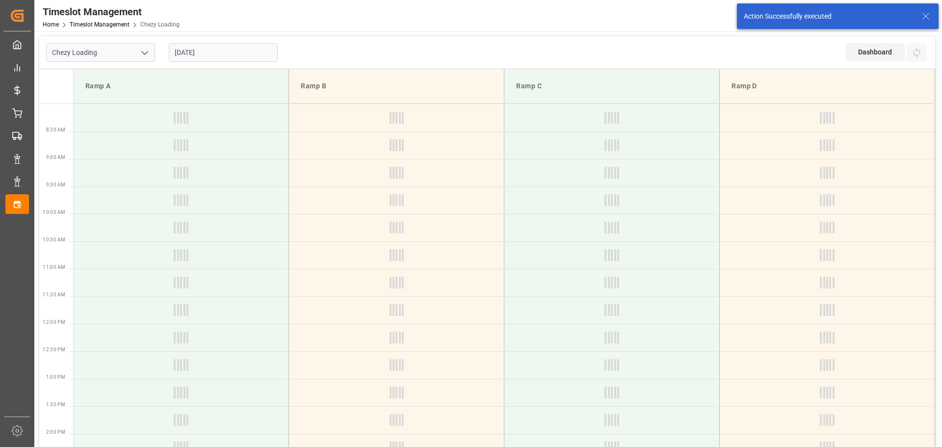
type input "Chezy Loading"
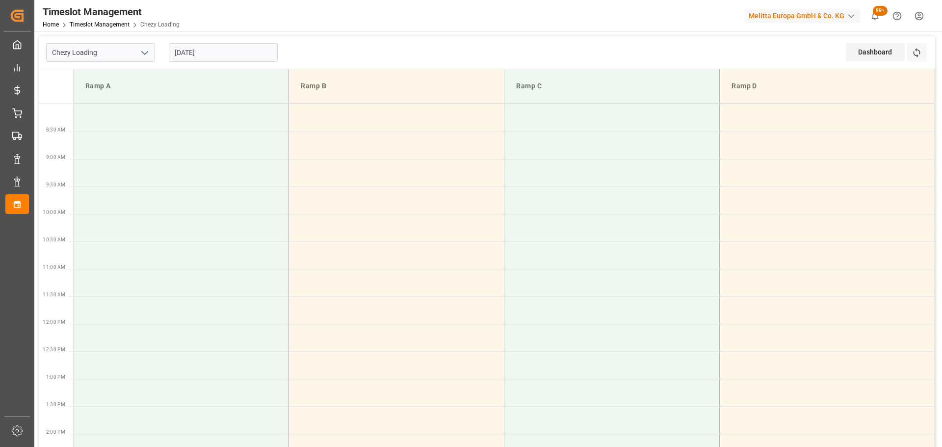
click at [225, 55] on input "[DATE]" at bounding box center [223, 52] width 109 height 19
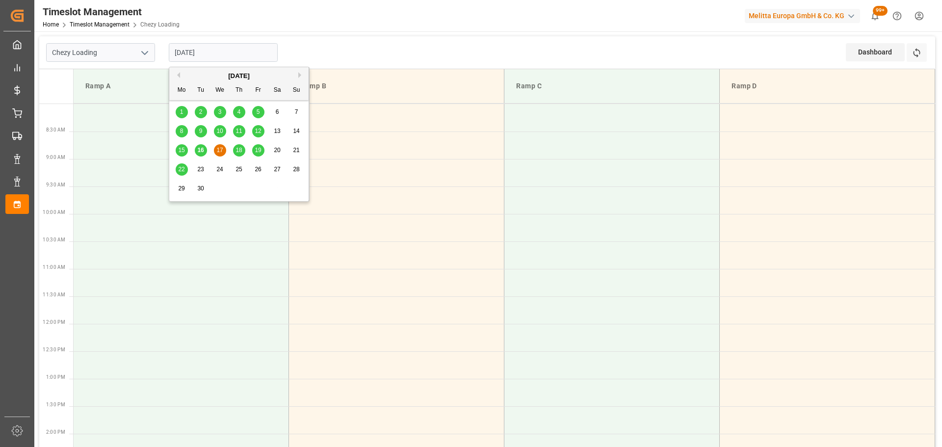
click at [239, 153] on span "18" at bounding box center [239, 150] width 6 height 7
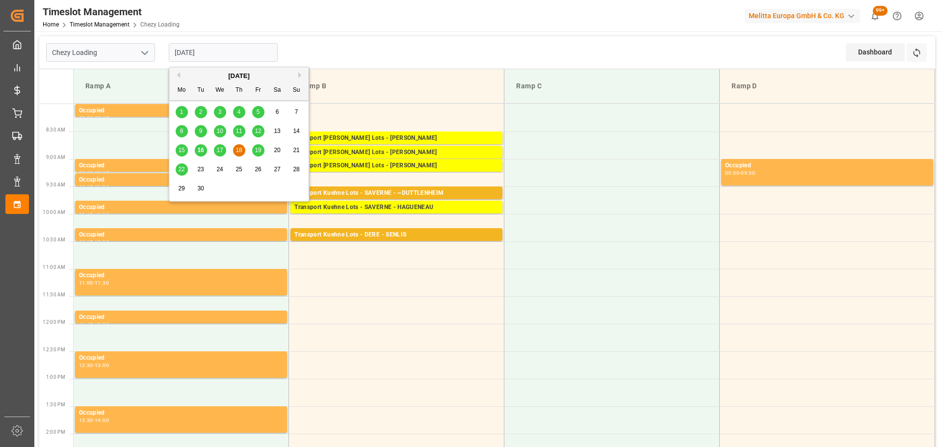
click at [211, 54] on input "[DATE]" at bounding box center [223, 52] width 109 height 19
click at [220, 149] on span "17" at bounding box center [219, 150] width 6 height 7
type input "[DATE]"
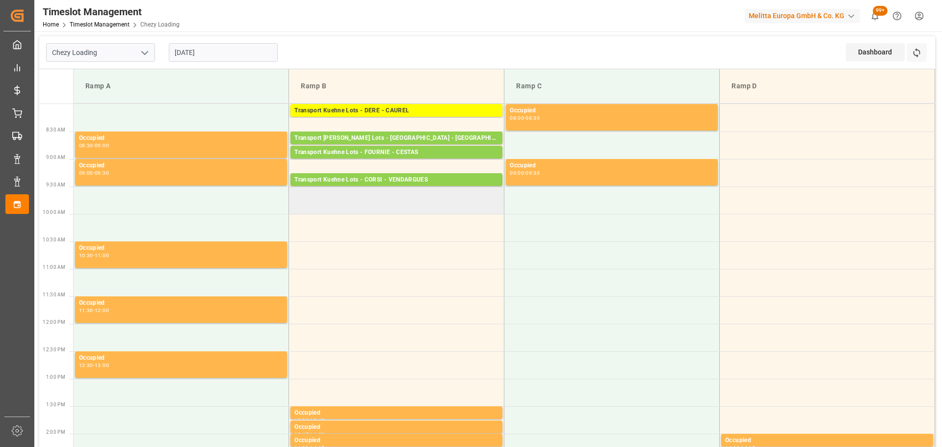
click at [295, 210] on td at bounding box center [396, 200] width 215 height 27
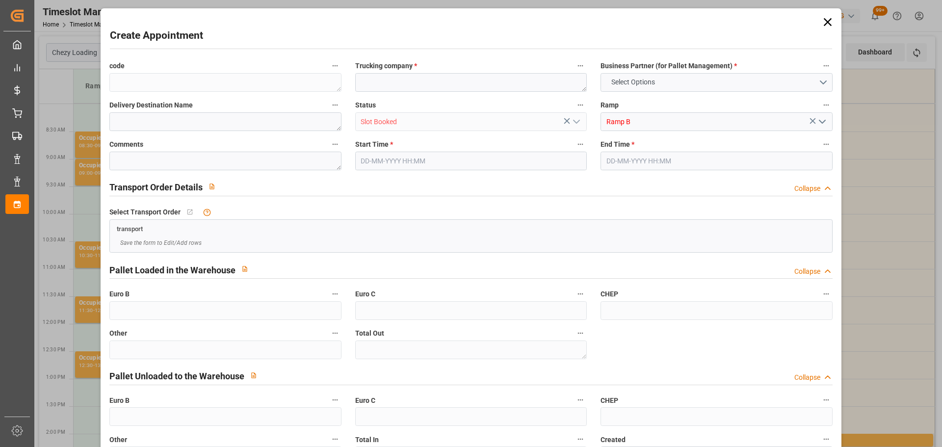
type input "0"
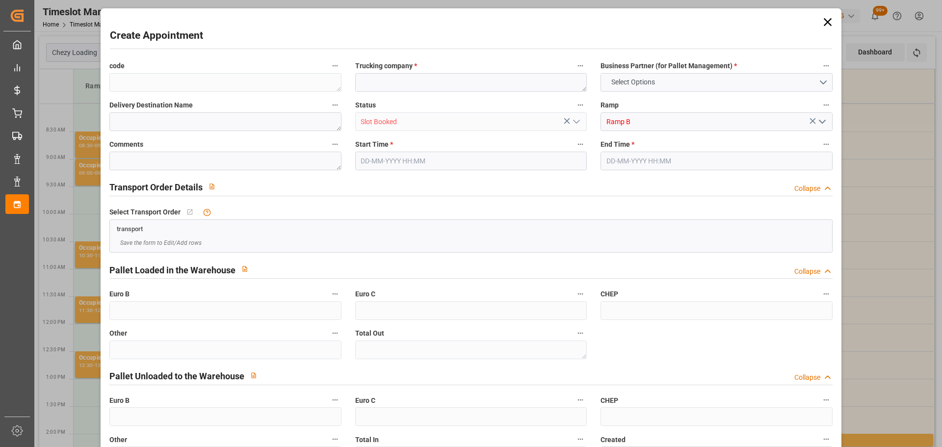
type input "0"
type input "17-09-2025 09:30"
type input "17-09-2025 09:45"
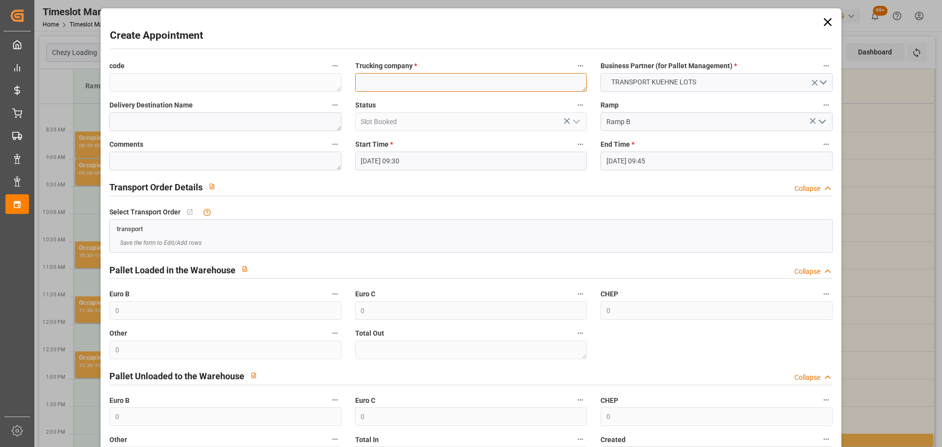
click at [385, 82] on textarea at bounding box center [471, 82] width 232 height 19
type textarea "FOURNIE"
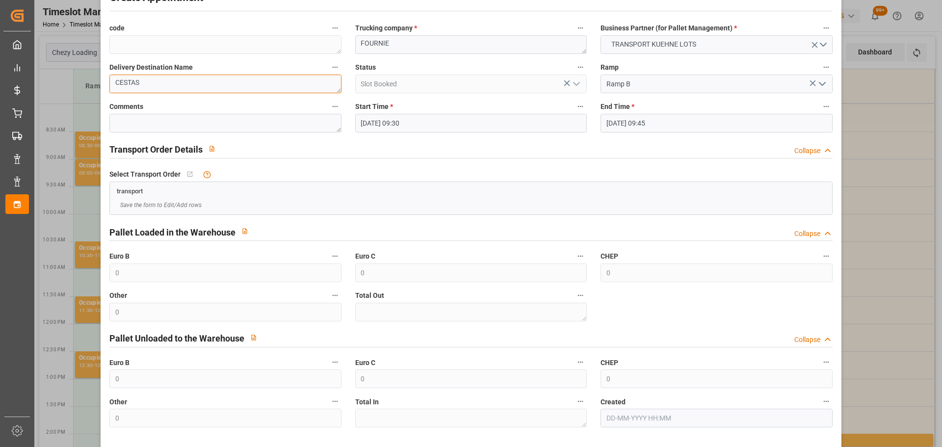
scroll to position [75, 0]
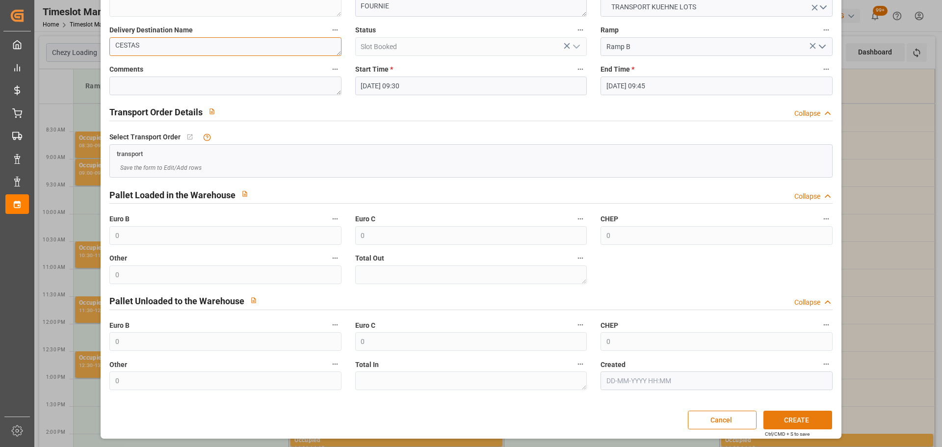
type textarea "CESTAS"
click at [785, 421] on button "CREATE" at bounding box center [798, 420] width 69 height 19
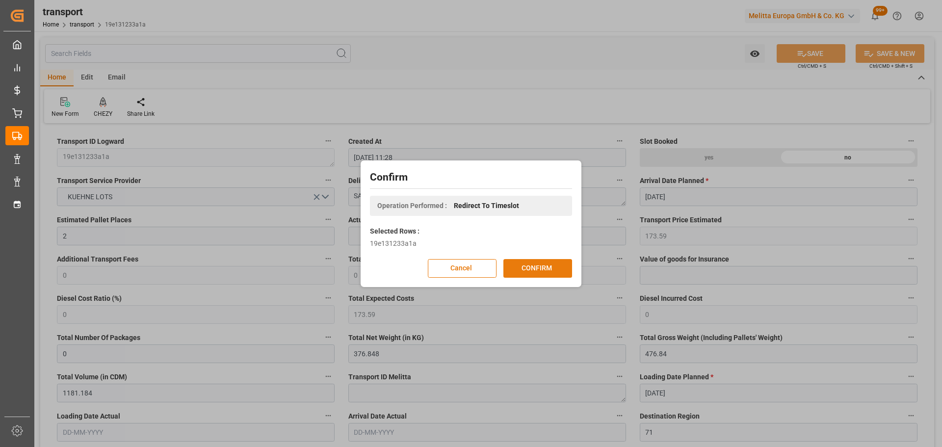
click at [536, 276] on button "CONFIRM" at bounding box center [538, 268] width 69 height 19
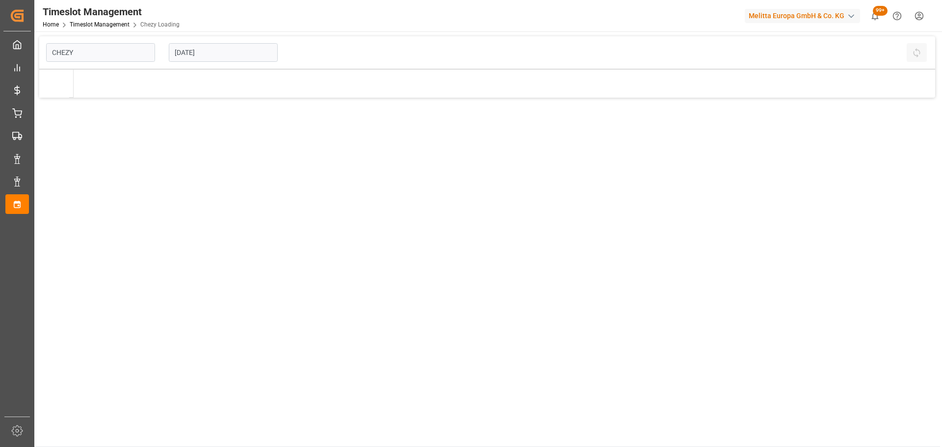
type input "Chezy Loading"
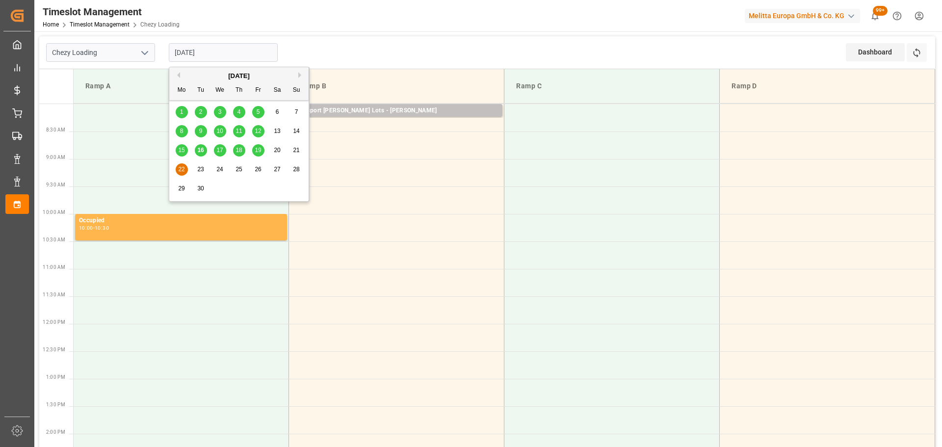
click at [185, 52] on input "[DATE]" at bounding box center [223, 52] width 109 height 19
click at [221, 149] on span "17" at bounding box center [219, 150] width 6 height 7
type input "[DATE]"
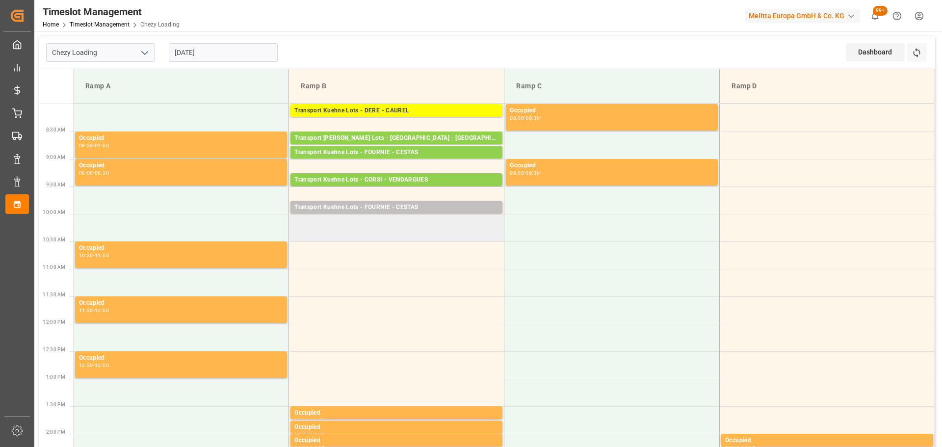
click at [300, 221] on td at bounding box center [396, 227] width 215 height 27
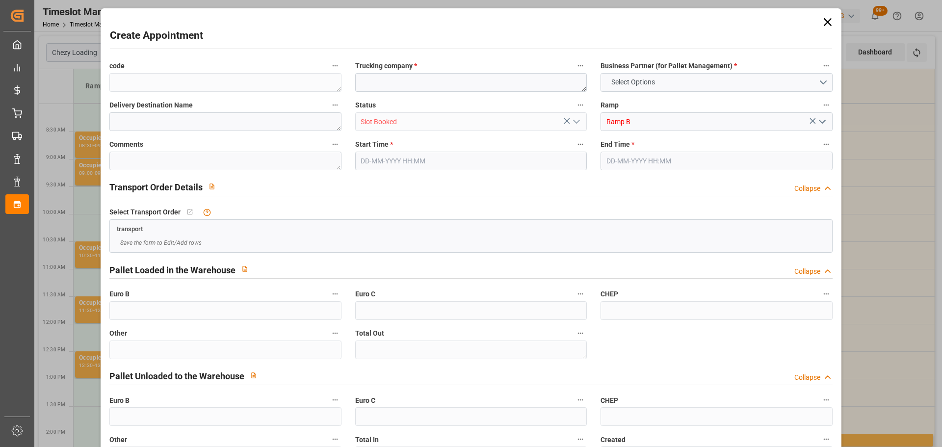
type input "0"
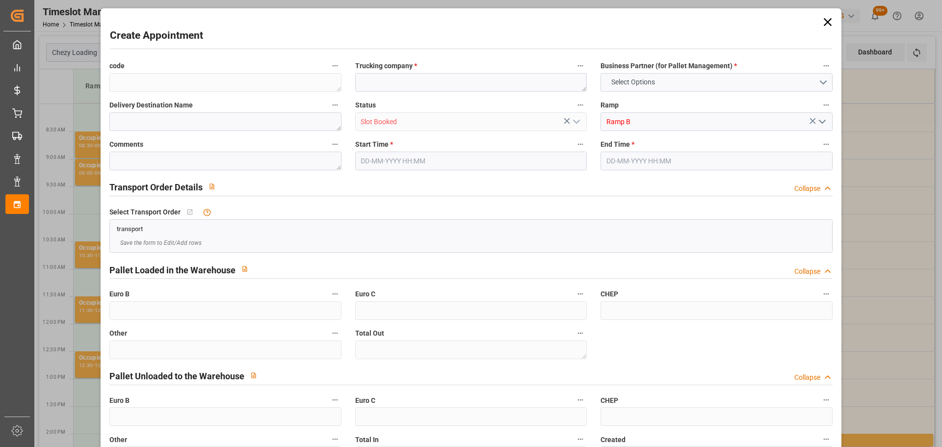
type input "0"
type input "[DATE] 10:00"
type input "[DATE] 10:15"
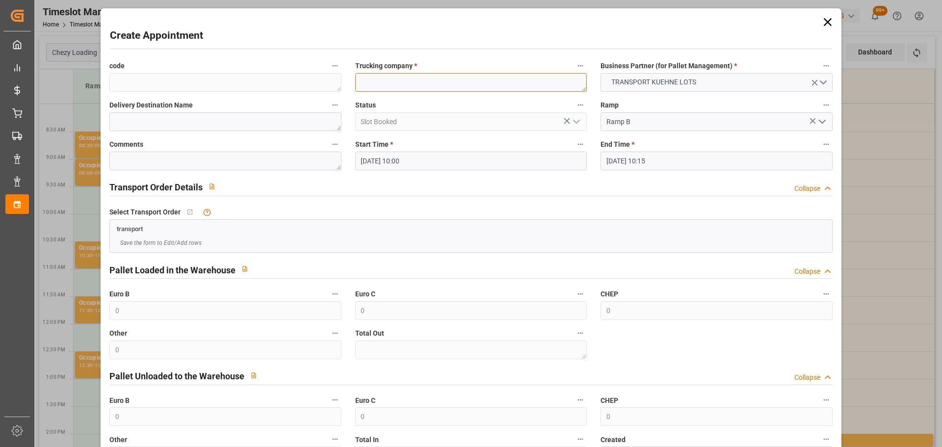
click at [368, 86] on textarea at bounding box center [471, 82] width 232 height 19
type textarea "FOURNIE"
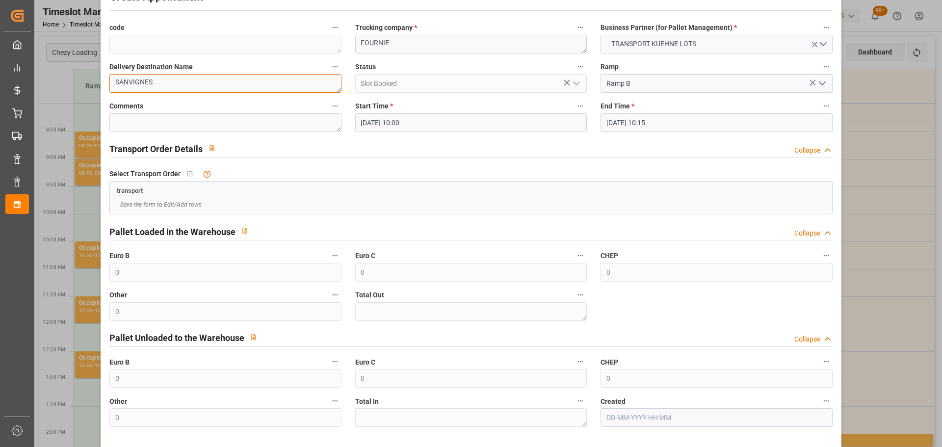
scroll to position [75, 0]
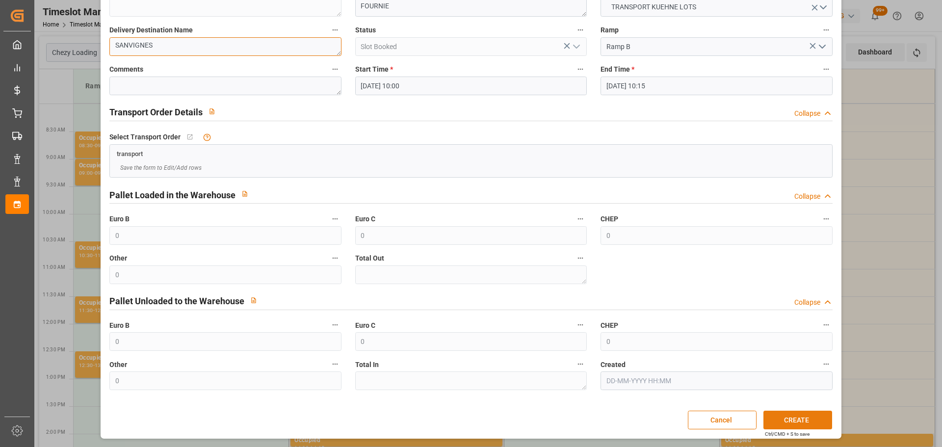
type textarea "SANVIGNES"
click at [778, 418] on button "CREATE" at bounding box center [798, 420] width 69 height 19
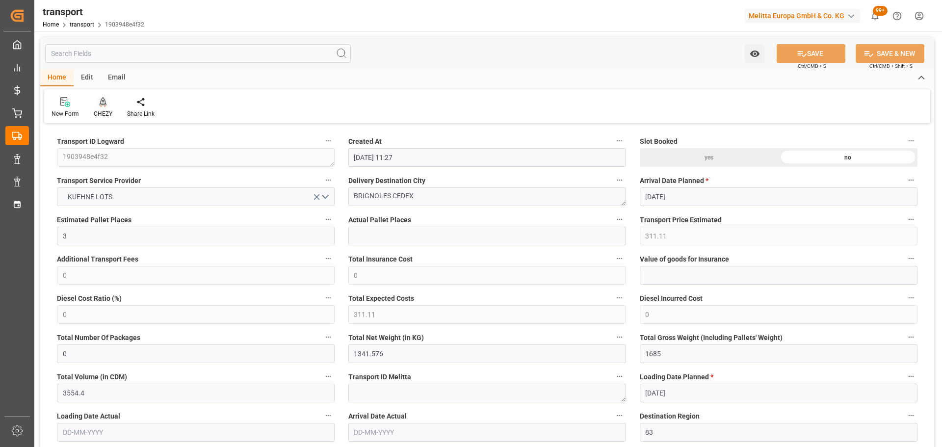
click at [100, 104] on icon at bounding box center [103, 101] width 7 height 8
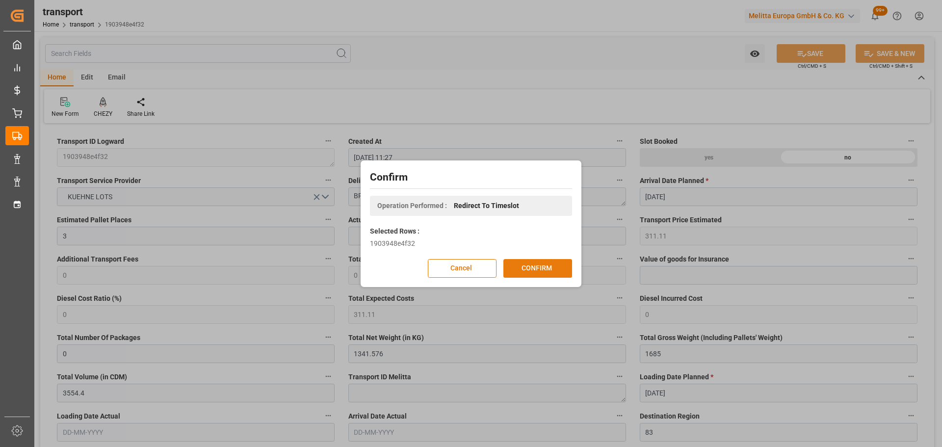
click at [508, 265] on button "CONFIRM" at bounding box center [538, 268] width 69 height 19
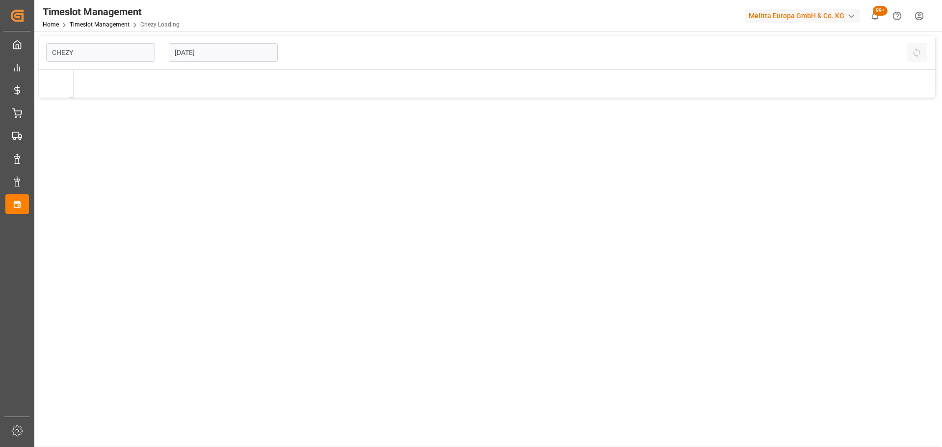
type input "Chezy Loading"
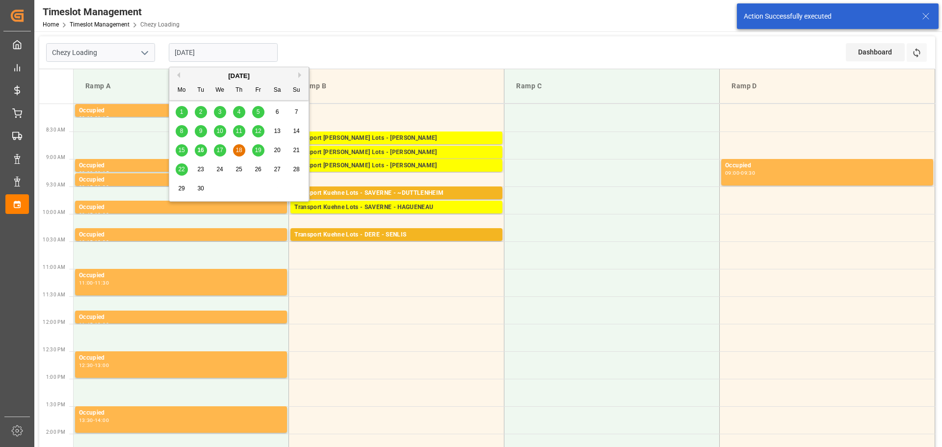
click at [210, 52] on input "[DATE]" at bounding box center [223, 52] width 109 height 19
click at [222, 148] on span "17" at bounding box center [219, 150] width 6 height 7
type input "[DATE]"
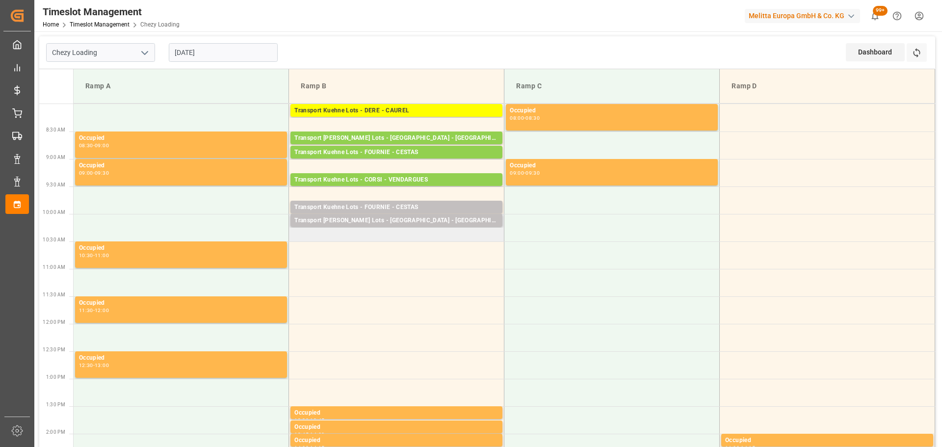
click at [298, 236] on td "Transport [PERSON_NAME] Lots - [GEOGRAPHIC_DATA] - [GEOGRAPHIC_DATA]: 1,TU: 60,…" at bounding box center [396, 227] width 215 height 27
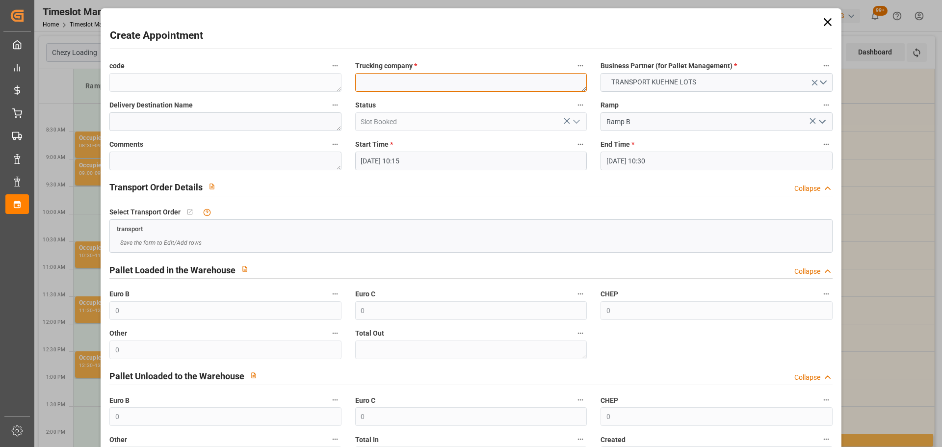
click at [415, 88] on textarea at bounding box center [471, 82] width 232 height 19
type textarea "FOURNIE"
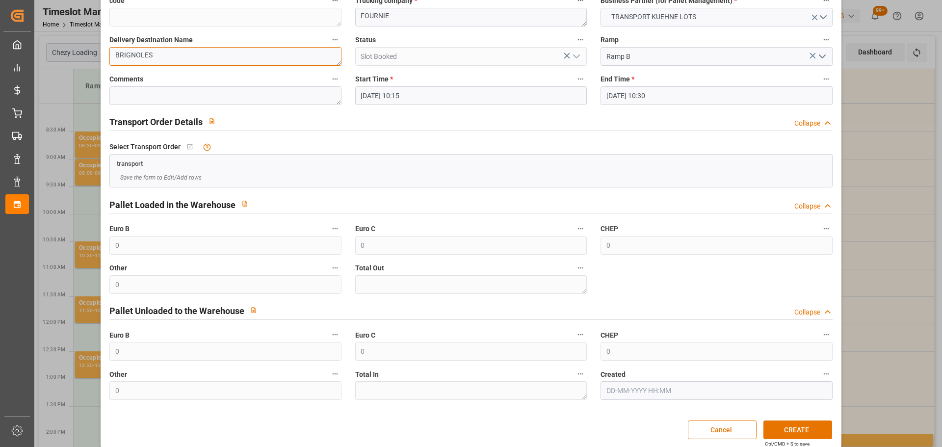
scroll to position [75, 0]
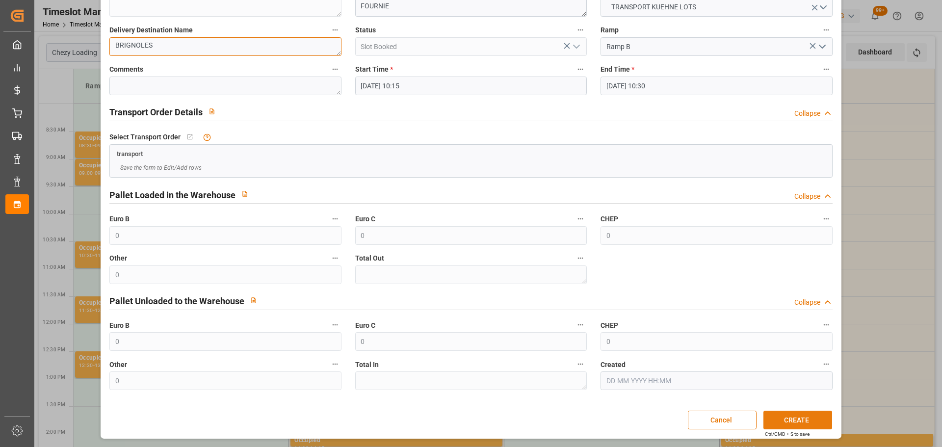
type textarea "BRIGNOLES"
click at [795, 420] on button "CREATE" at bounding box center [798, 420] width 69 height 19
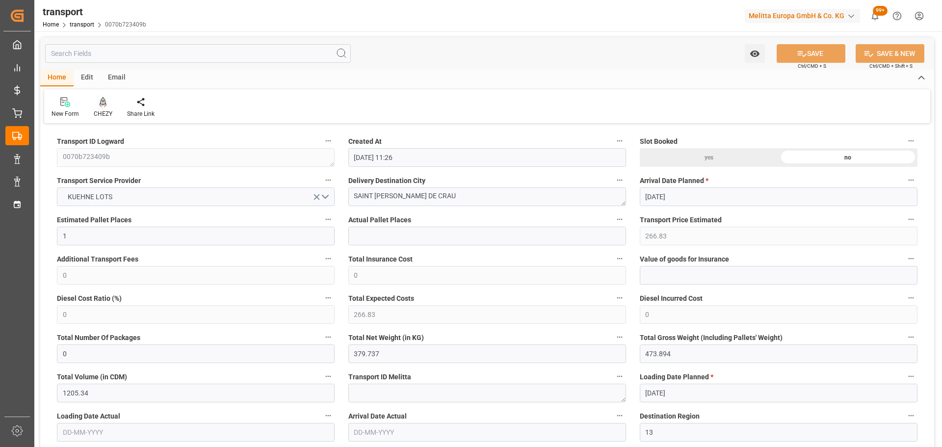
click at [100, 100] on icon at bounding box center [103, 102] width 7 height 10
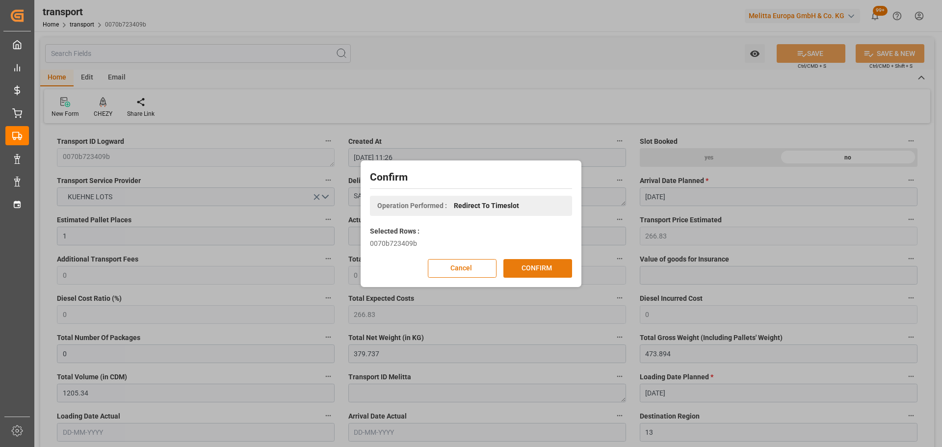
click at [536, 267] on button "CONFIRM" at bounding box center [538, 268] width 69 height 19
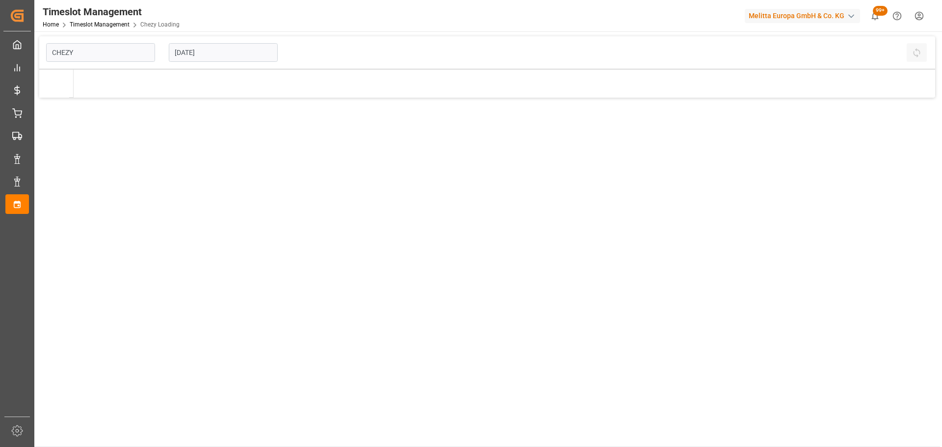
type input "Chezy Loading"
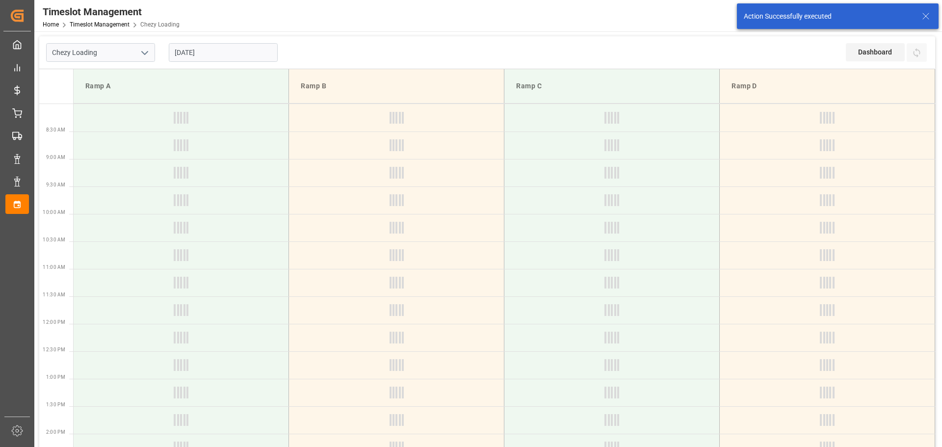
click at [205, 57] on input "[DATE]" at bounding box center [223, 52] width 109 height 19
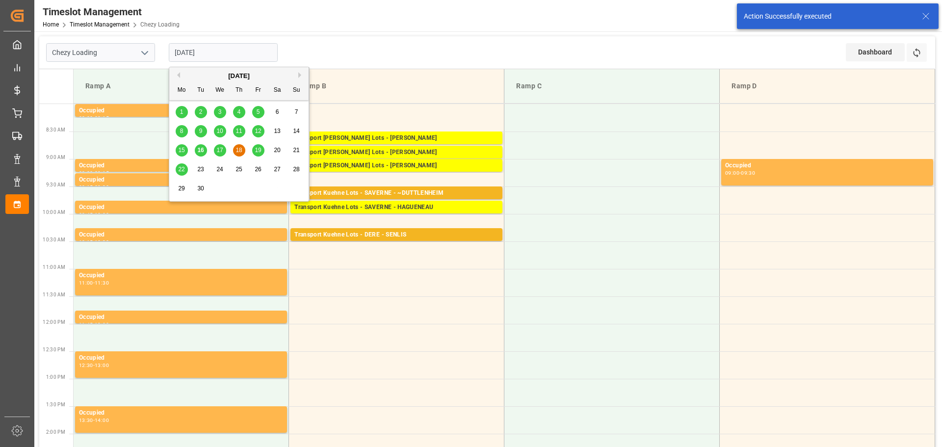
click at [219, 147] on span "17" at bounding box center [219, 150] width 6 height 7
type input "[DATE]"
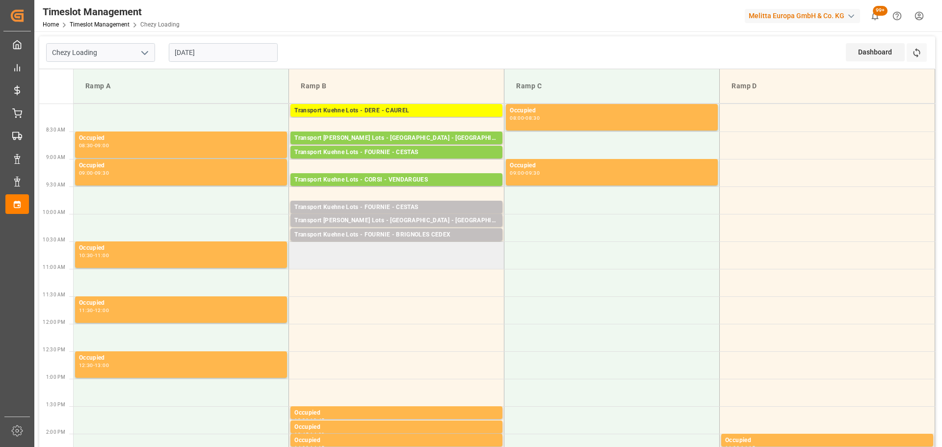
click at [295, 249] on td at bounding box center [396, 255] width 215 height 27
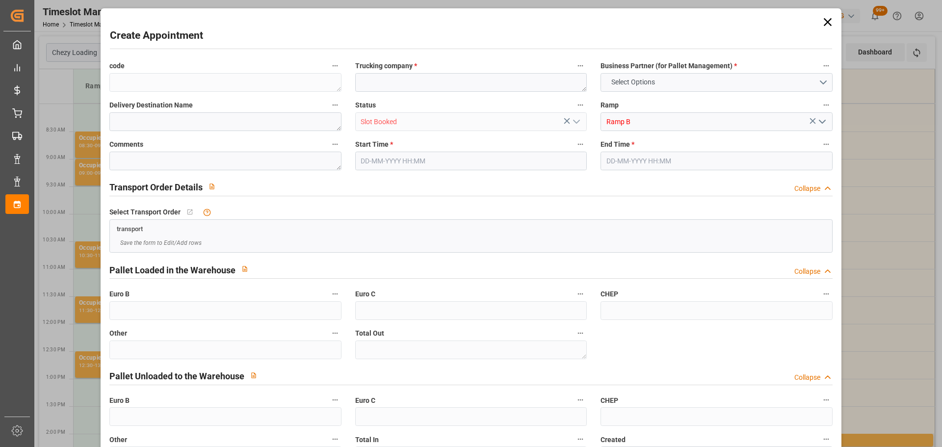
type input "0"
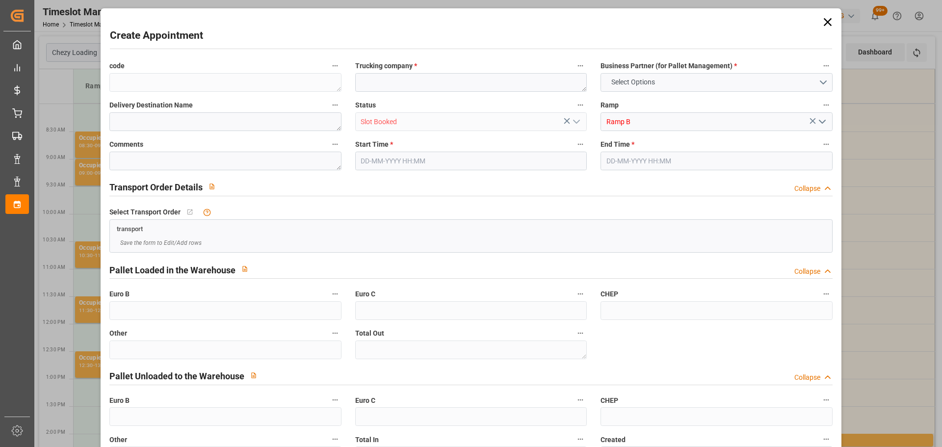
type input "0"
type input "[DATE] 10:30"
type input "[DATE] 10:45"
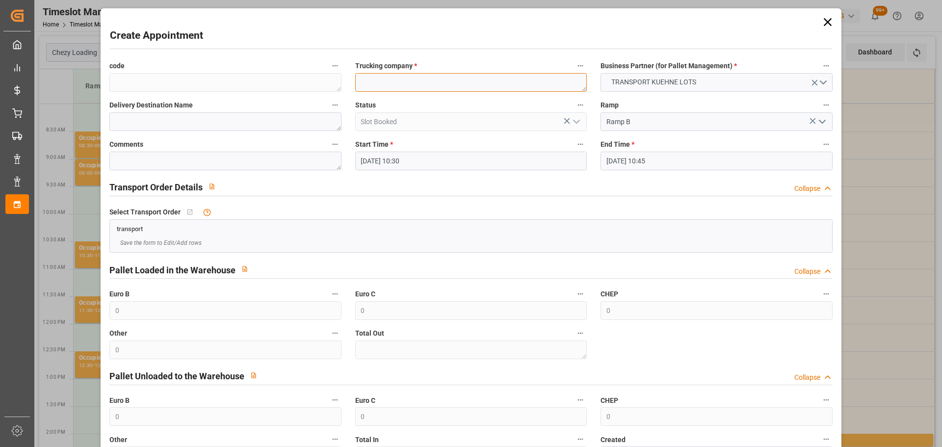
click at [404, 77] on textarea at bounding box center [471, 82] width 232 height 19
type textarea "FOURNIE"
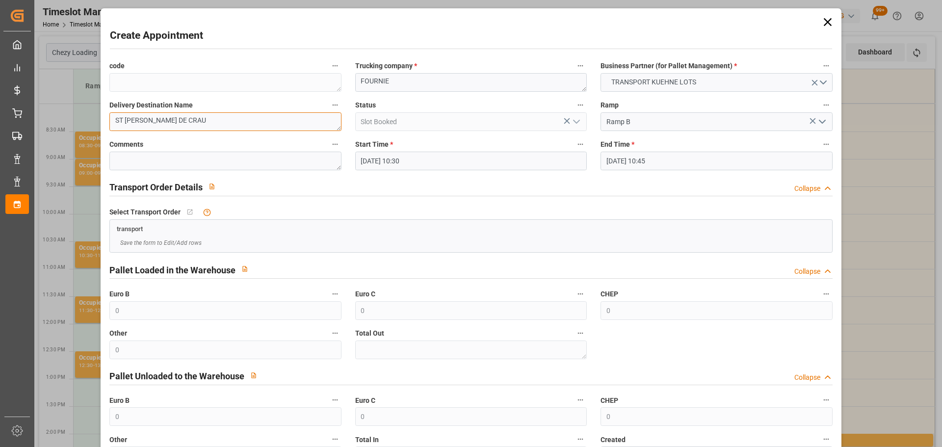
scroll to position [75, 0]
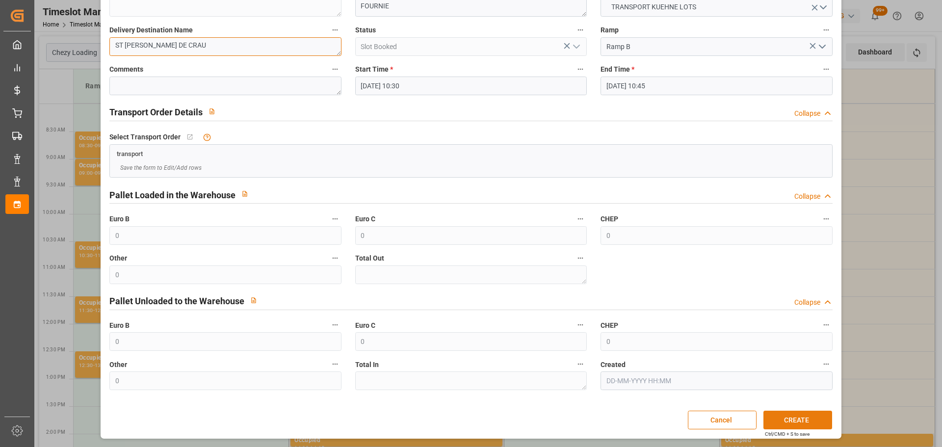
type textarea "ST MARTIN DE CRAU"
click at [815, 418] on button "CREATE" at bounding box center [798, 420] width 69 height 19
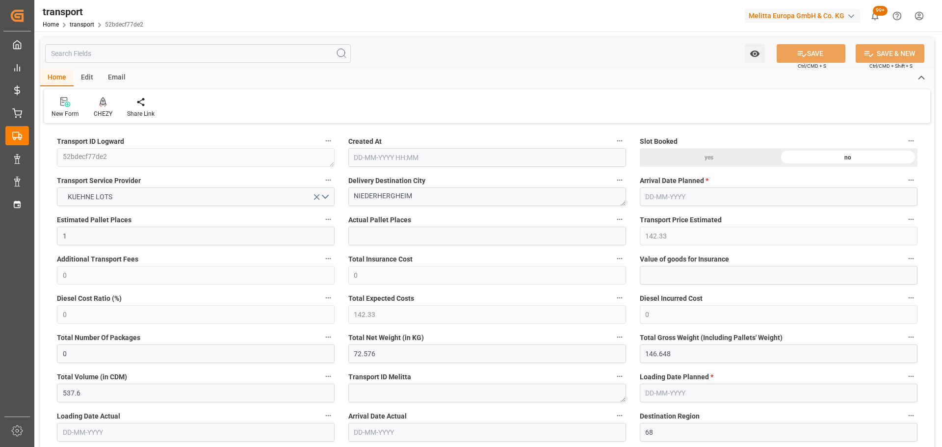
type input "[DATE] 11:28"
type input "[DATE]"
click at [102, 107] on icon at bounding box center [103, 102] width 7 height 10
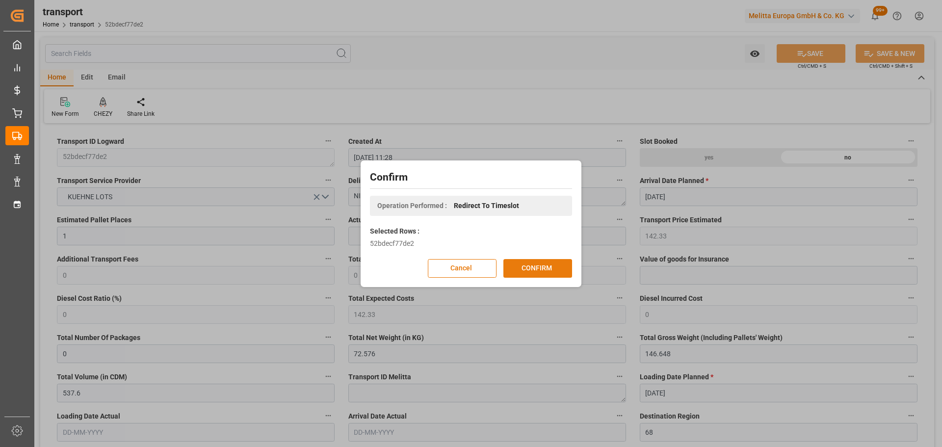
click at [548, 267] on button "CONFIRM" at bounding box center [538, 268] width 69 height 19
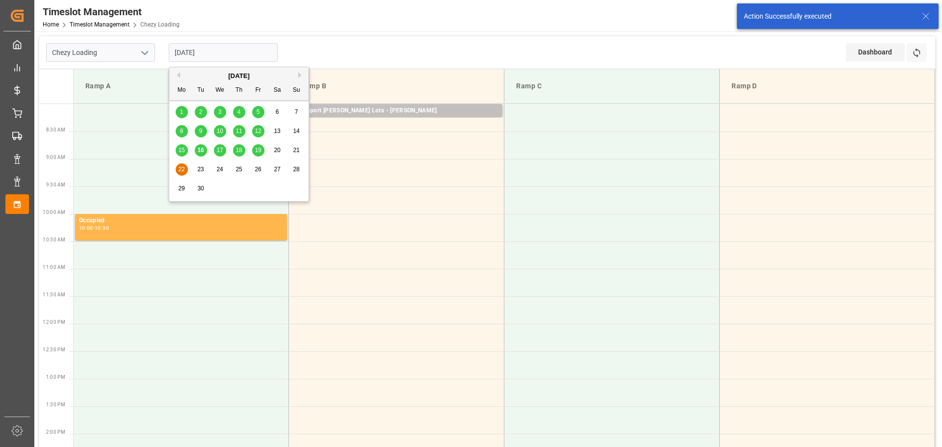
click at [223, 47] on input "[DATE]" at bounding box center [223, 52] width 109 height 19
click at [239, 151] on span "18" at bounding box center [239, 150] width 6 height 7
type input "[DATE]"
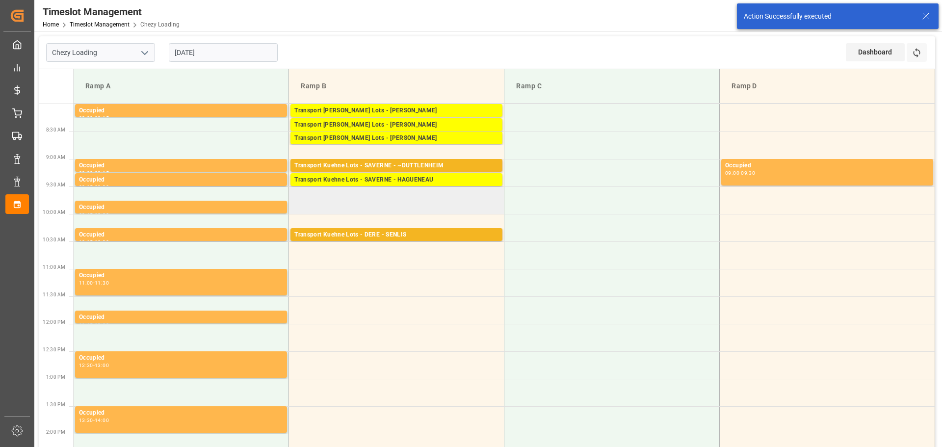
click at [296, 195] on td at bounding box center [396, 200] width 215 height 27
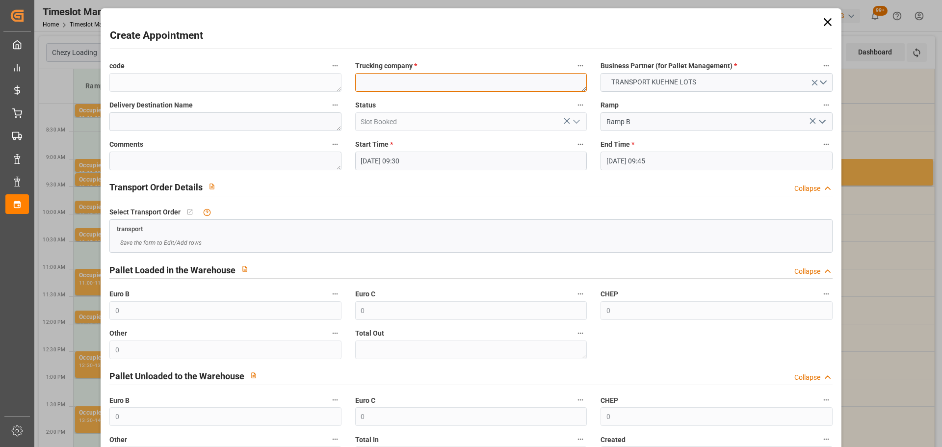
click at [409, 85] on textarea at bounding box center [471, 82] width 232 height 19
type textarea "SAVERNE"
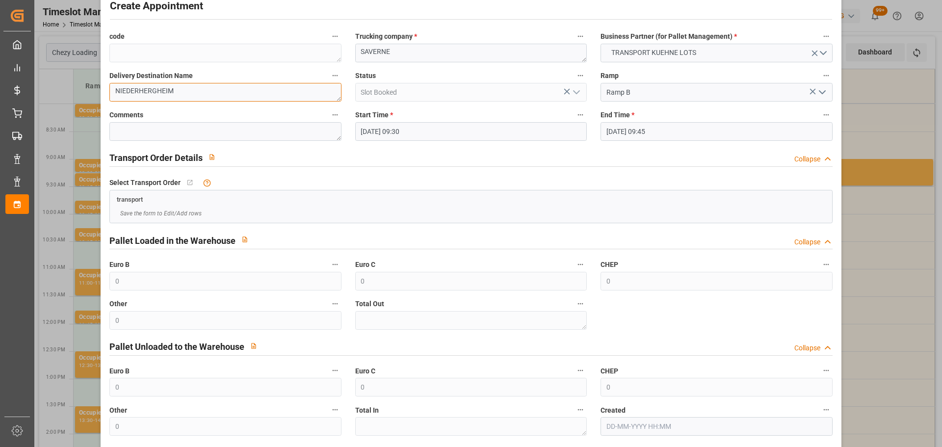
scroll to position [75, 0]
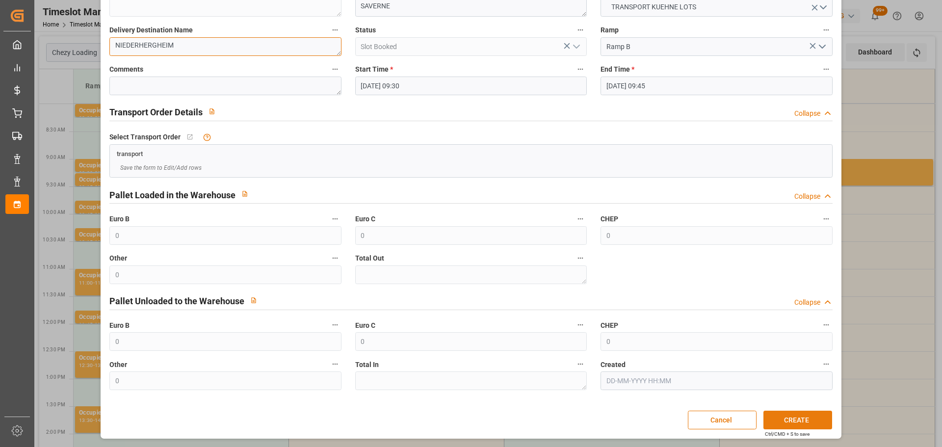
type textarea "NIEDERHERGHEIM"
click at [795, 421] on button "CREATE" at bounding box center [798, 420] width 69 height 19
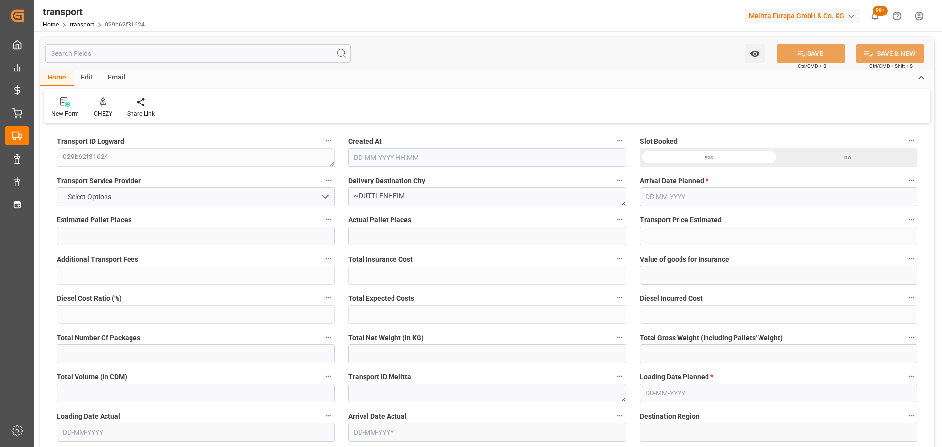
type input "2"
type input "159.7"
type input "0"
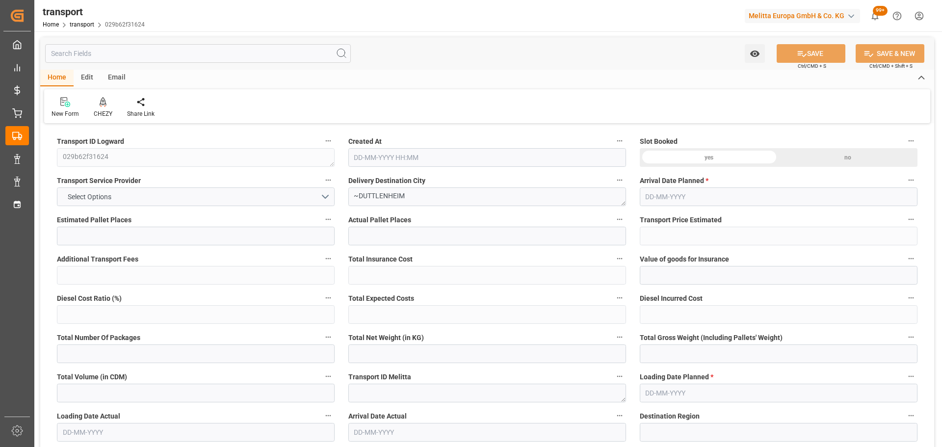
type input "159.7"
type input "0"
type input "270.25"
type input "409.48"
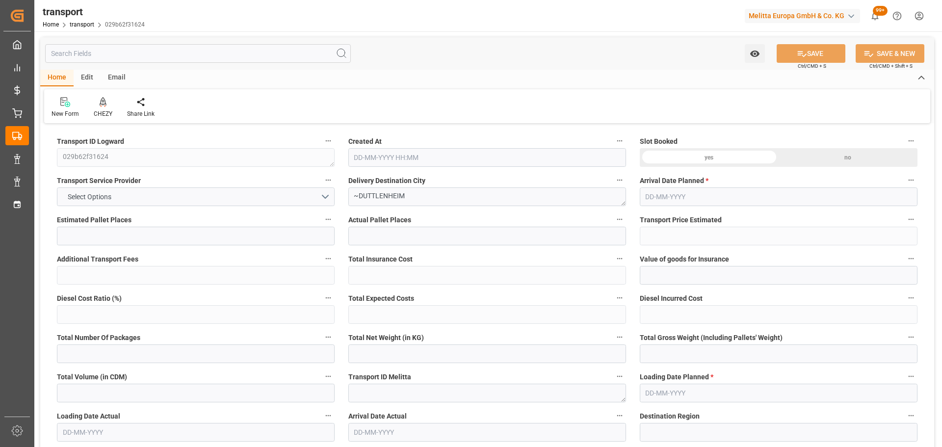
type input "1968.112"
type input "67"
type input "2"
type input "80"
type input "3"
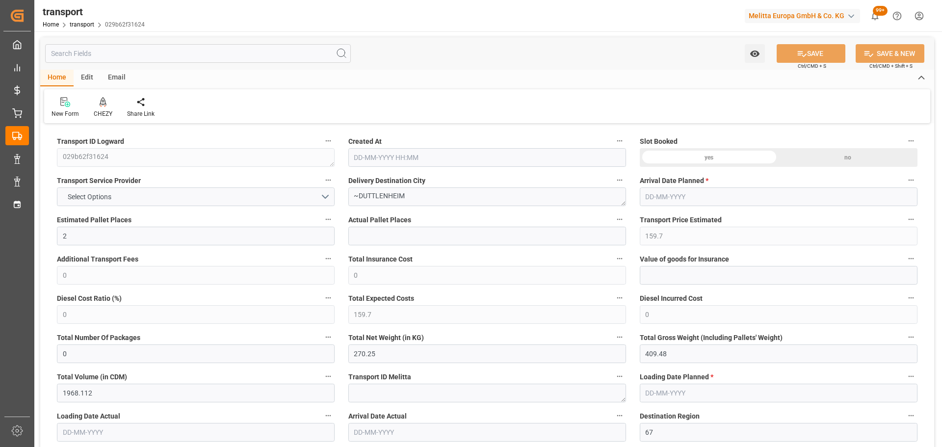
type input "101"
type input "332.8"
type input "0"
type input "4710.8598"
type input "0"
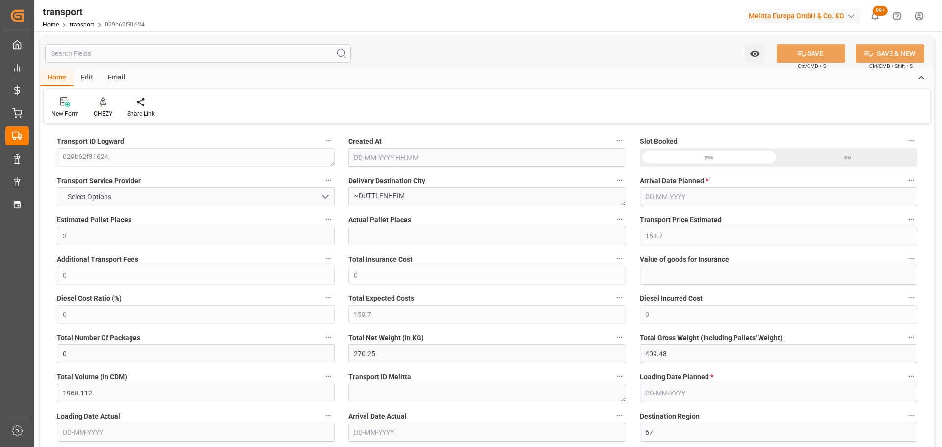
type input "0"
type input "21"
type input "35"
type input "16-09-2025 11:27"
type input "[DATE]"
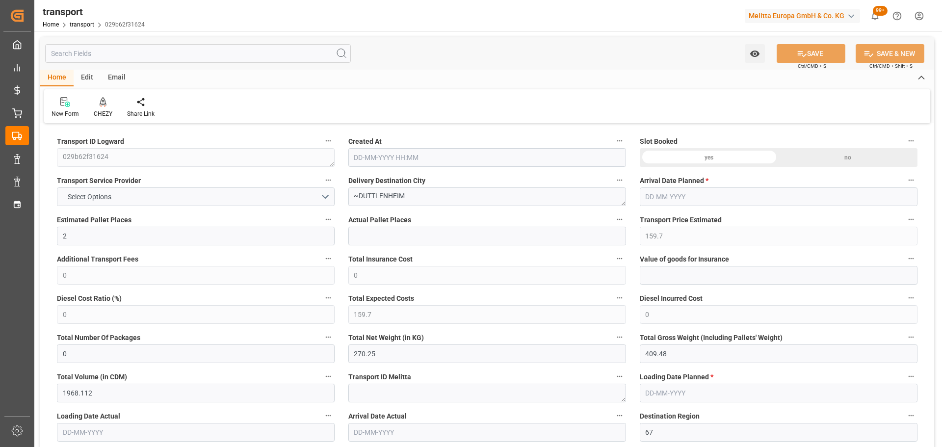
type input "[DATE]"
click at [103, 105] on icon at bounding box center [103, 102] width 7 height 10
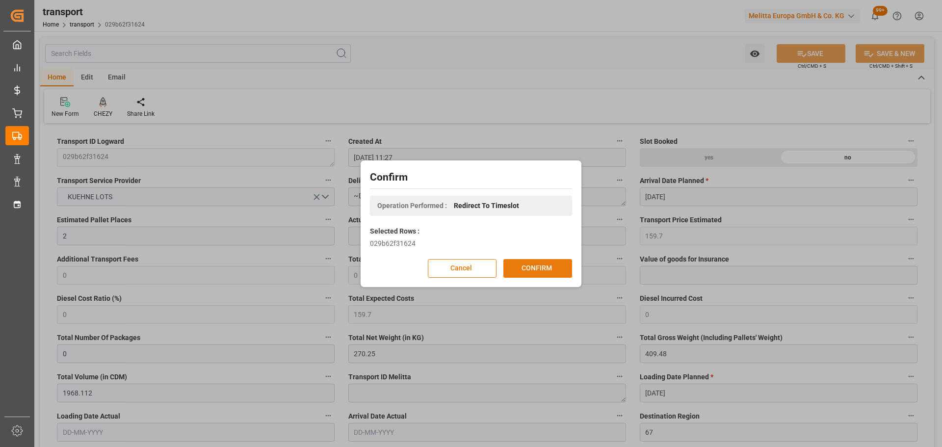
click at [533, 271] on button "CONFIRM" at bounding box center [538, 268] width 69 height 19
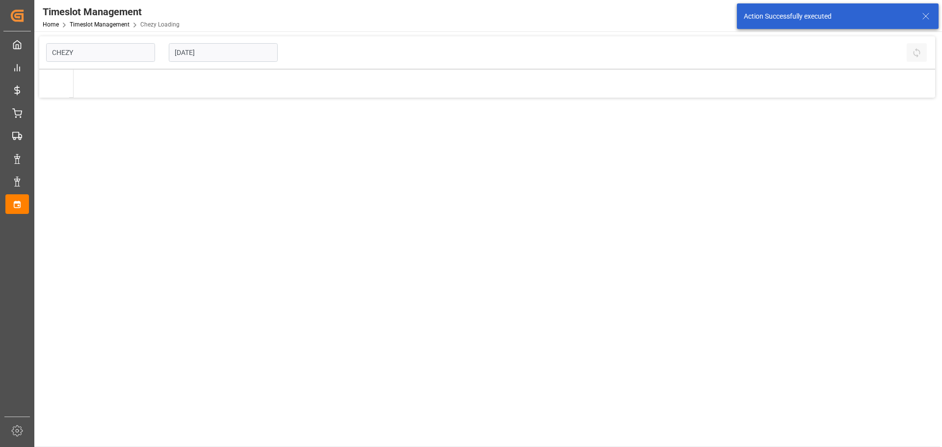
type input "Chezy Loading"
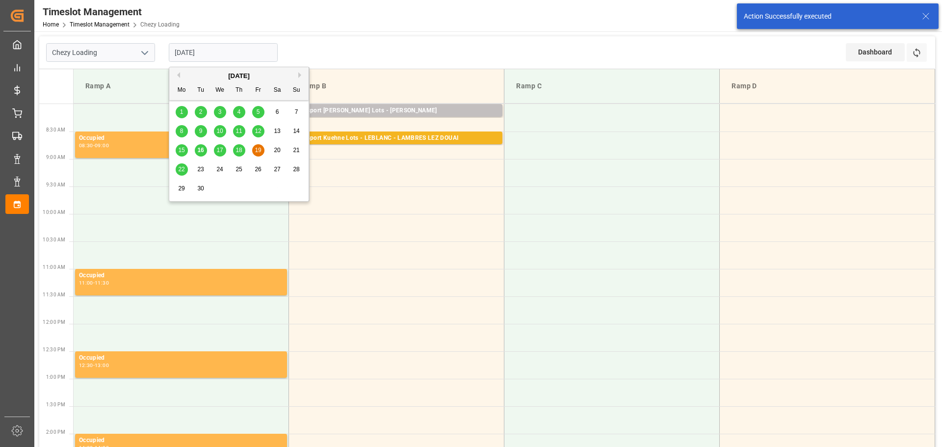
click at [204, 48] on input "[DATE]" at bounding box center [223, 52] width 109 height 19
click at [237, 151] on span "18" at bounding box center [239, 150] width 6 height 7
type input "18-09-2025"
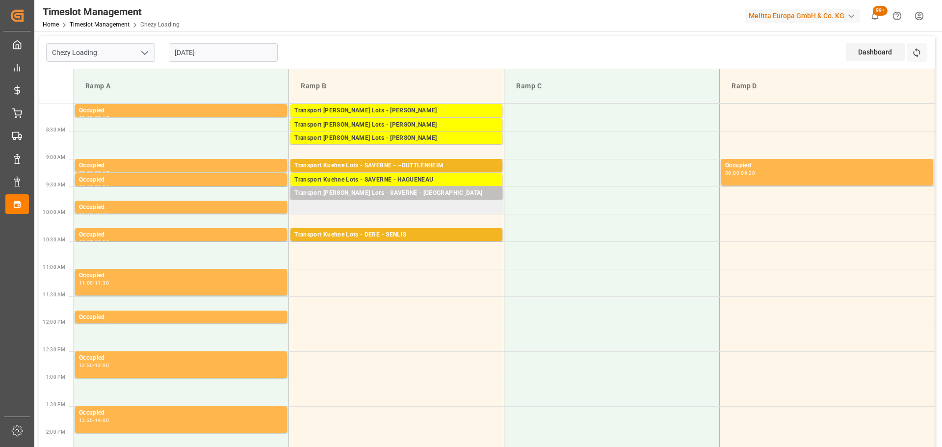
click at [296, 208] on td "Transport Kuehne Lots - SAVERNE - NIEDERHERGHEIM Pallets: ,TU: 28,City: NIEDERH…" at bounding box center [396, 200] width 215 height 27
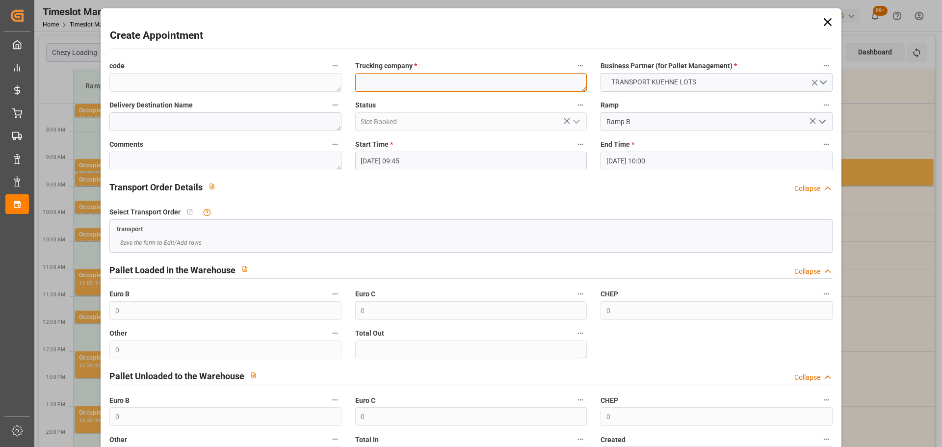
click at [431, 83] on textarea at bounding box center [471, 82] width 232 height 19
type textarea "SAVERNE"
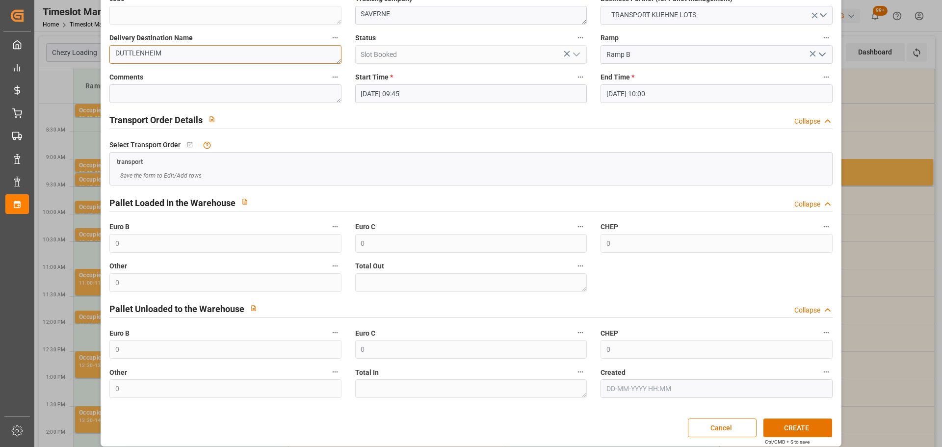
scroll to position [75, 0]
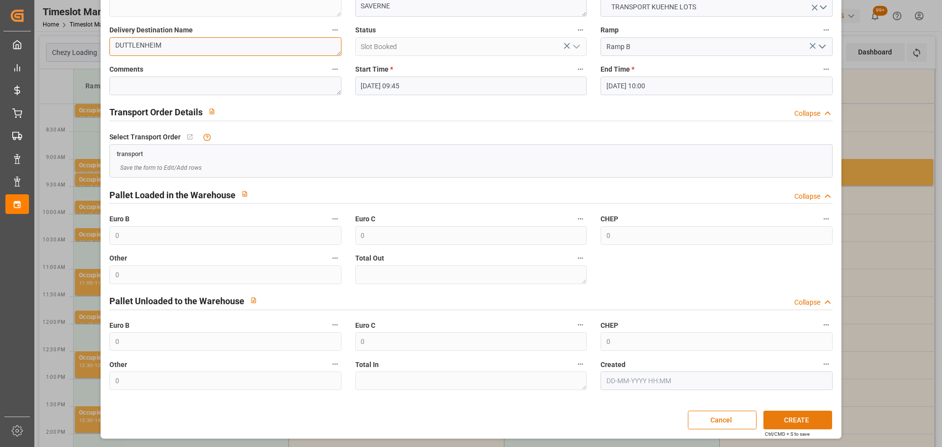
type textarea "DUTTLENHEIM"
click at [807, 422] on button "CREATE" at bounding box center [798, 420] width 69 height 19
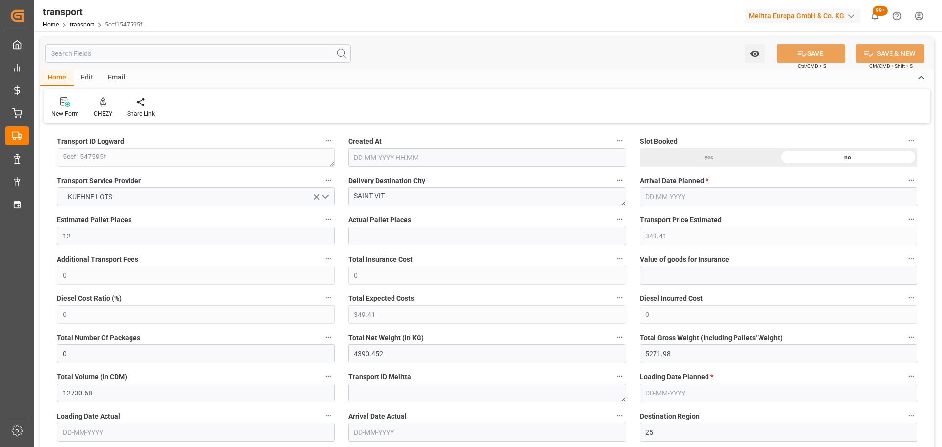
type input "[DATE] 11:26"
type input "[DATE]"
click at [104, 105] on icon at bounding box center [103, 102] width 7 height 10
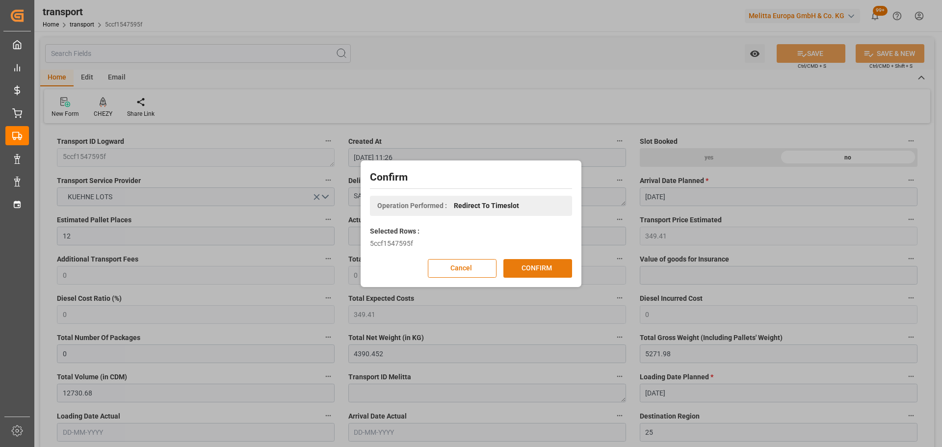
click at [529, 266] on button "CONFIRM" at bounding box center [538, 268] width 69 height 19
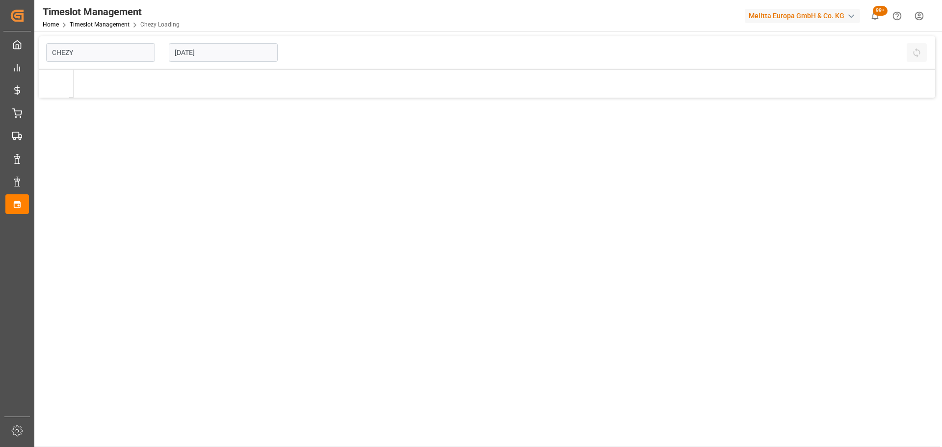
type input "Chezy Loading"
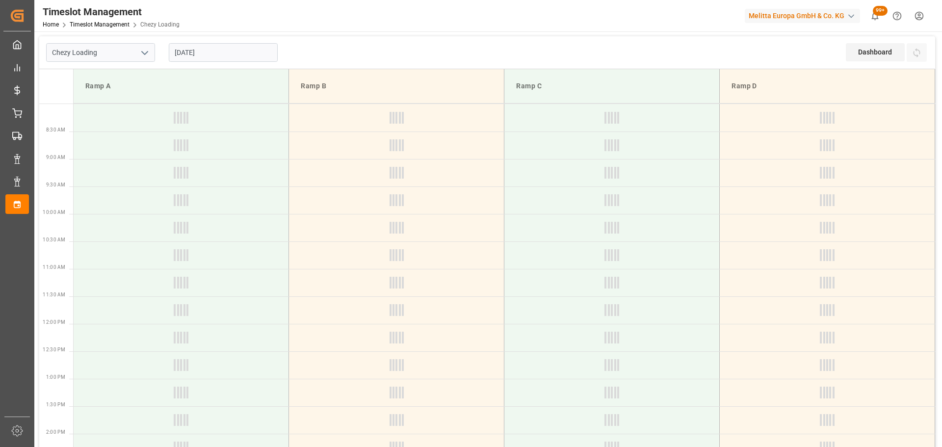
click at [224, 55] on input "19-09-2025" at bounding box center [223, 52] width 109 height 19
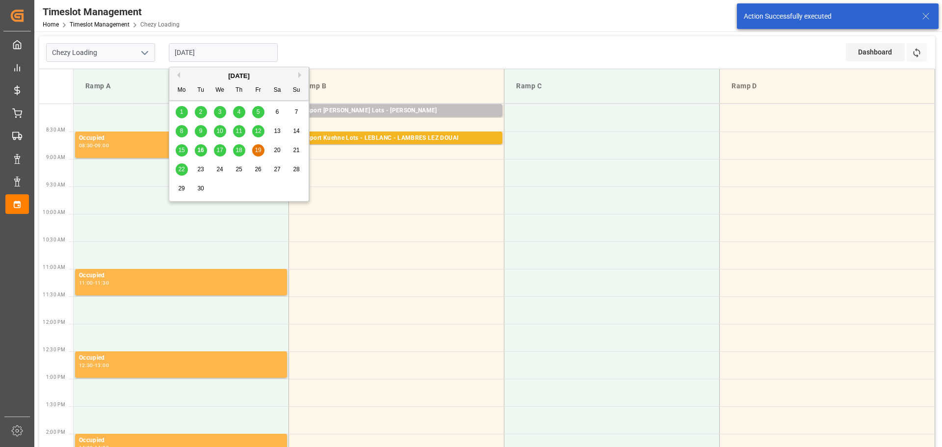
click at [242, 150] on span "18" at bounding box center [239, 150] width 6 height 7
type input "18-09-2025"
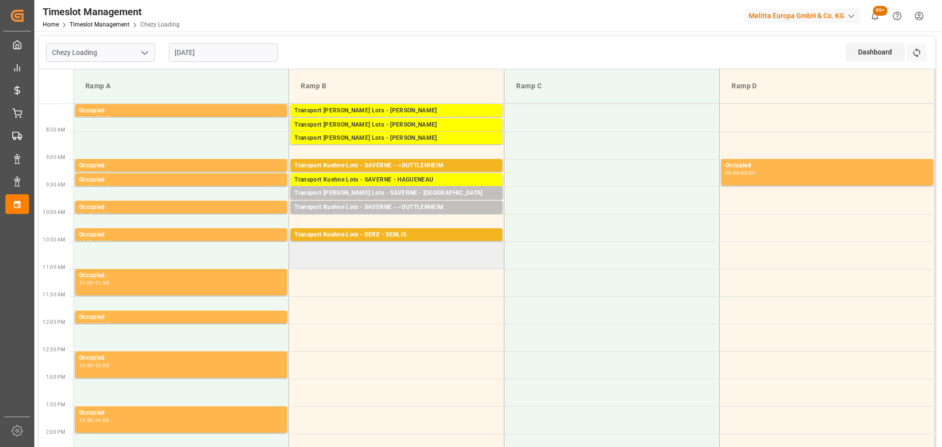
click at [297, 266] on td at bounding box center [396, 255] width 215 height 27
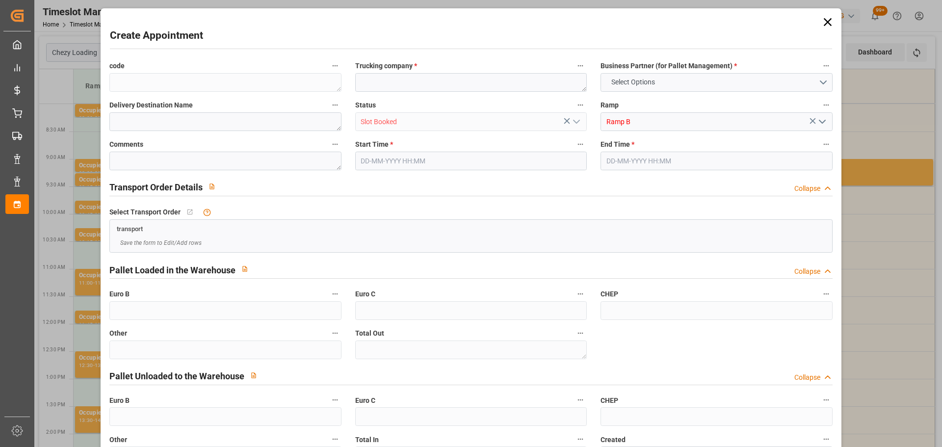
type input "0"
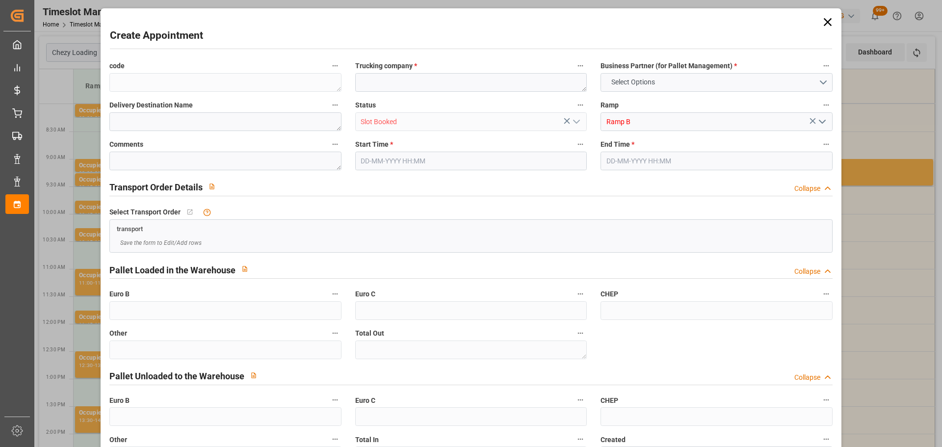
type input "0"
type input "18-09-2025 10:30"
type input "[DATE] 11:00"
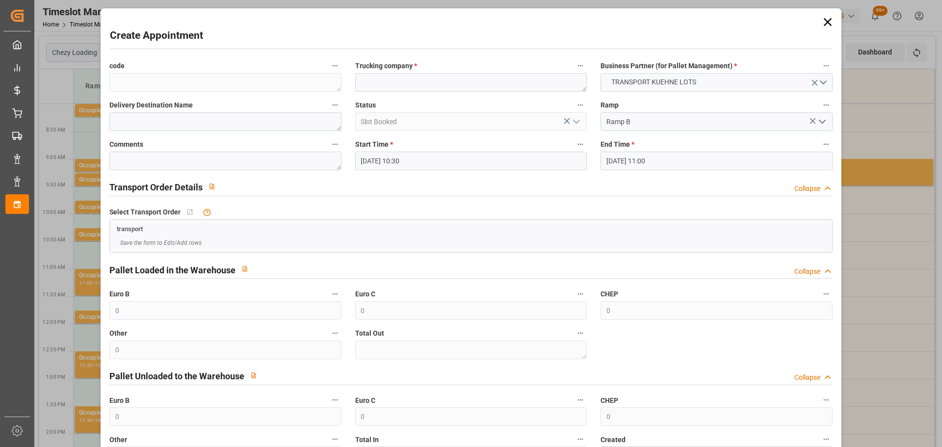
click at [402, 161] on input "18-09-2025 10:30" at bounding box center [471, 161] width 232 height 19
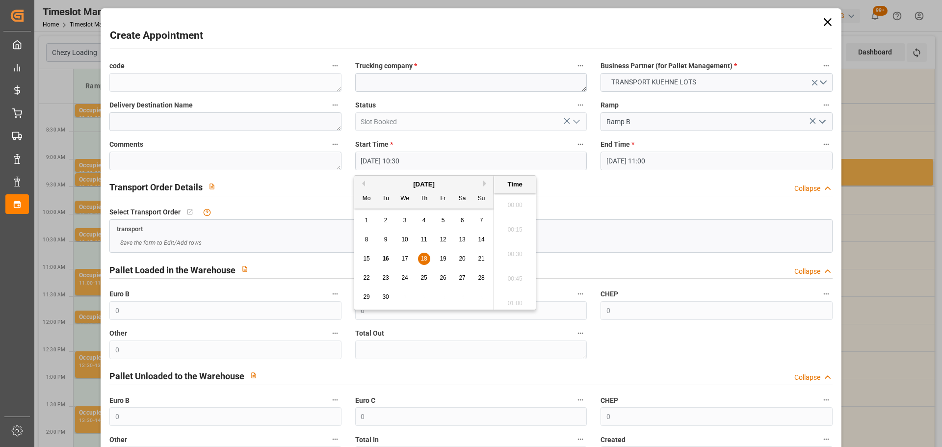
scroll to position [985, 0]
click at [428, 258] on div "18" at bounding box center [424, 259] width 12 height 12
click at [510, 270] on li "10:45" at bounding box center [515, 276] width 42 height 25
type input "18-09-2025 10:45"
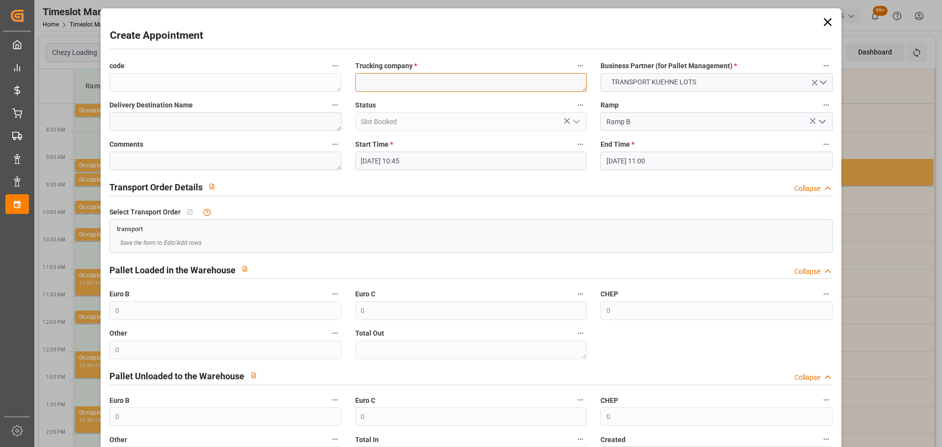
click at [380, 85] on textarea at bounding box center [471, 82] width 232 height 19
type textarea "GAVIGNET"
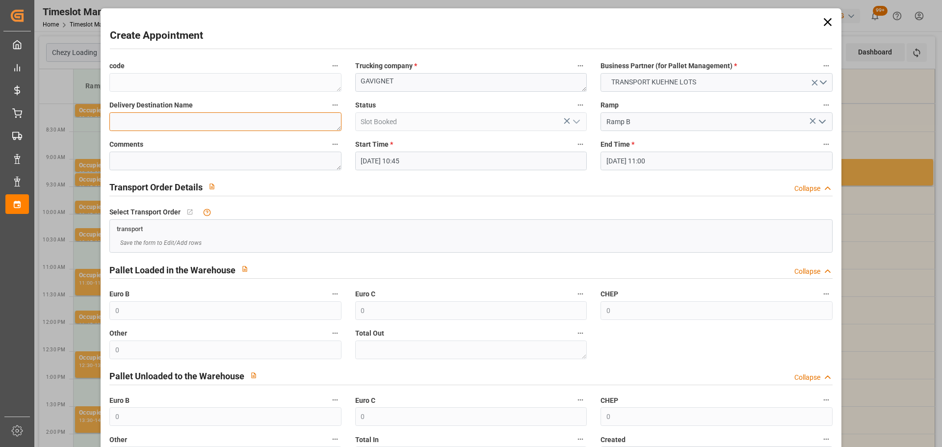
click at [206, 122] on textarea at bounding box center [225, 121] width 232 height 19
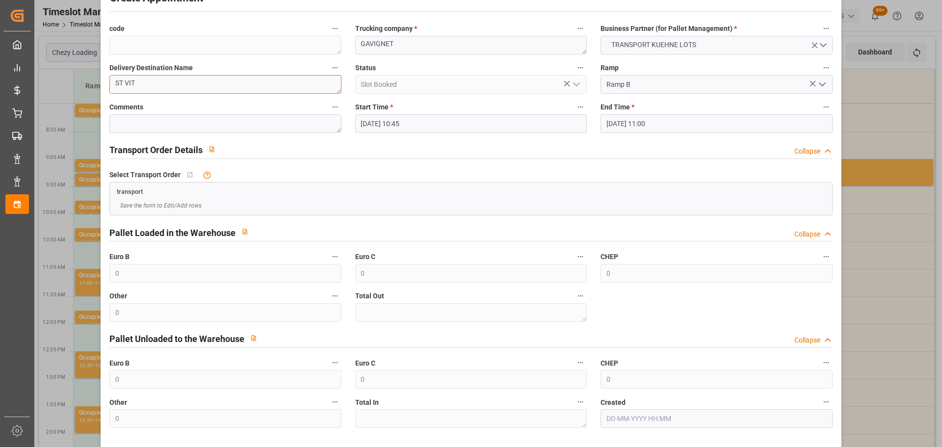
scroll to position [75, 0]
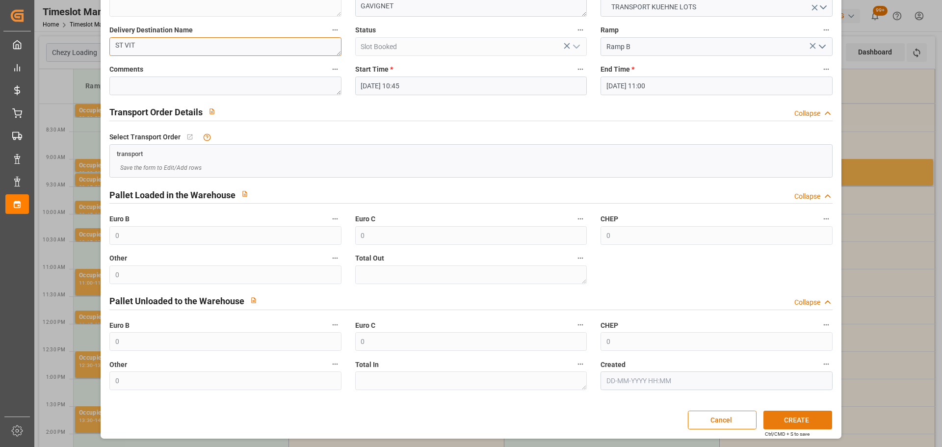
type textarea "ST VIT"
click at [793, 419] on button "CREATE" at bounding box center [798, 420] width 69 height 19
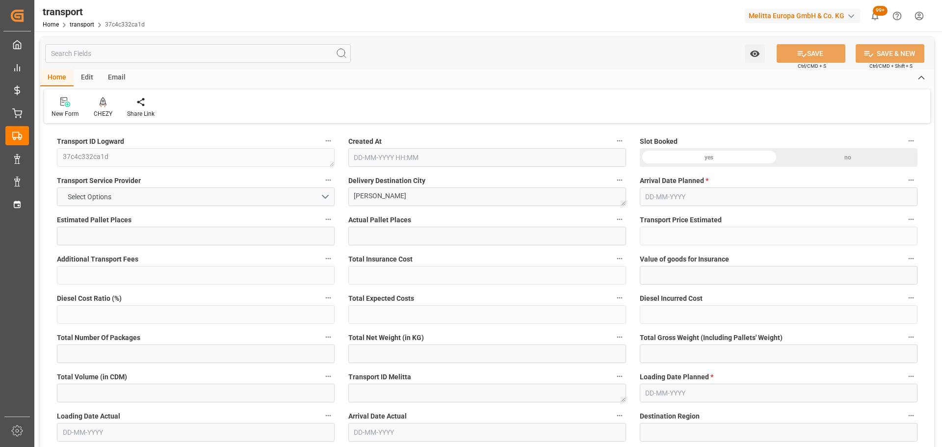
type input "2"
type input "159.7"
type input "0"
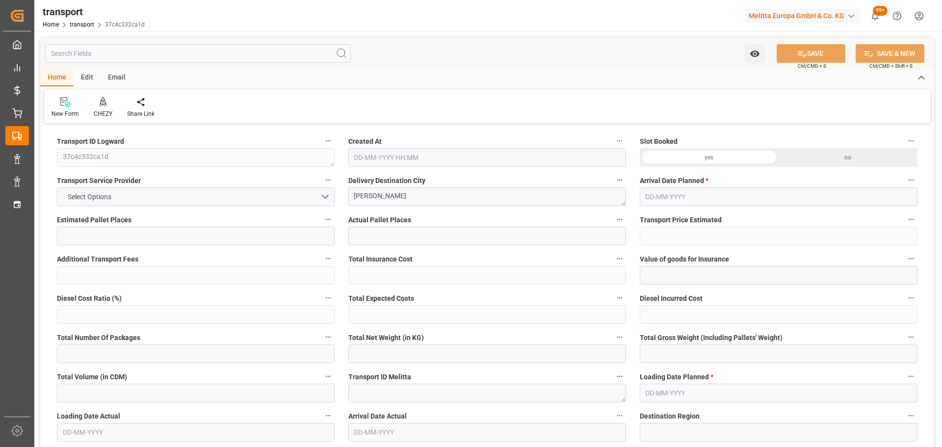
type input "159.7"
type input "0"
type input "366.252"
type input "575"
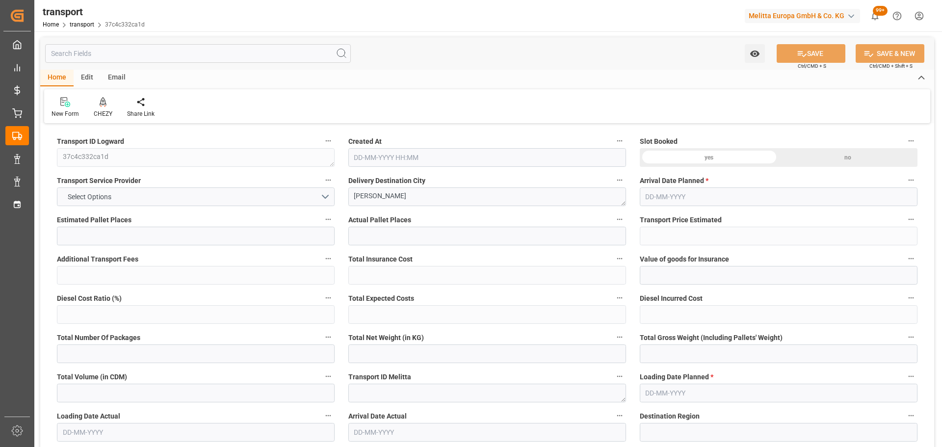
type input "2148.12"
type input "39"
type input "0"
type input "224"
type input "5"
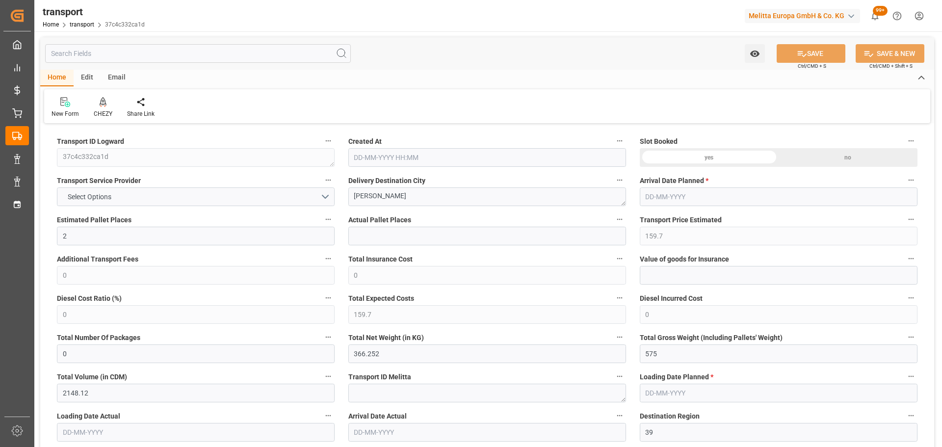
type input "101"
type input "451.056"
type input "0"
type input "4710.8598"
type input "0"
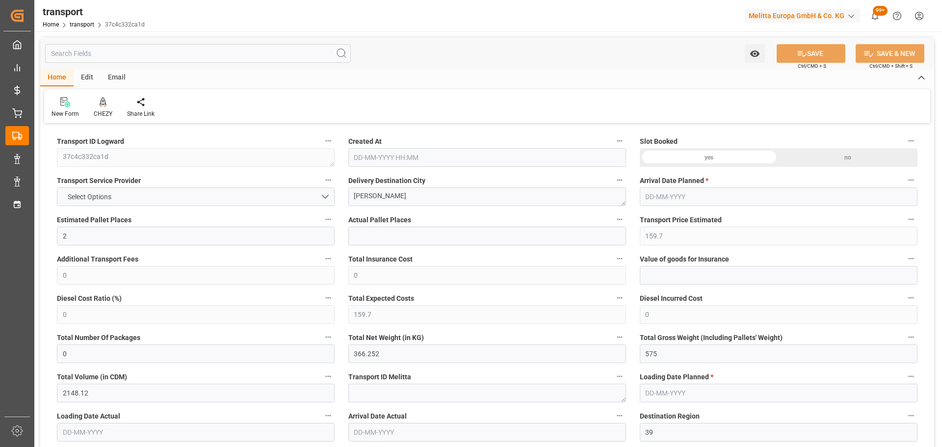
type input "0"
type input "21"
type input "35"
type input "[DATE] 11:27"
type input "[DATE]"
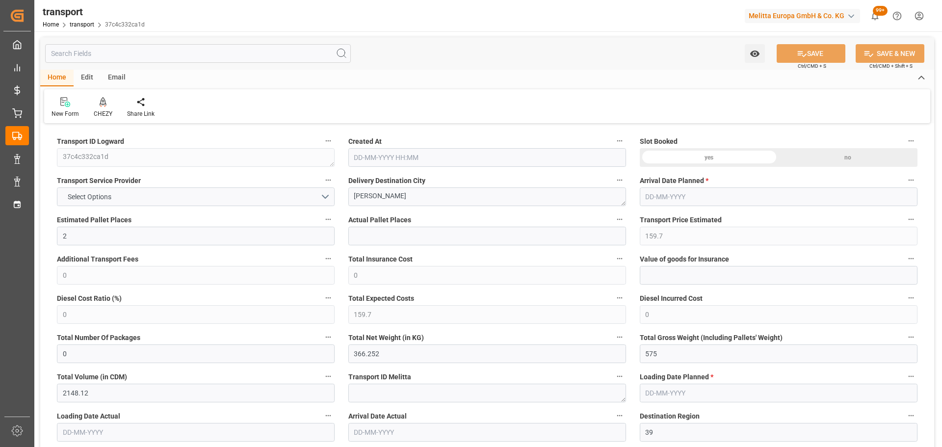
type input "[DATE]"
click at [101, 104] on icon at bounding box center [103, 101] width 7 height 8
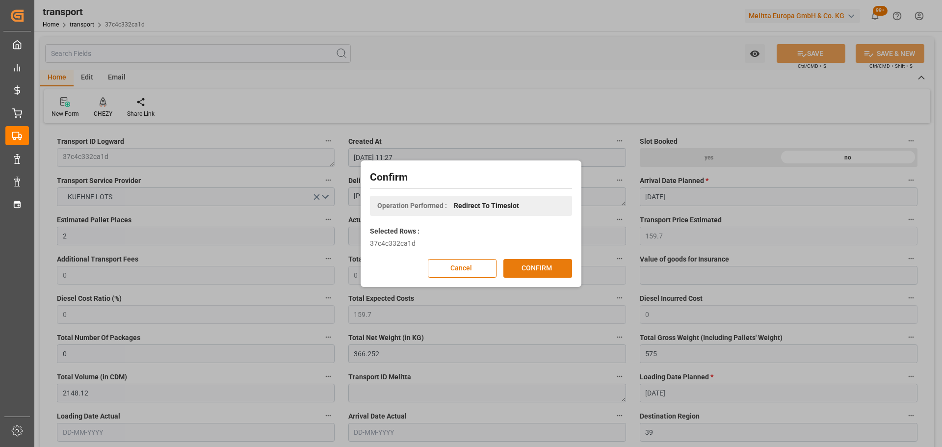
click at [517, 266] on button "CONFIRM" at bounding box center [538, 268] width 69 height 19
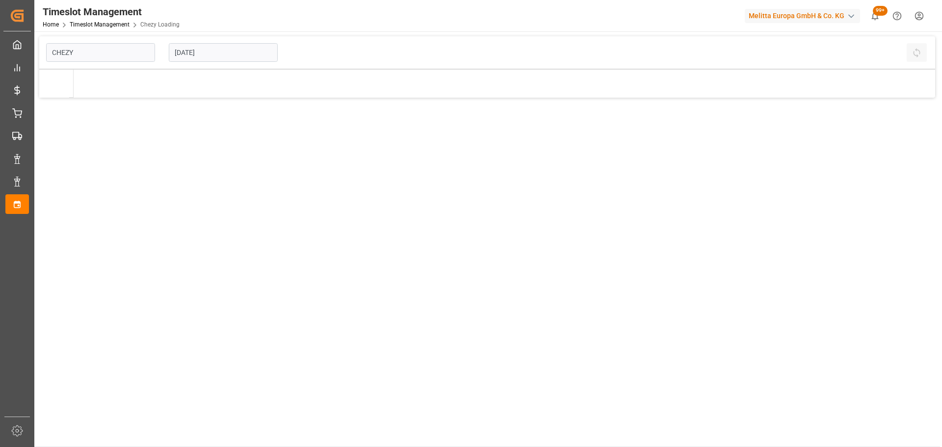
type input "Chezy Loading"
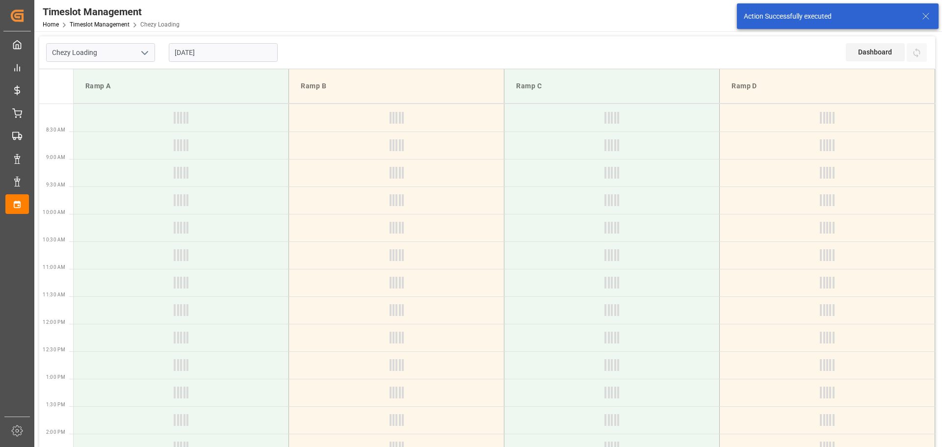
click at [216, 46] on input "[DATE]" at bounding box center [223, 52] width 109 height 19
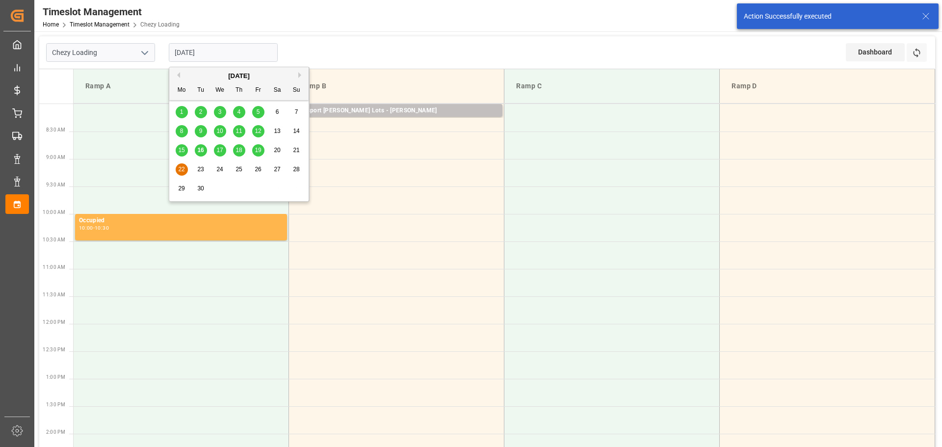
click at [238, 152] on span "18" at bounding box center [239, 150] width 6 height 7
type input "[DATE]"
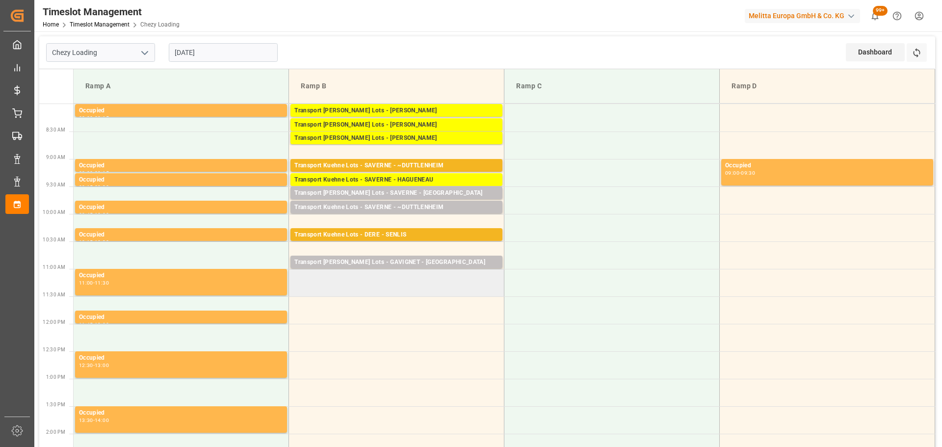
click at [296, 275] on td at bounding box center [396, 282] width 215 height 27
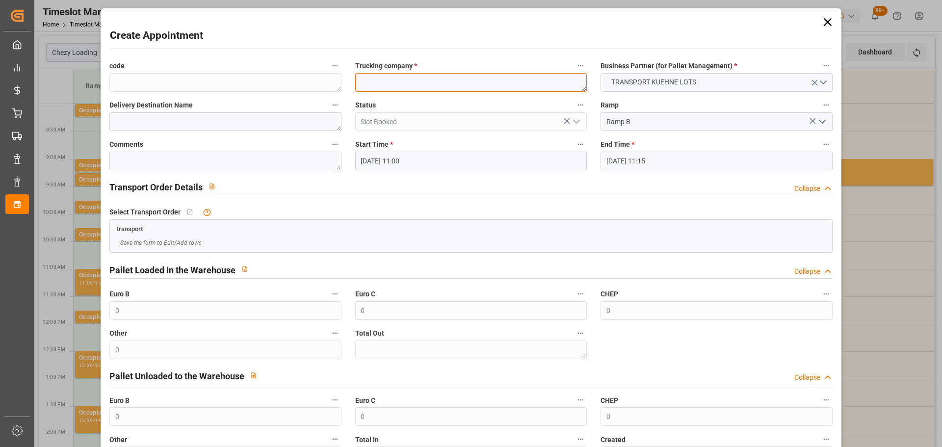
click at [408, 78] on textarea at bounding box center [471, 82] width 232 height 19
type textarea "GAVIGNET"
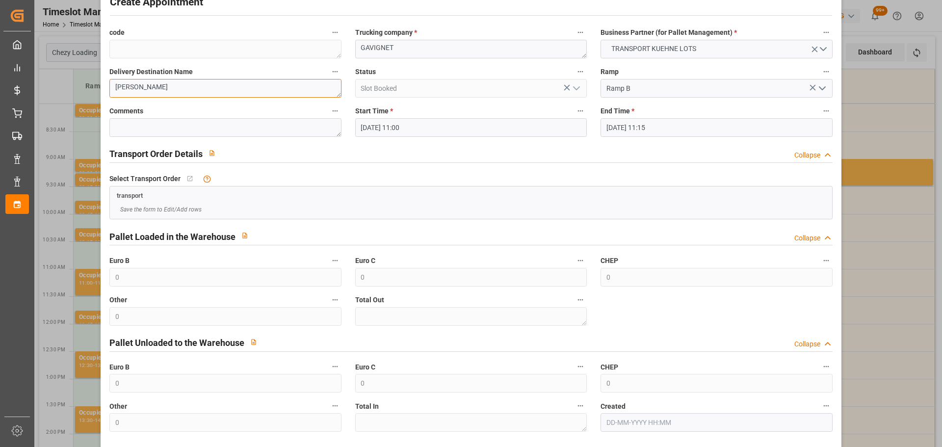
scroll to position [75, 0]
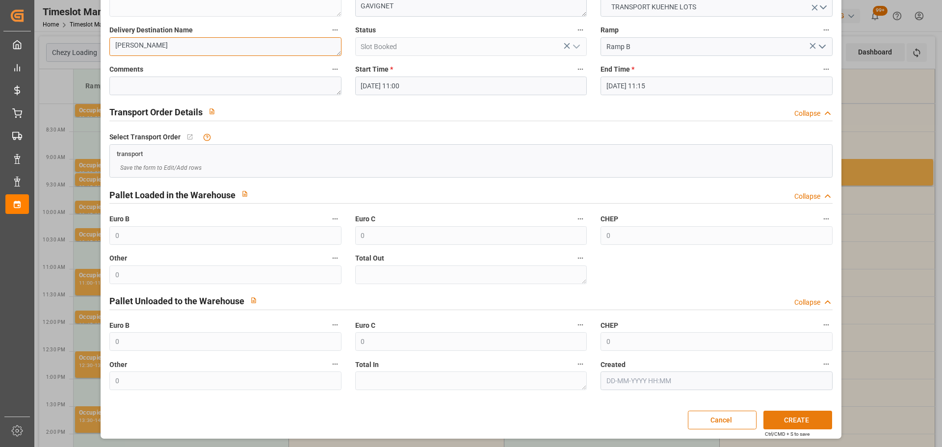
type textarea "[PERSON_NAME]"
click at [799, 419] on button "CREATE" at bounding box center [798, 420] width 69 height 19
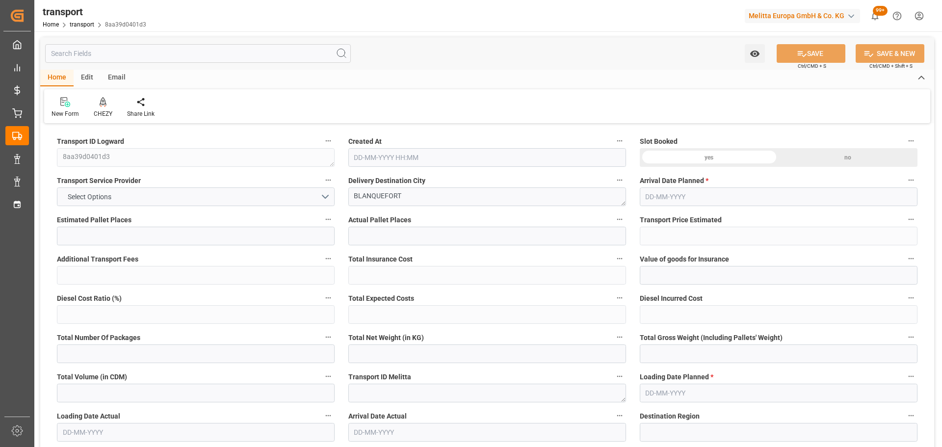
type input "6"
type input "354.35"
type input "0"
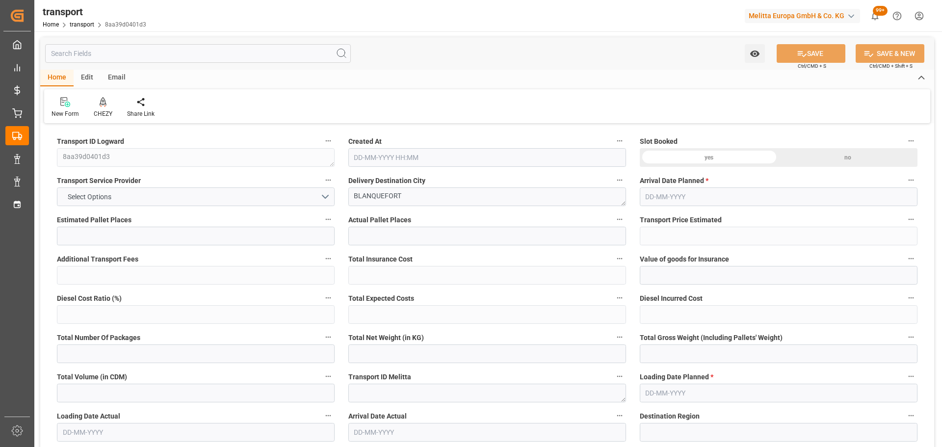
type input "354.35"
type input "0"
type input "680.719"
type input "1215.416"
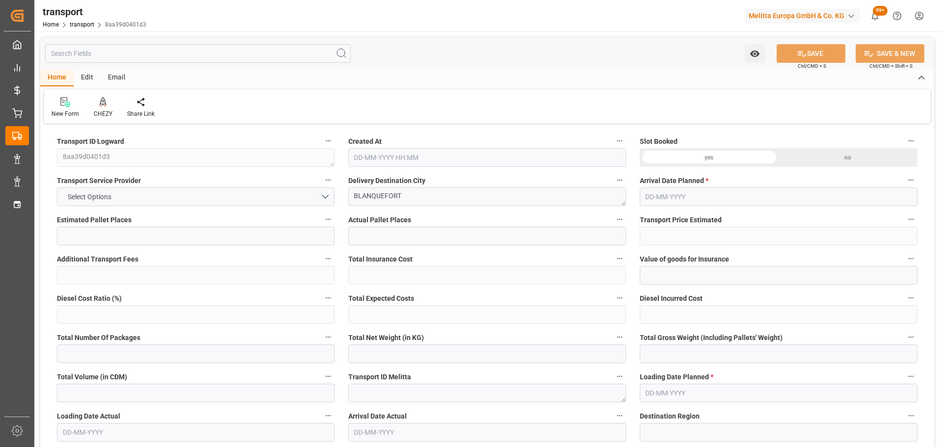
type input "4906.387"
type input "33"
type input "5"
type input "194"
type input "15"
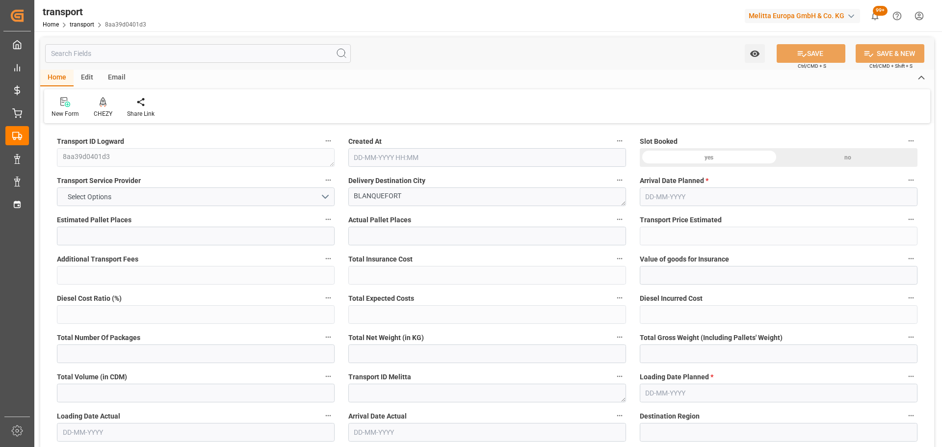
type input "101"
type input "845.936"
type input "0"
type input "4710.8598"
type input "0"
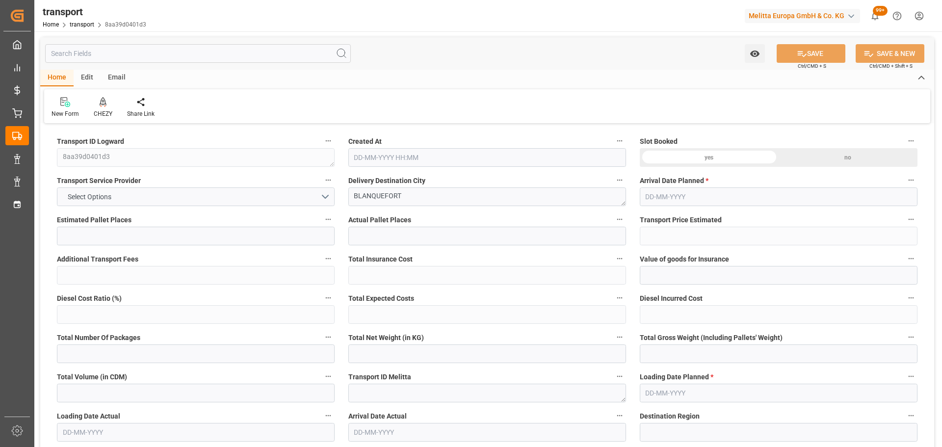
type input "0"
type input "21"
type input "35"
type input "[DATE] 11:27"
type input "[DATE]"
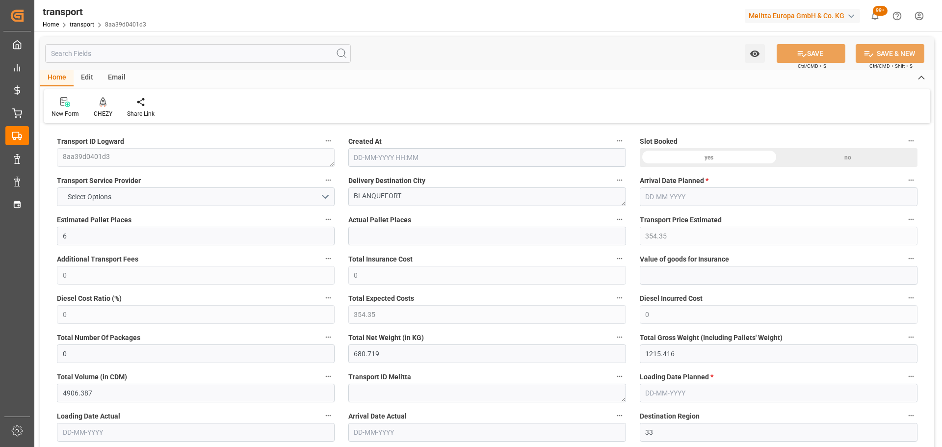
type input "[DATE]"
click at [100, 105] on icon at bounding box center [103, 102] width 7 height 10
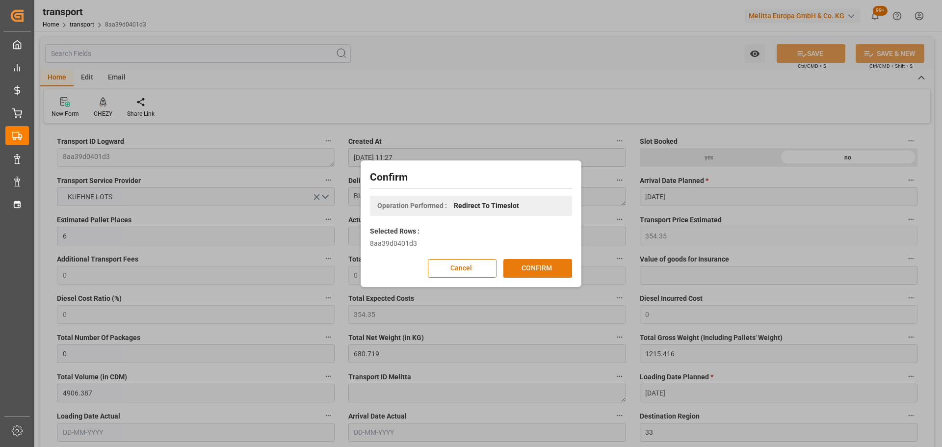
click at [538, 263] on button "CONFIRM" at bounding box center [538, 268] width 69 height 19
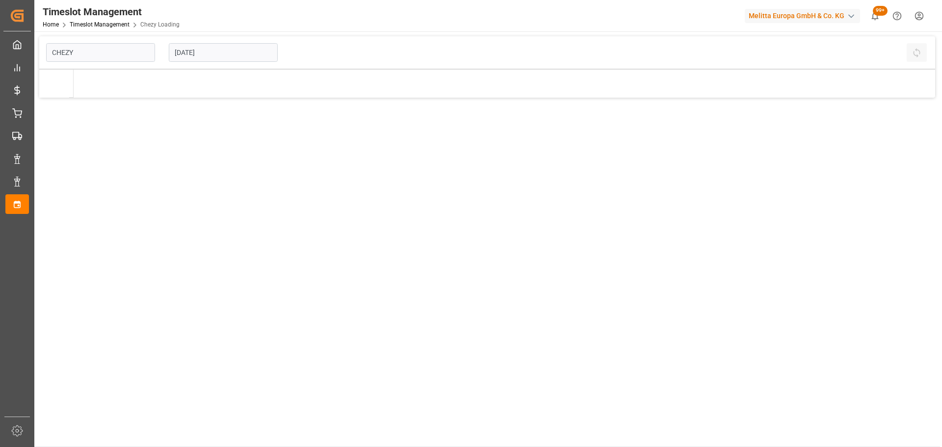
type input "Chezy Loading"
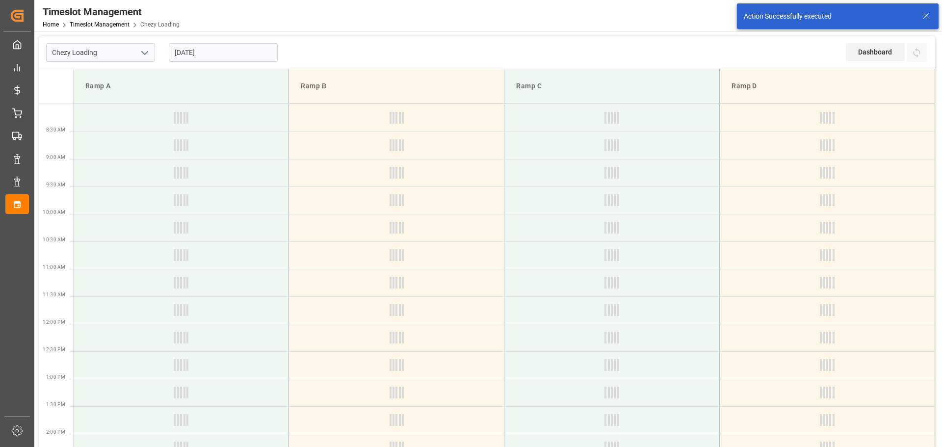
click at [208, 48] on input "[DATE]" at bounding box center [223, 52] width 109 height 19
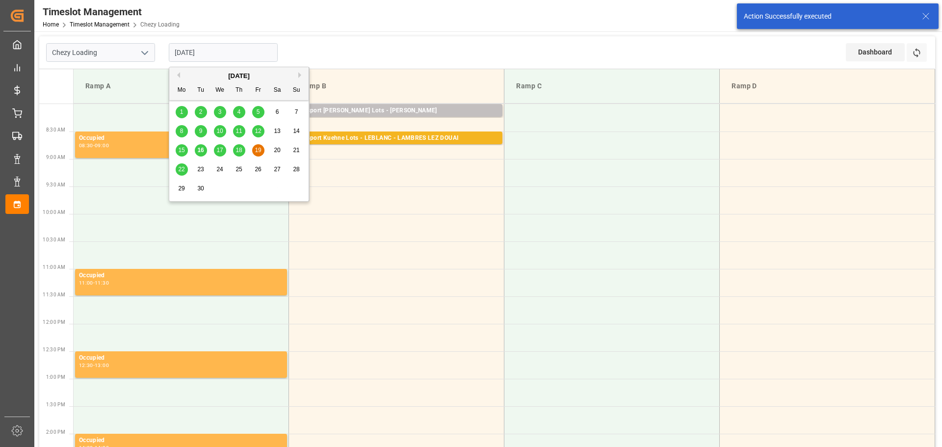
click at [237, 149] on span "18" at bounding box center [239, 150] width 6 height 7
type input "[DATE]"
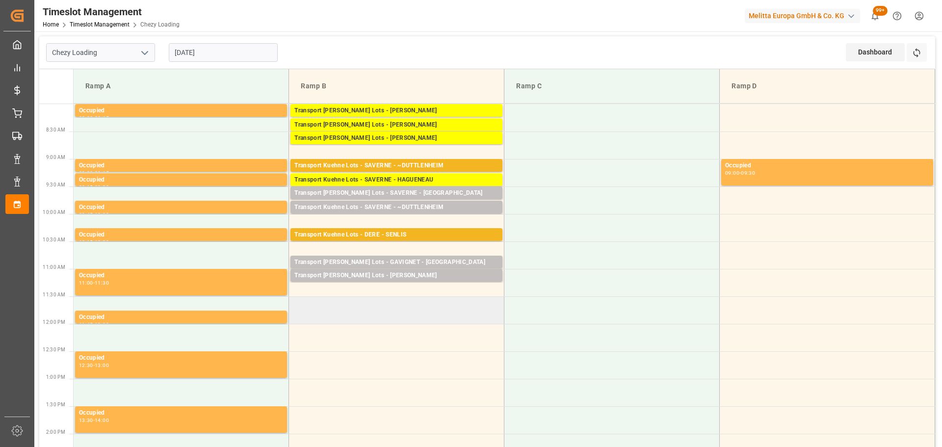
click at [292, 304] on td at bounding box center [396, 309] width 215 height 27
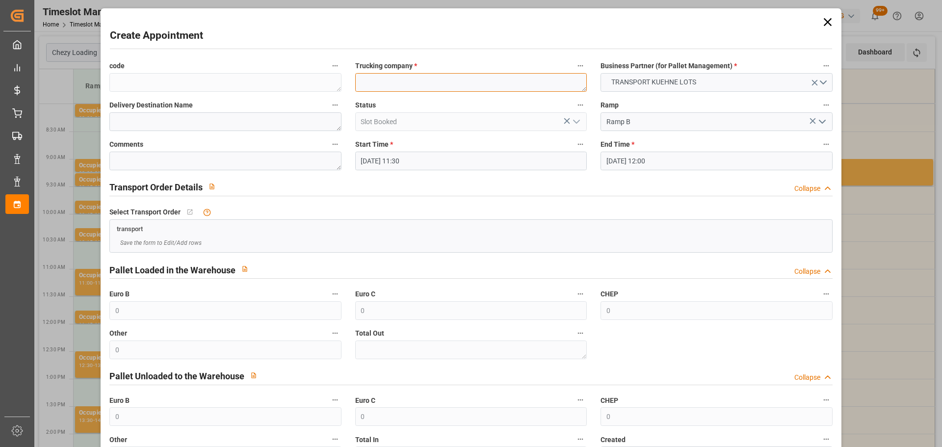
click at [379, 75] on textarea at bounding box center [471, 82] width 232 height 19
type textarea "?"
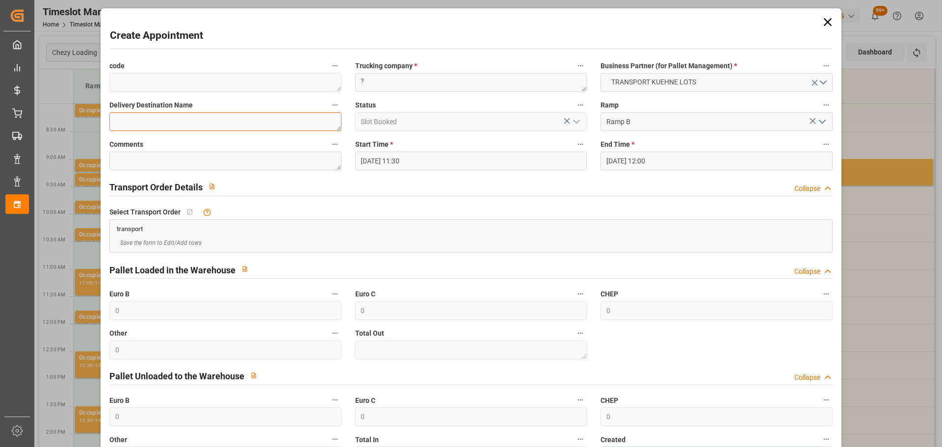
click at [208, 117] on textarea at bounding box center [225, 121] width 232 height 19
type textarea "BLANQUEFORT"
click at [618, 163] on input "18-09-2025 12:00" at bounding box center [717, 161] width 232 height 19
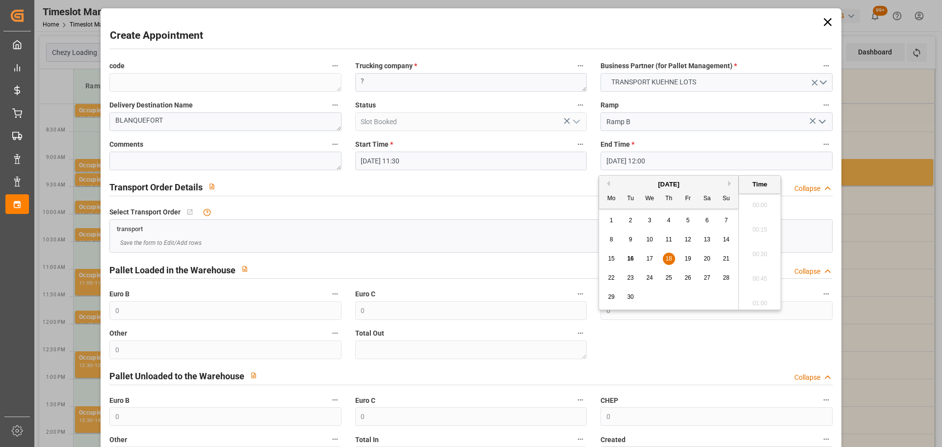
scroll to position [1132, 0]
click at [670, 257] on span "18" at bounding box center [669, 258] width 6 height 7
click at [754, 223] on li "11:45" at bounding box center [760, 227] width 42 height 25
type input "18-09-2025 11:45"
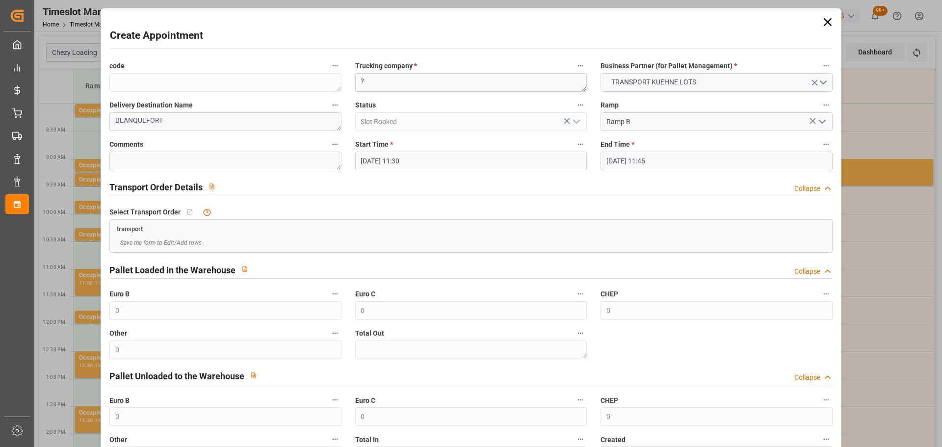
scroll to position [75, 0]
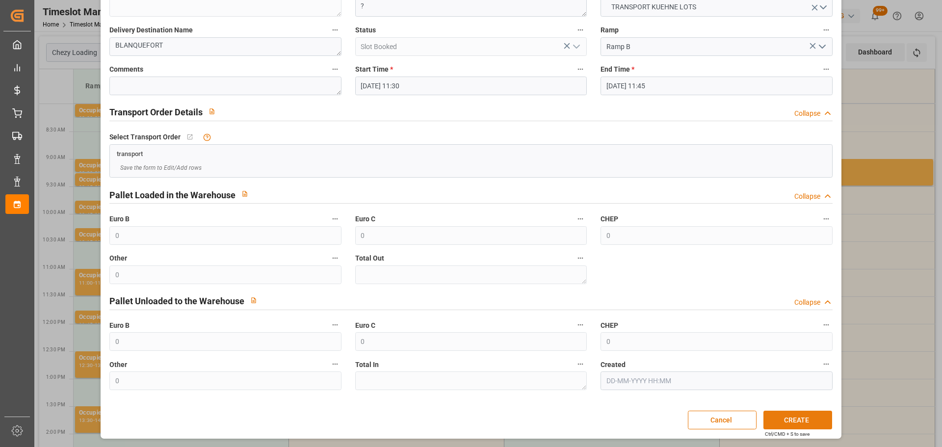
click at [795, 416] on button "CREATE" at bounding box center [798, 420] width 69 height 19
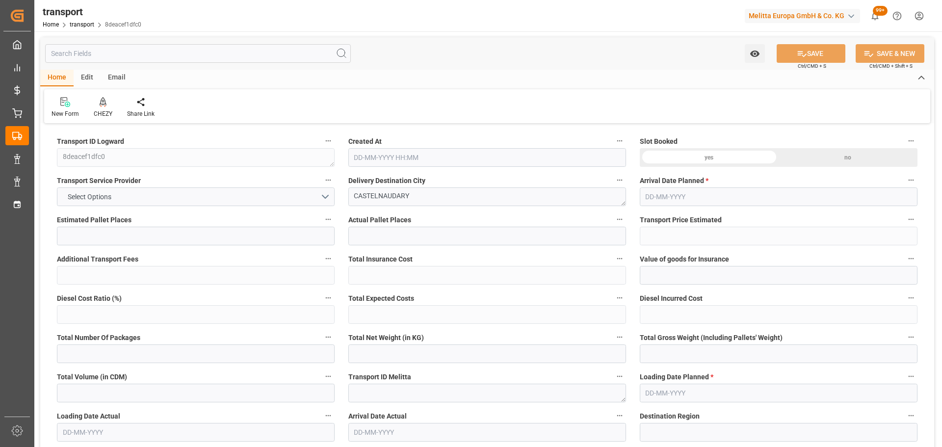
type input "13"
type input "752.75"
type input "0"
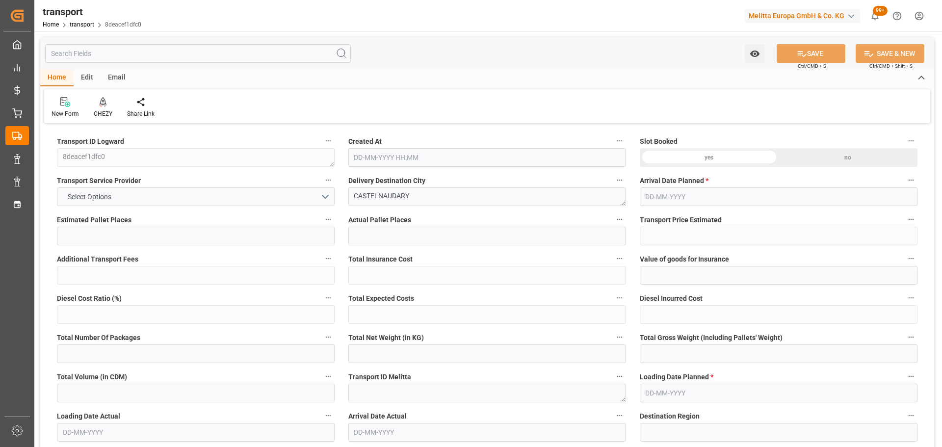
type input "752.75"
type input "0"
type input "1520.08"
type input "2391.92"
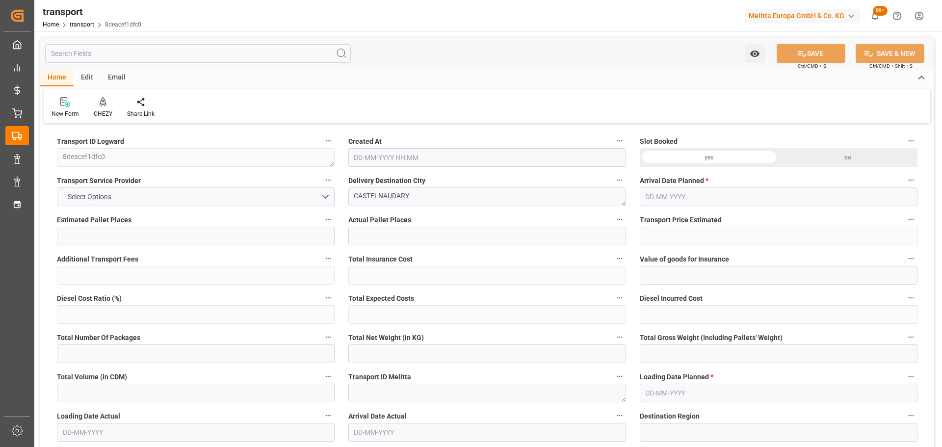
type input "13136.464"
type input "11"
type input "13"
type input "210"
type input "13"
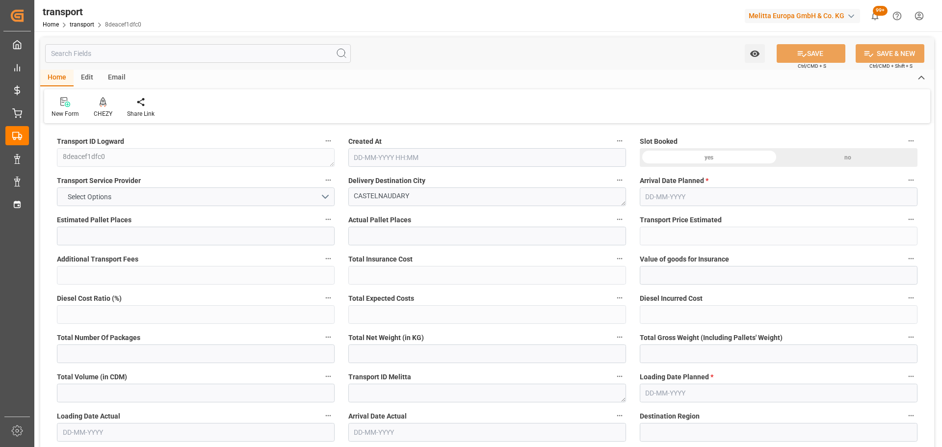
type input "101"
type input "2074.4"
type input "0"
type input "4710.8598"
type input "0"
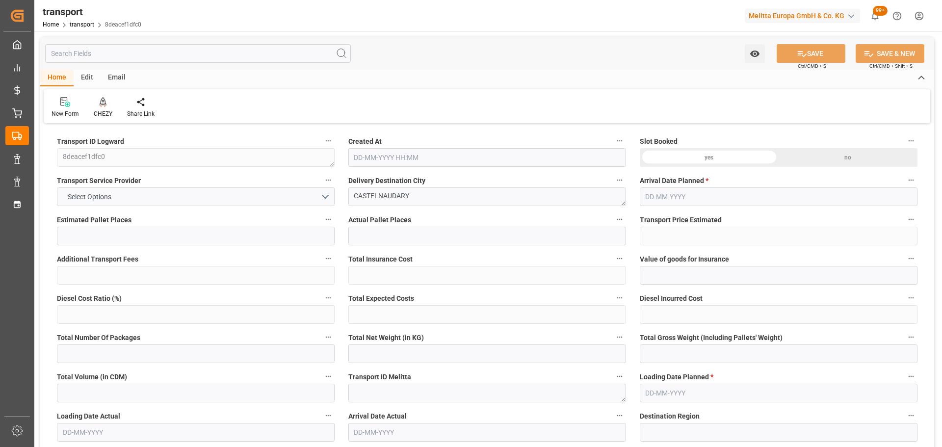
type input "0"
type input "21"
type input "35"
type input "[DATE] 11:24"
type input "[DATE]"
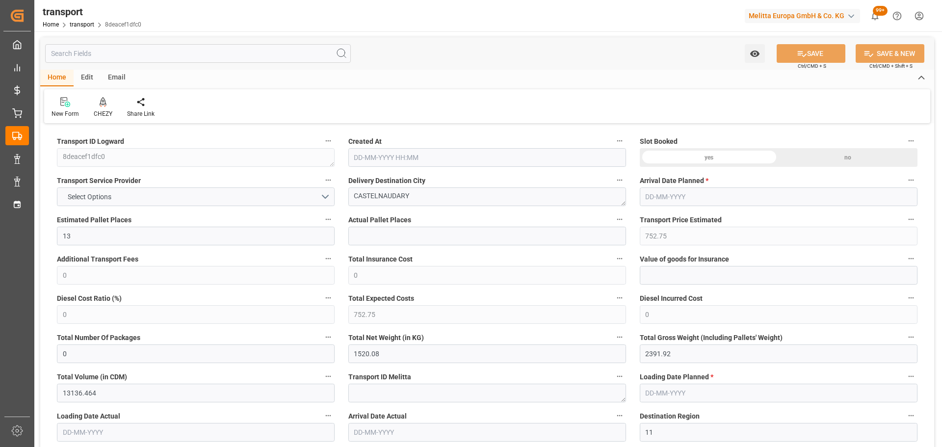
type input "[DATE]"
click at [102, 103] on icon at bounding box center [103, 102] width 7 height 10
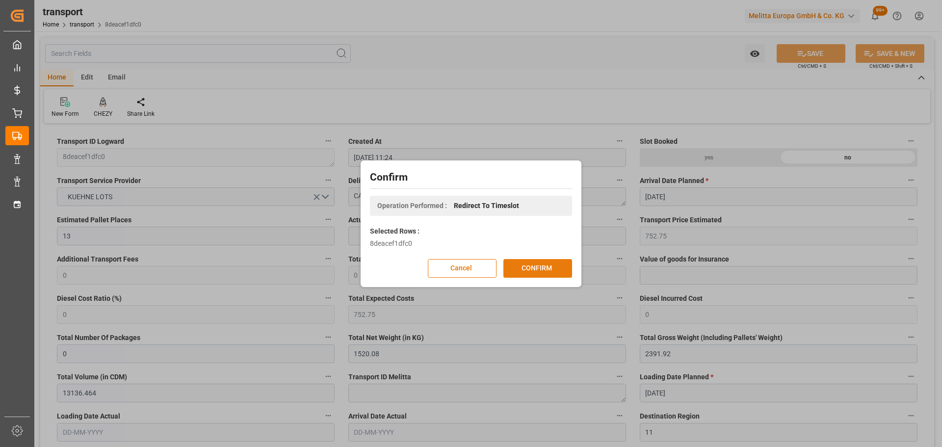
click at [537, 262] on button "CONFIRM" at bounding box center [538, 268] width 69 height 19
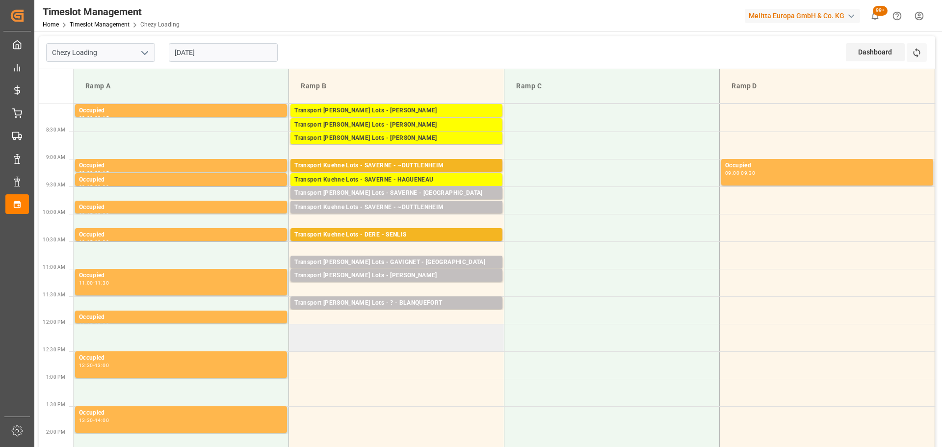
click at [295, 332] on td at bounding box center [396, 337] width 215 height 27
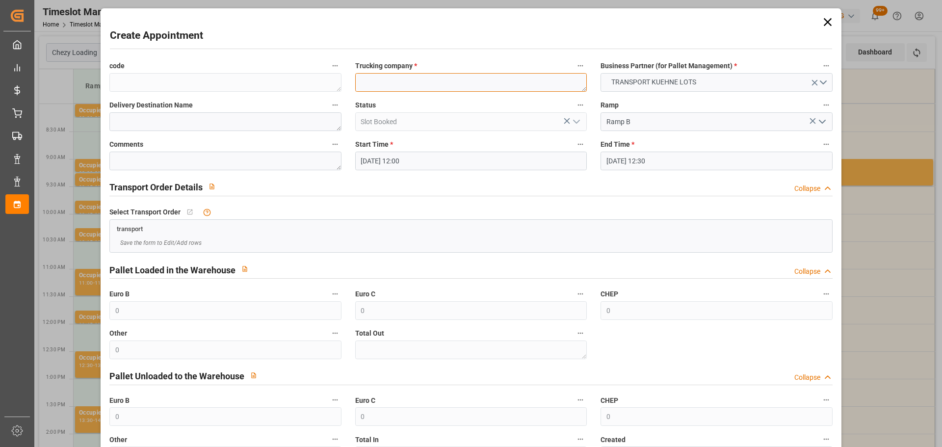
click at [380, 86] on textarea at bounding box center [471, 82] width 232 height 19
type textarea "?"
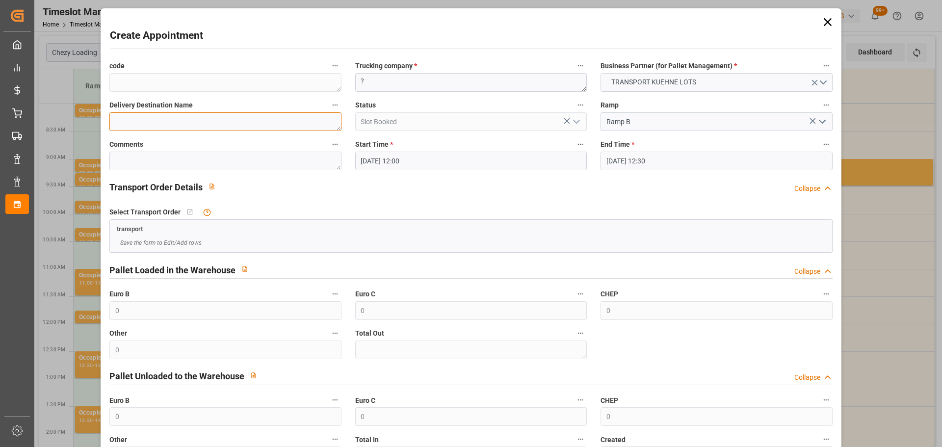
drag, startPoint x: 221, startPoint y: 125, endPoint x: 216, endPoint y: 114, distance: 12.3
click at [221, 124] on textarea at bounding box center [225, 121] width 232 height 19
drag, startPoint x: 211, startPoint y: 130, endPoint x: 211, endPoint y: 106, distance: 24.1
click at [211, 126] on textarea "CASTELNAUDARY" at bounding box center [225, 121] width 232 height 19
type textarea "CASTELNAUDARY 13PAL"
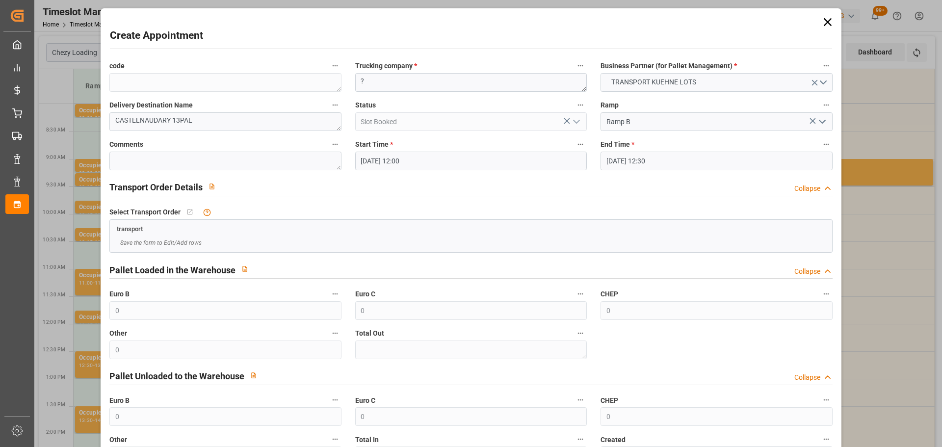
click at [645, 159] on input "[DATE] 12:30" at bounding box center [717, 161] width 232 height 19
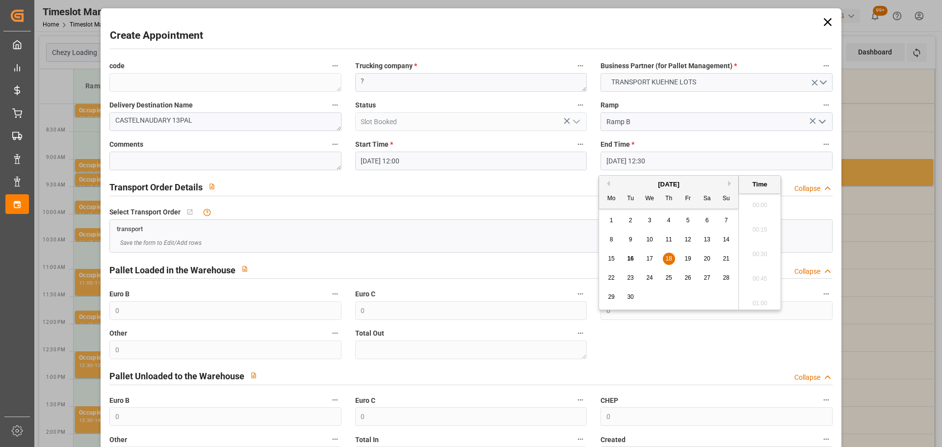
scroll to position [1182, 0]
click at [672, 256] on span "18" at bounding box center [669, 258] width 6 height 7
click at [761, 224] on li "12:15" at bounding box center [760, 227] width 42 height 25
type input "[DATE] 12:15"
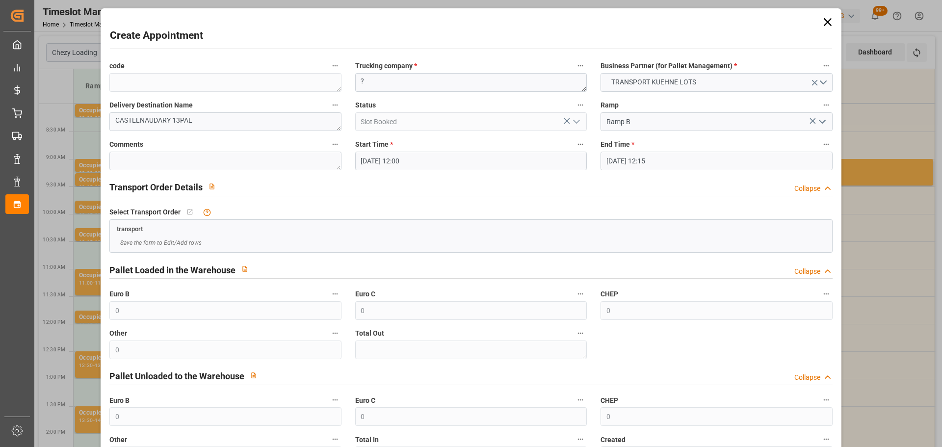
scroll to position [75, 0]
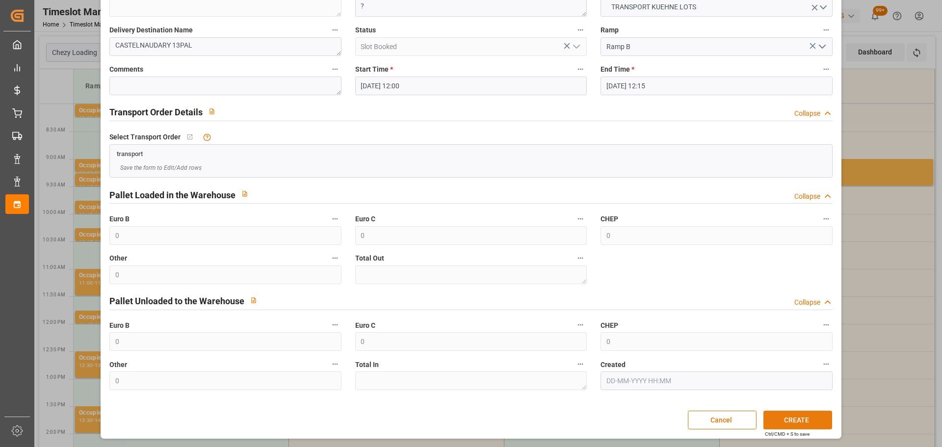
click at [796, 420] on button "CREATE" at bounding box center [798, 420] width 69 height 19
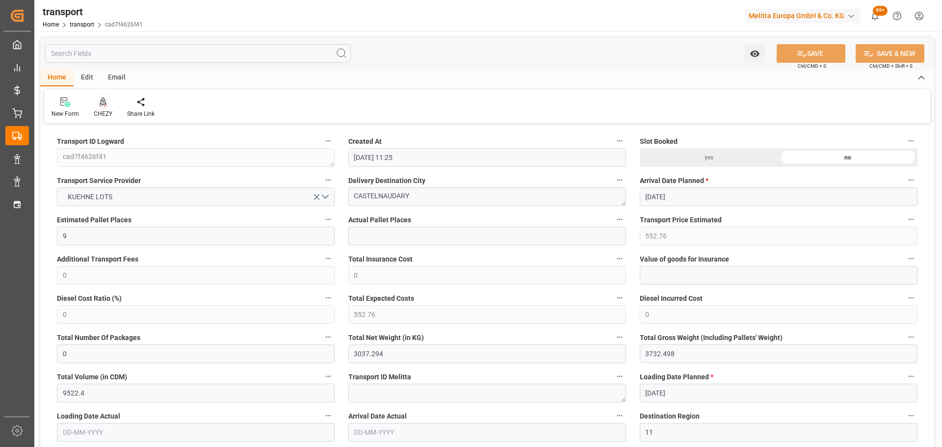
click at [106, 103] on div at bounding box center [103, 102] width 19 height 10
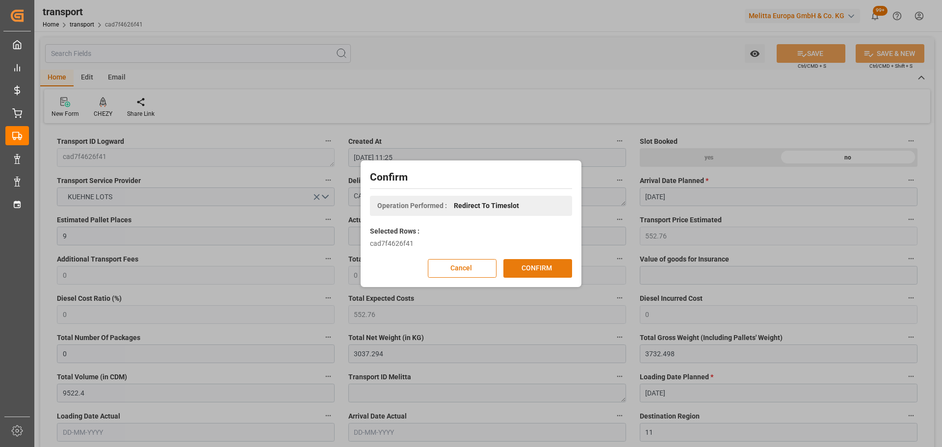
click at [549, 270] on button "CONFIRM" at bounding box center [538, 268] width 69 height 19
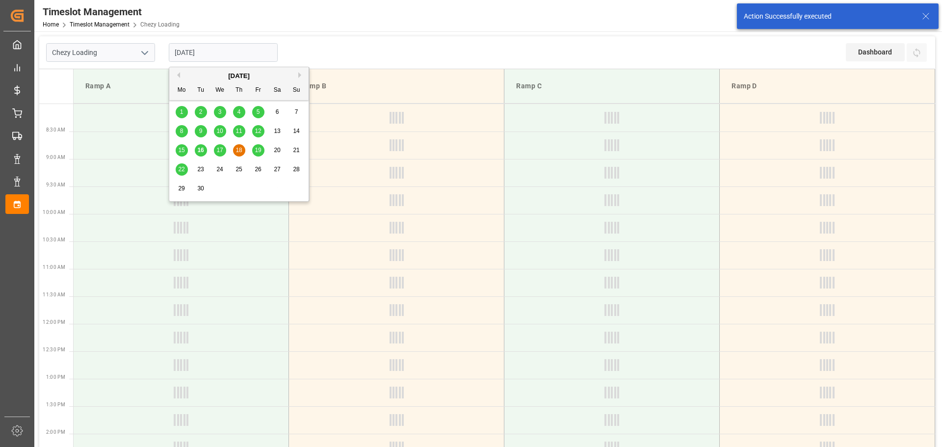
click at [226, 52] on input "[DATE]" at bounding box center [223, 52] width 109 height 19
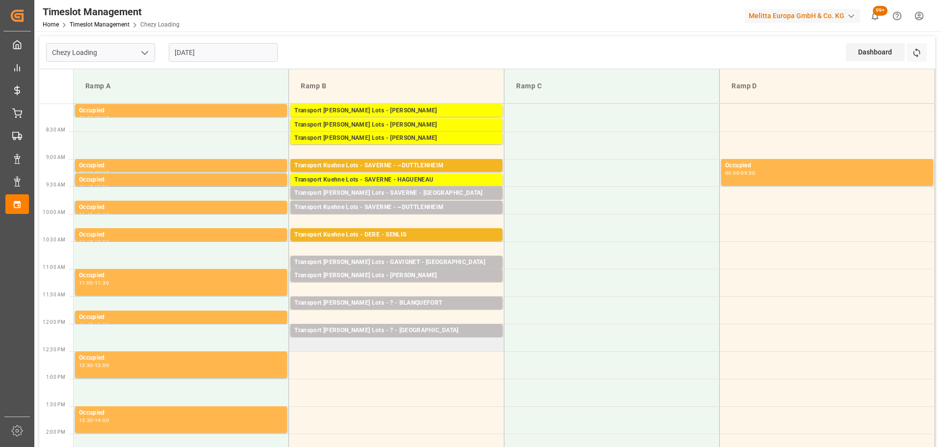
click at [301, 350] on td "Transport [PERSON_NAME] Lots - ? - CASTELNAUDARY Pallets: 13,TU: 210,City: [GEO…" at bounding box center [396, 337] width 215 height 27
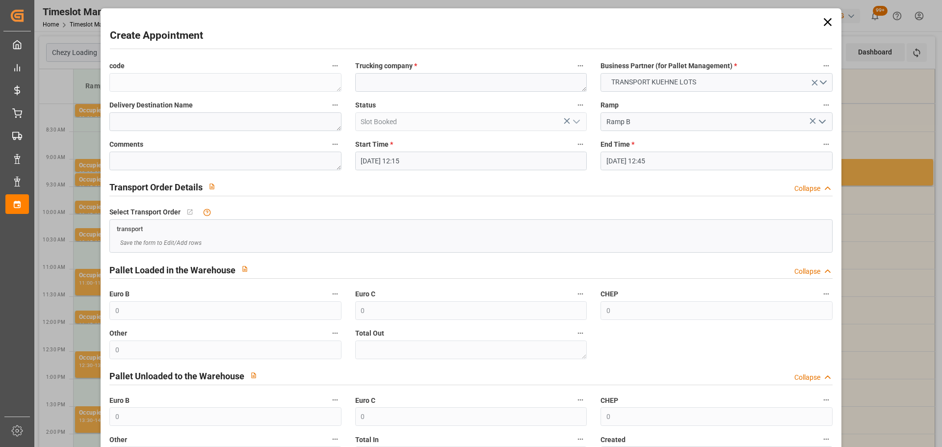
click at [679, 155] on input "[DATE] 12:45" at bounding box center [717, 161] width 232 height 19
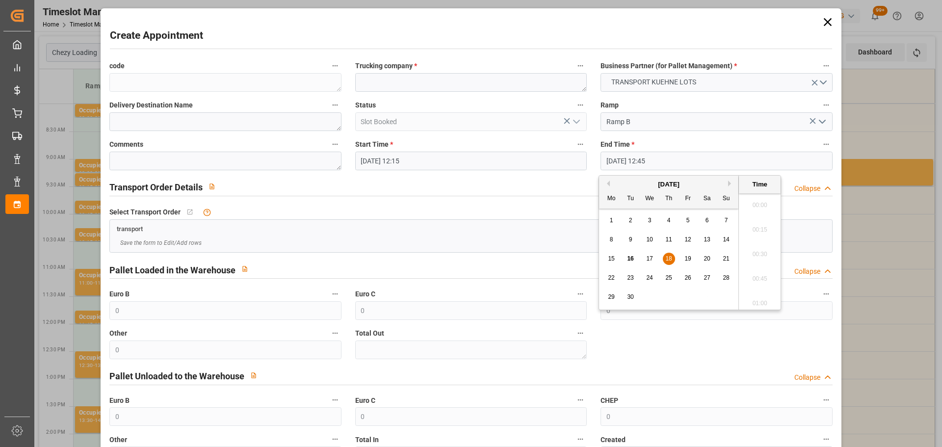
scroll to position [1206, 0]
click at [671, 261] on span "18" at bounding box center [669, 258] width 6 height 7
click at [760, 226] on li "12:30" at bounding box center [760, 227] width 42 height 25
type input "[DATE] 12:30"
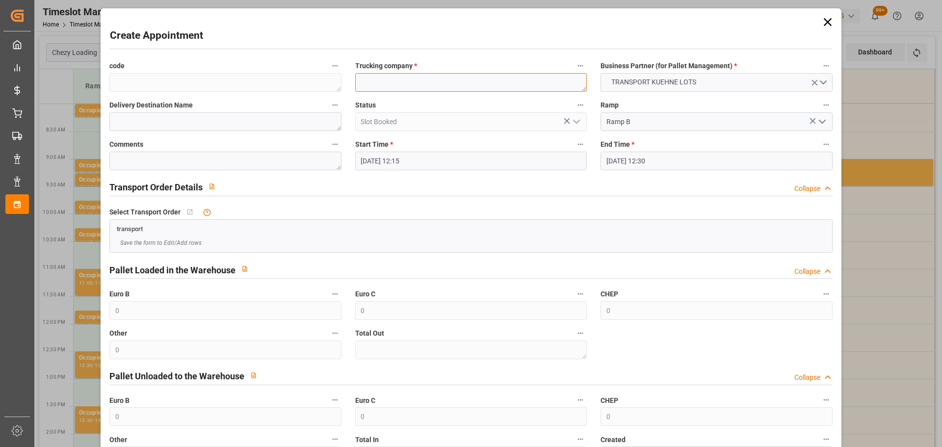
click at [440, 81] on textarea at bounding box center [471, 82] width 232 height 19
type textarea "?"
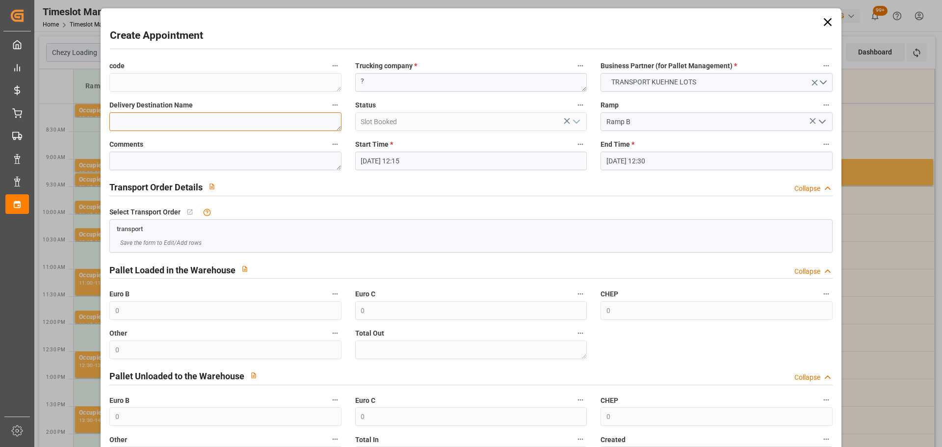
click at [194, 119] on textarea at bounding box center [225, 121] width 232 height 19
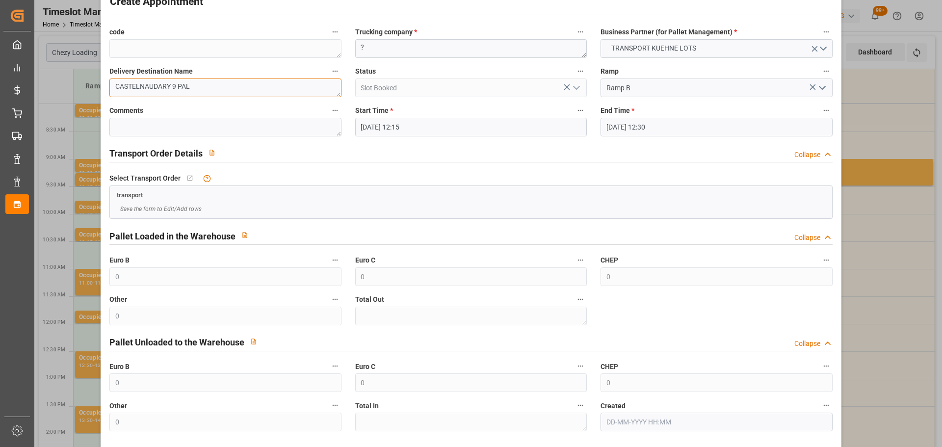
scroll to position [75, 0]
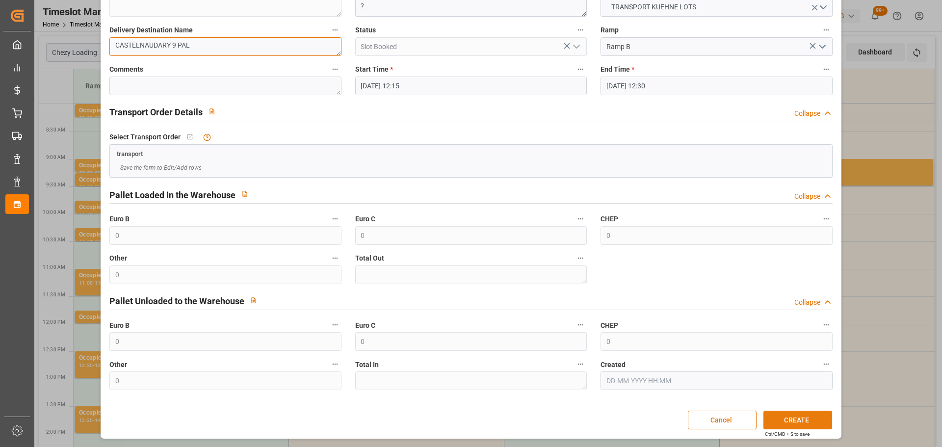
type textarea "CASTELNAUDARY 9 PAL"
click at [801, 419] on button "CREATE" at bounding box center [798, 420] width 69 height 19
